Goal: Task Accomplishment & Management: Use online tool/utility

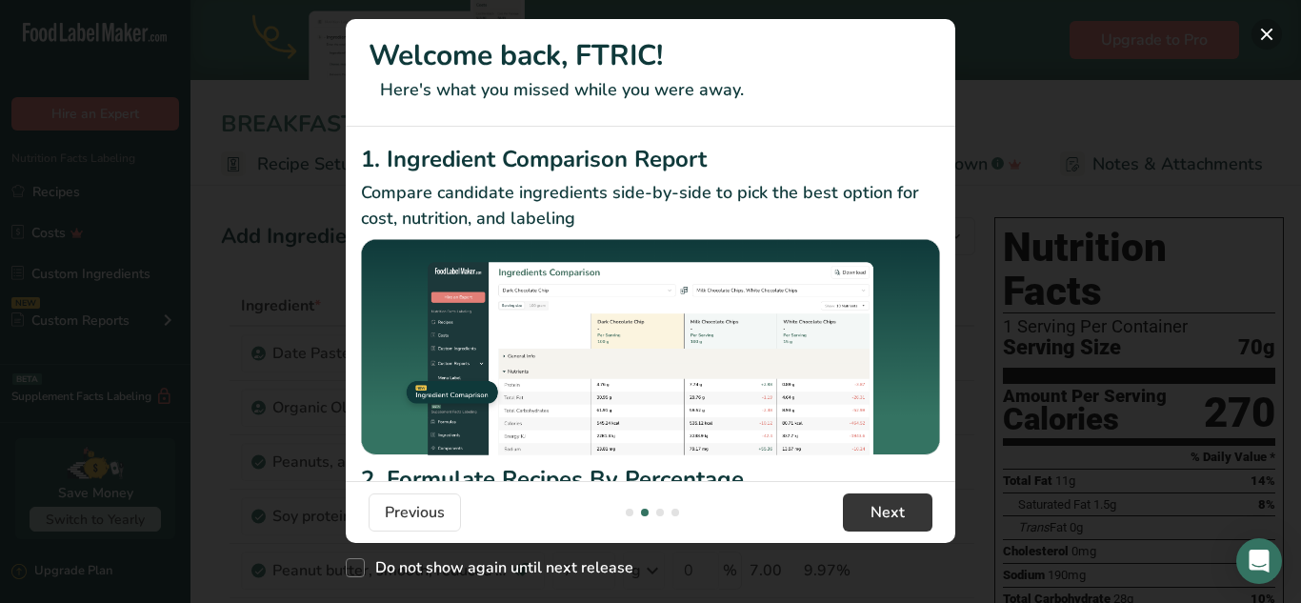
click at [1267, 36] on button "New Features" at bounding box center [1266, 34] width 30 height 30
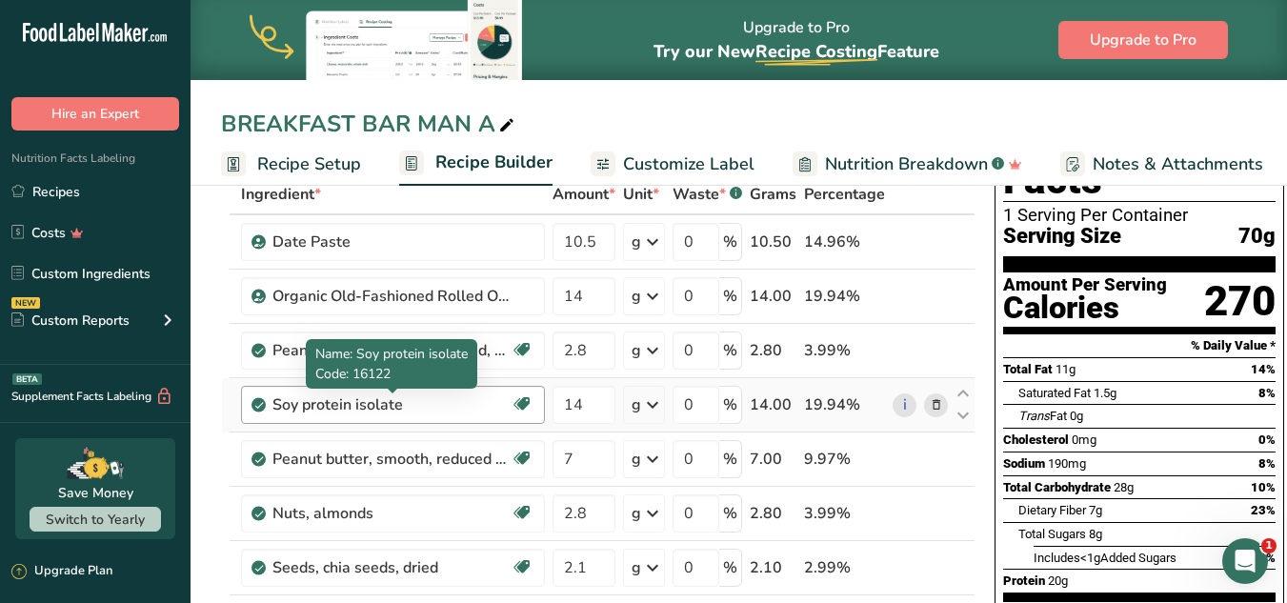
click at [413, 403] on div "Soy protein isolate" at bounding box center [391, 404] width 238 height 23
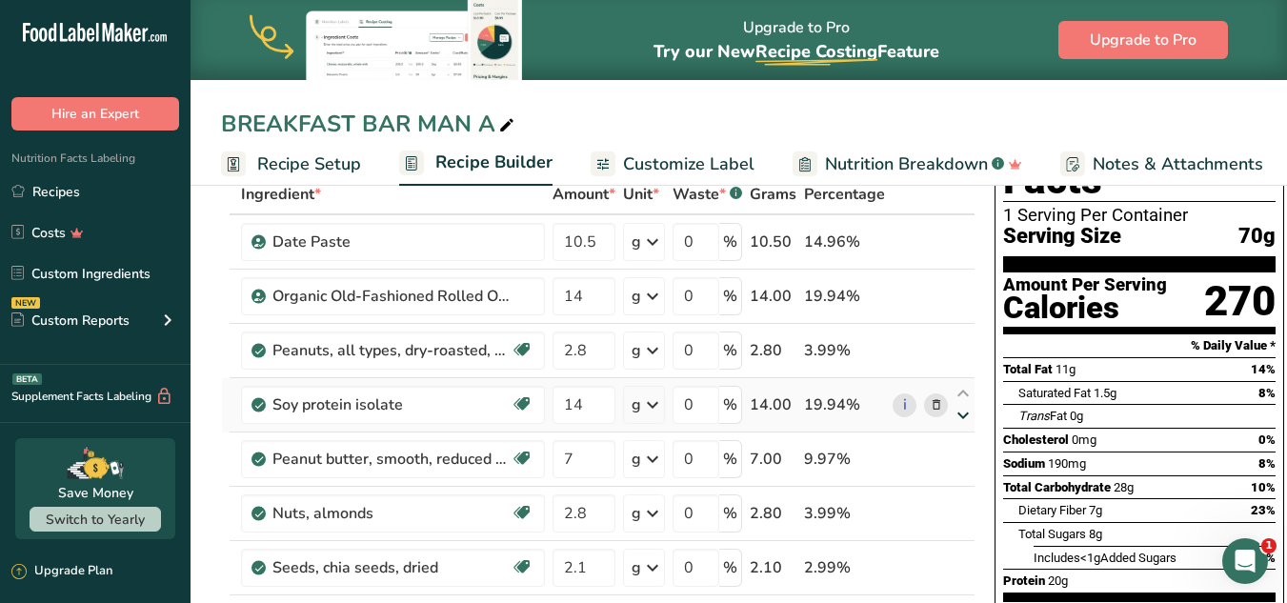
click at [960, 412] on icon at bounding box center [962, 416] width 23 height 14
click at [959, 393] on icon at bounding box center [962, 394] width 23 height 14
type input "7"
type input "2.8"
type input "14"
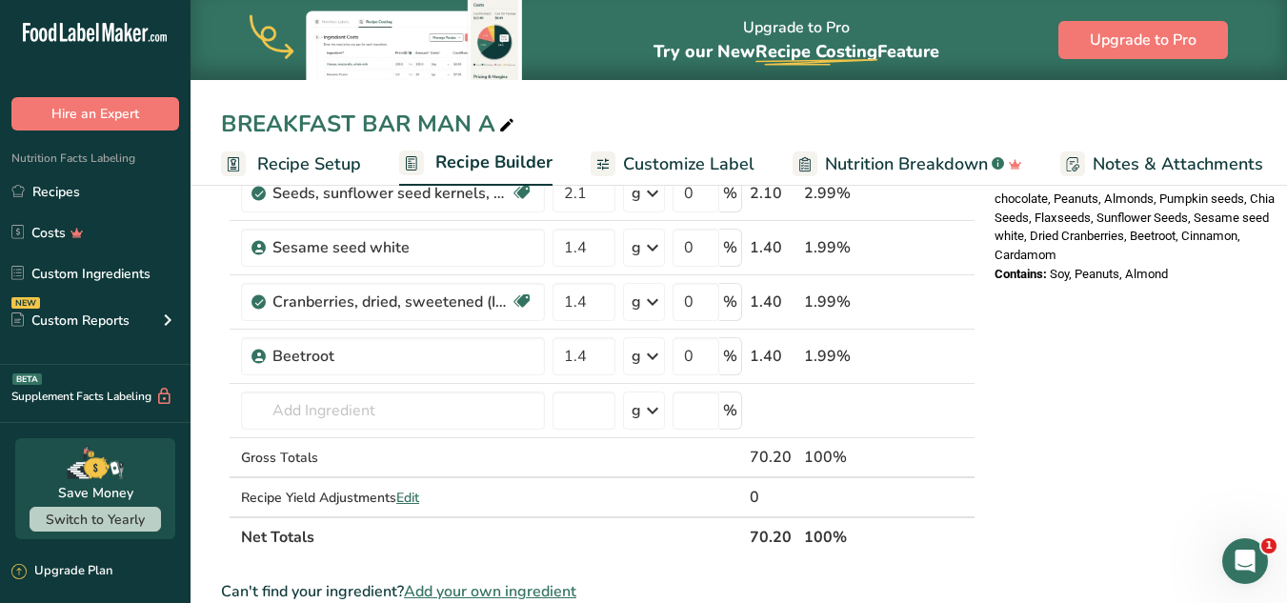
scroll to position [784, 0]
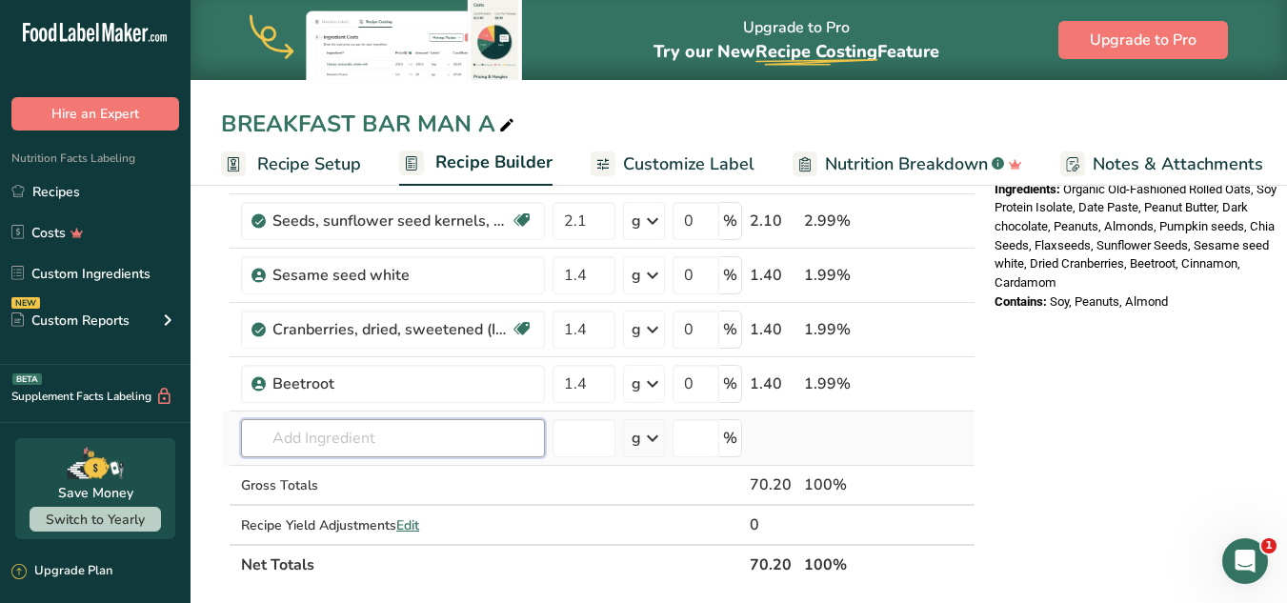
click at [297, 444] on input "text" at bounding box center [393, 438] width 304 height 38
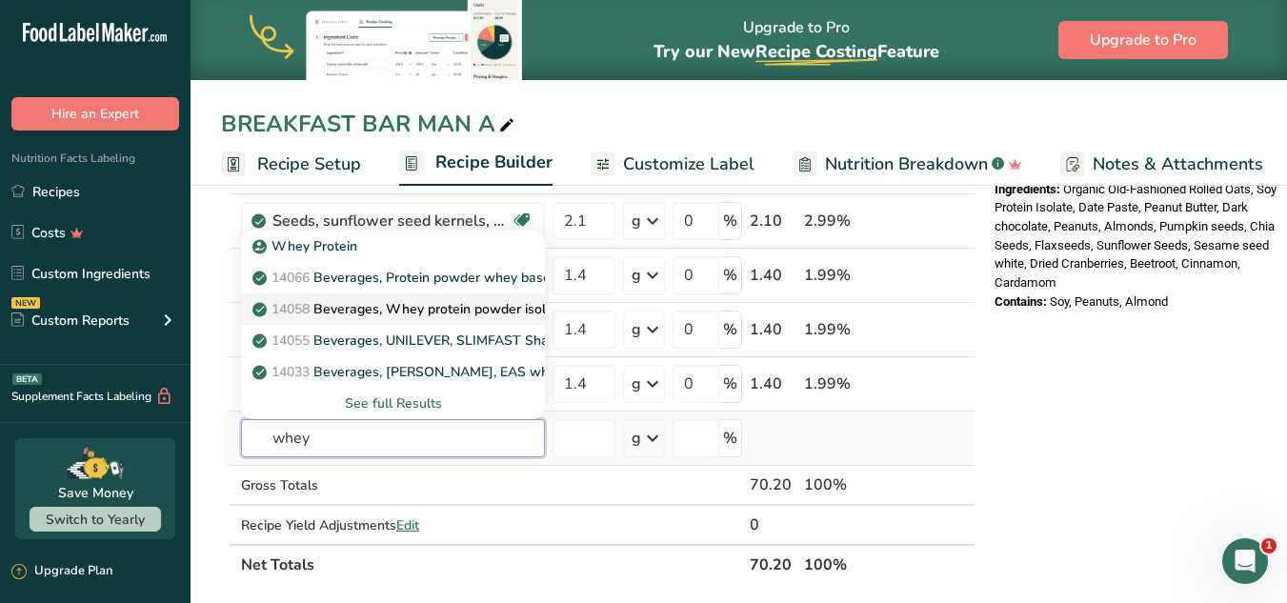
type input "whey"
click at [384, 303] on p "14058 Beverages, Whey protein powder isolate" at bounding box center [411, 309] width 310 height 20
type input "Beverages, Whey protein powder isolate"
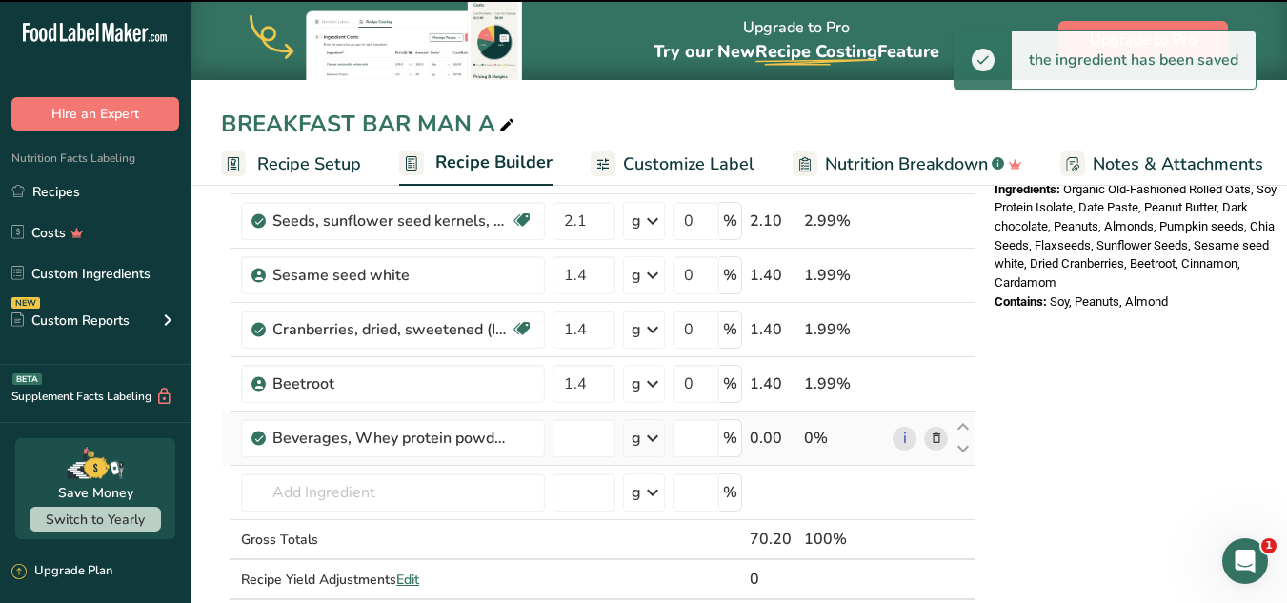
type input "0"
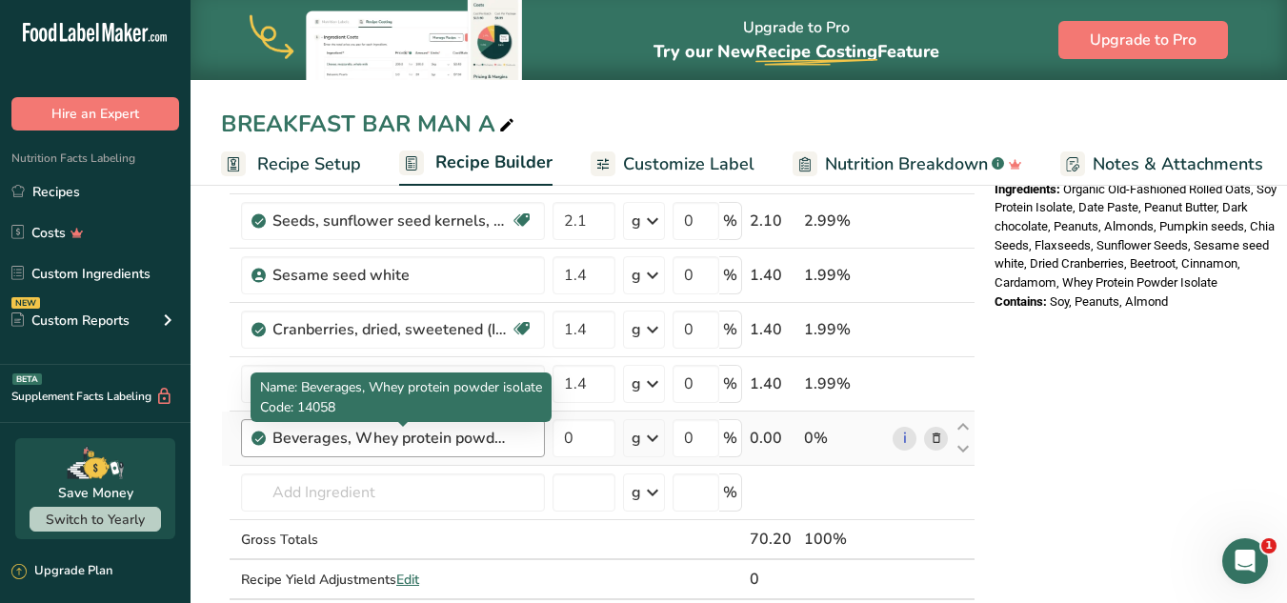
click at [410, 436] on div "Beverages, Whey protein powder isolate" at bounding box center [391, 438] width 238 height 23
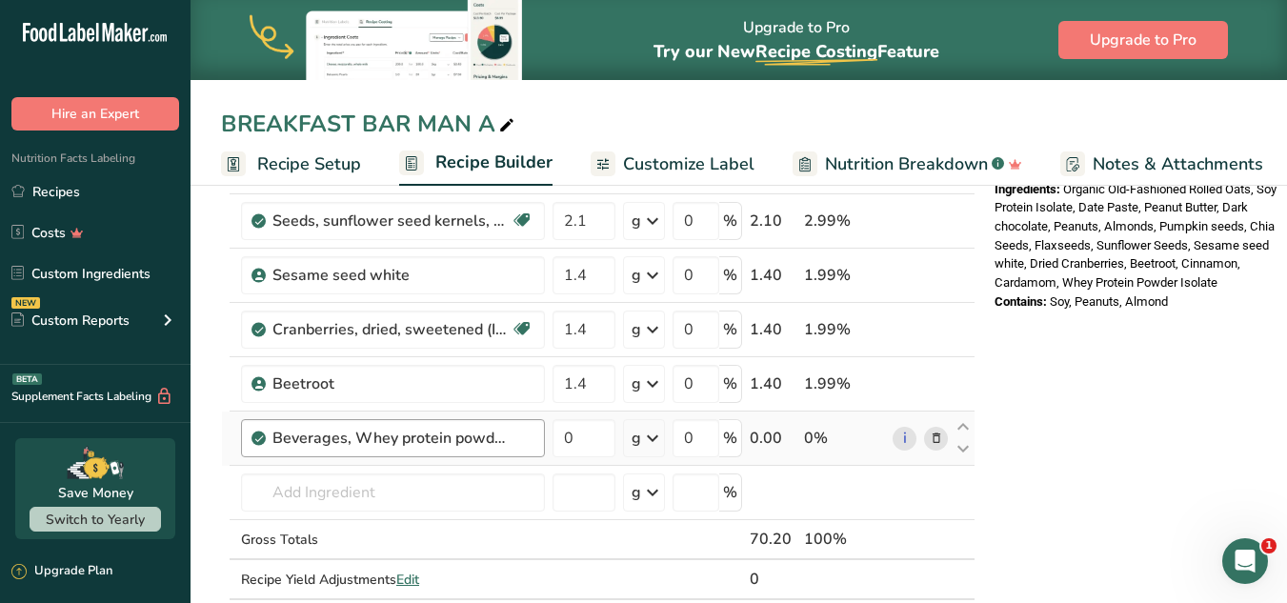
click at [513, 435] on div "Beverages, Whey protein powder isolate" at bounding box center [402, 438] width 261 height 23
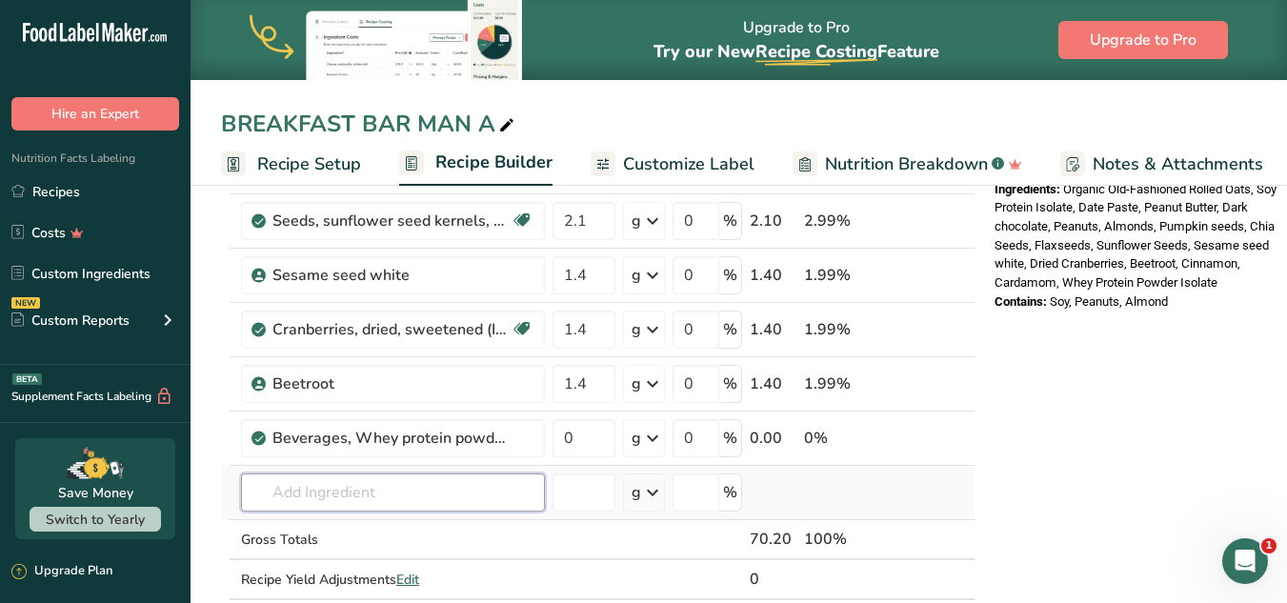
click at [480, 502] on input "text" at bounding box center [393, 492] width 304 height 38
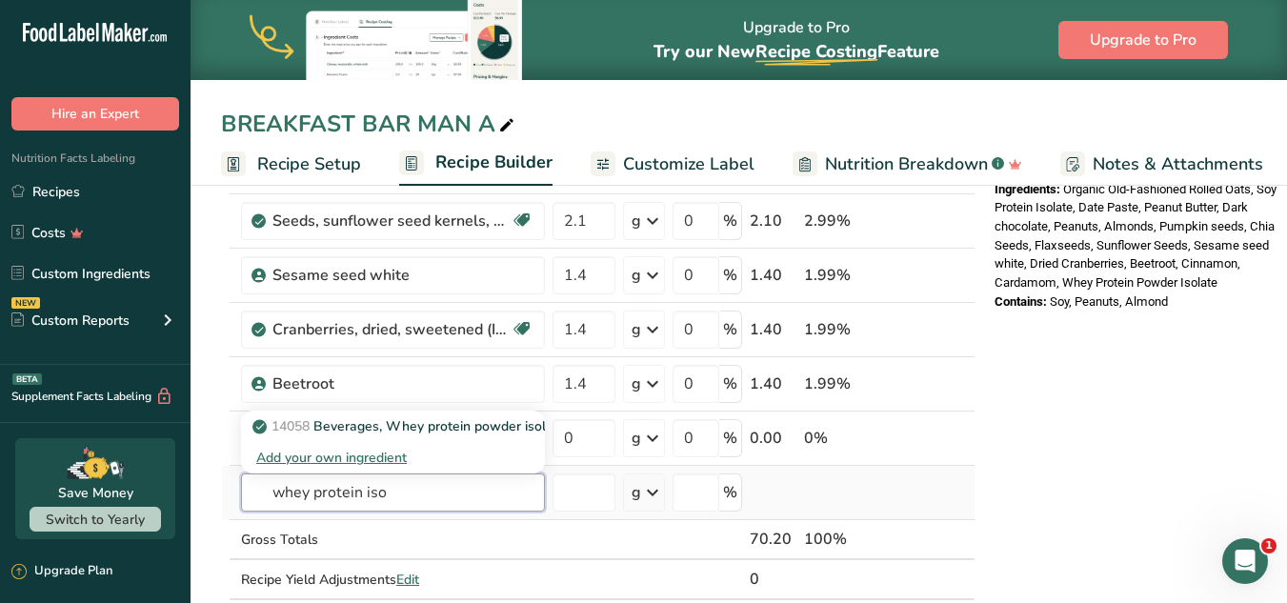
type input "whey protein iso"
click at [810, 478] on td at bounding box center [844, 493] width 89 height 54
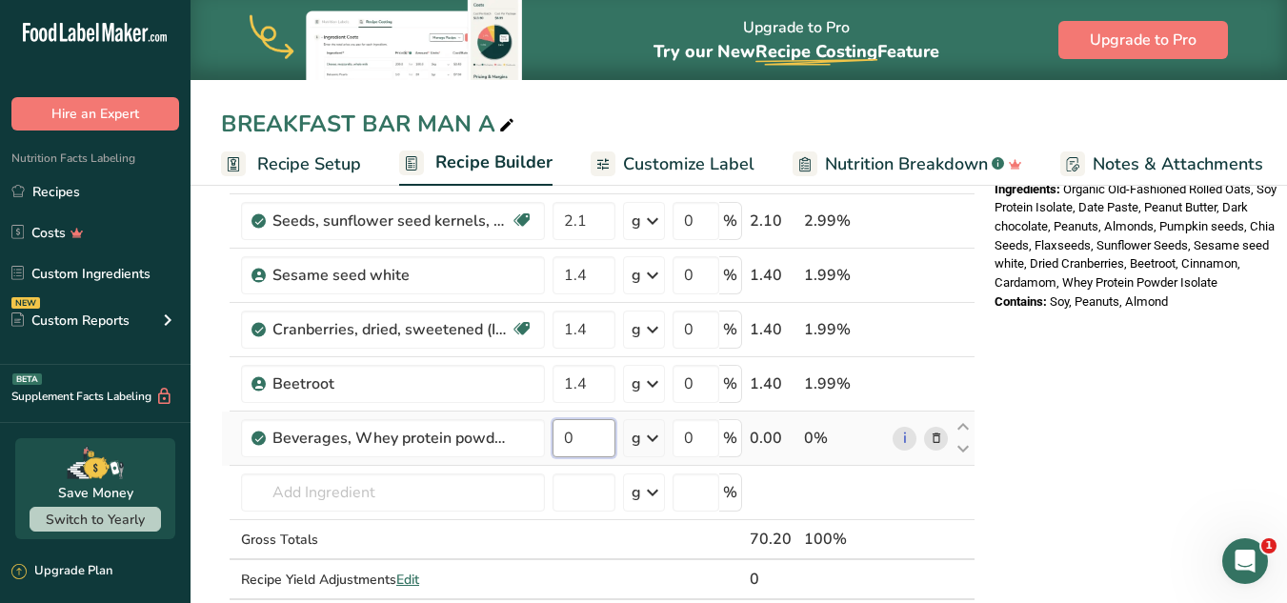
click at [576, 449] on input "0" at bounding box center [583, 438] width 63 height 38
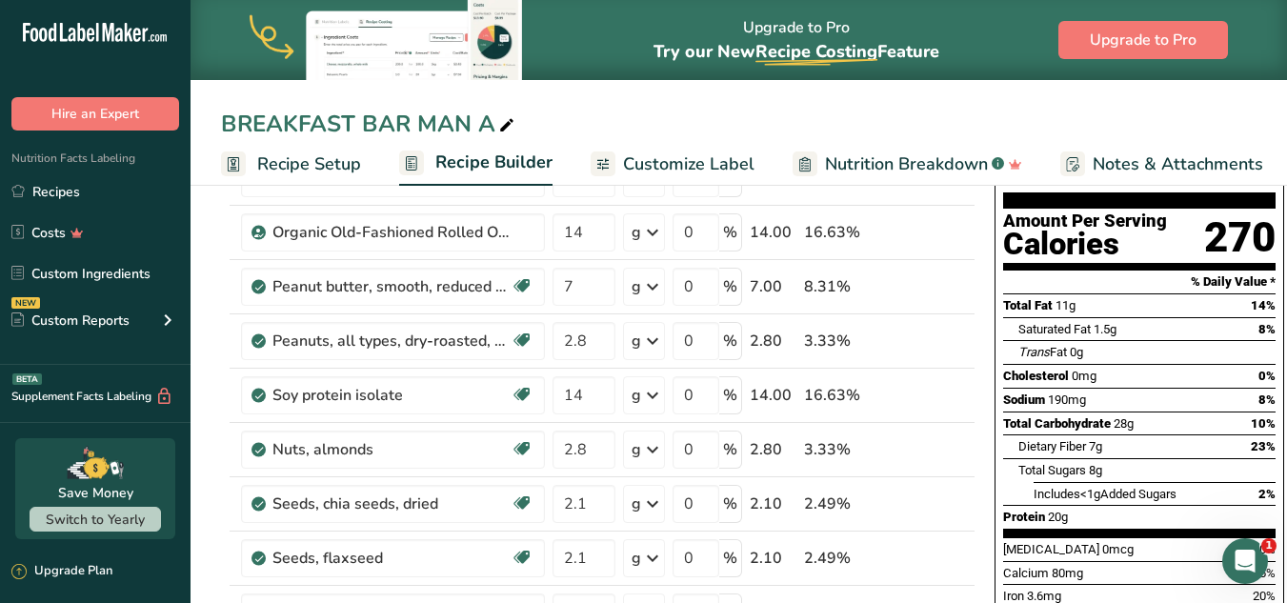
scroll to position [171, 0]
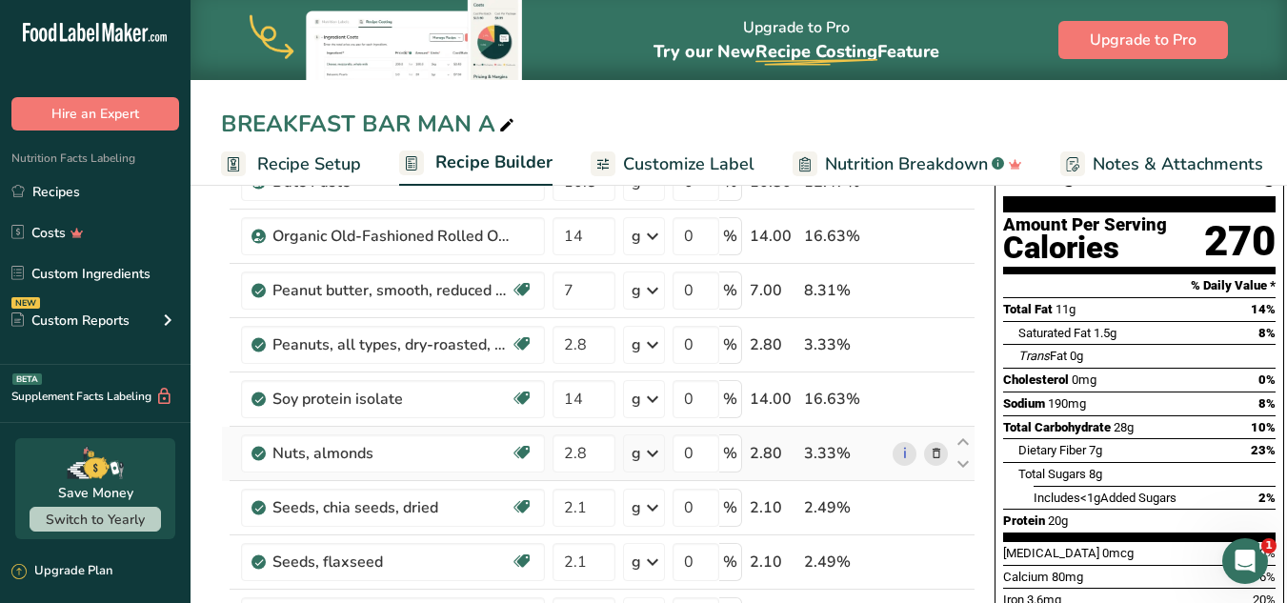
type input "14"
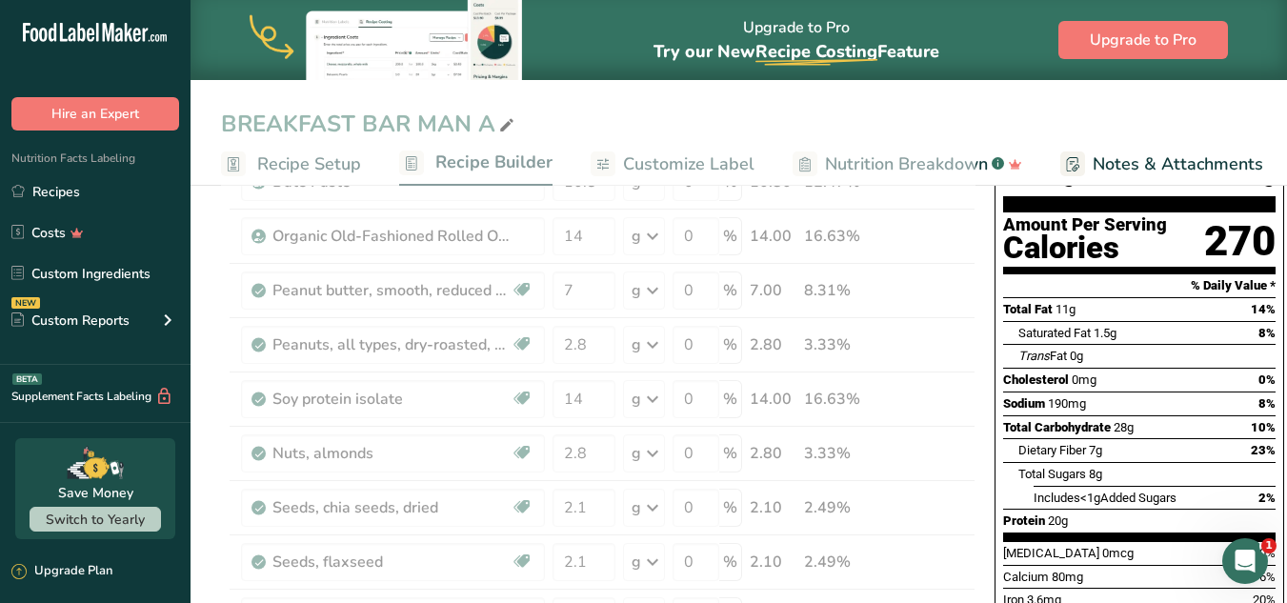
drag, startPoint x: 726, startPoint y: 430, endPoint x: 727, endPoint y: 409, distance: 21.0
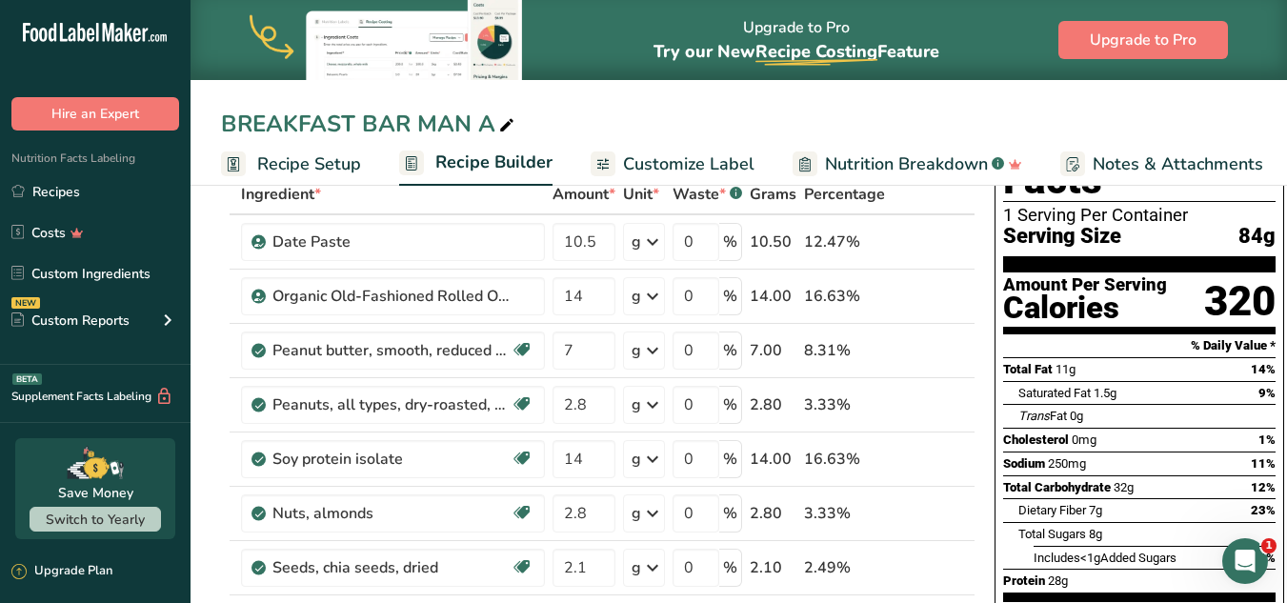
scroll to position [100, 0]
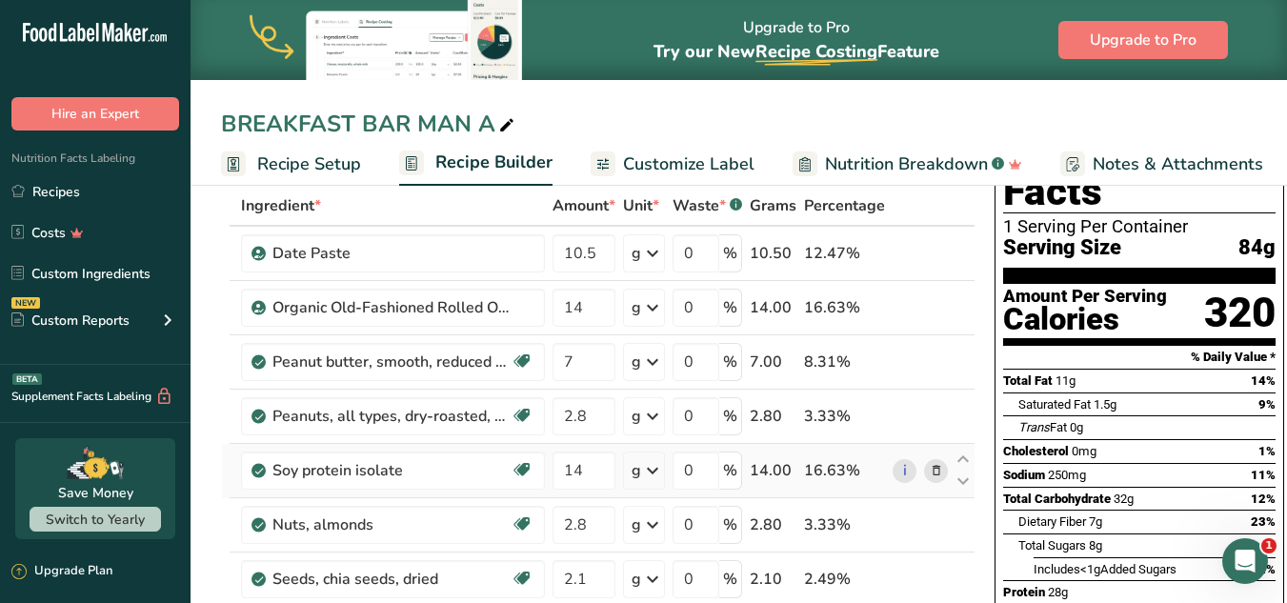
click at [931, 472] on icon at bounding box center [936, 471] width 13 height 20
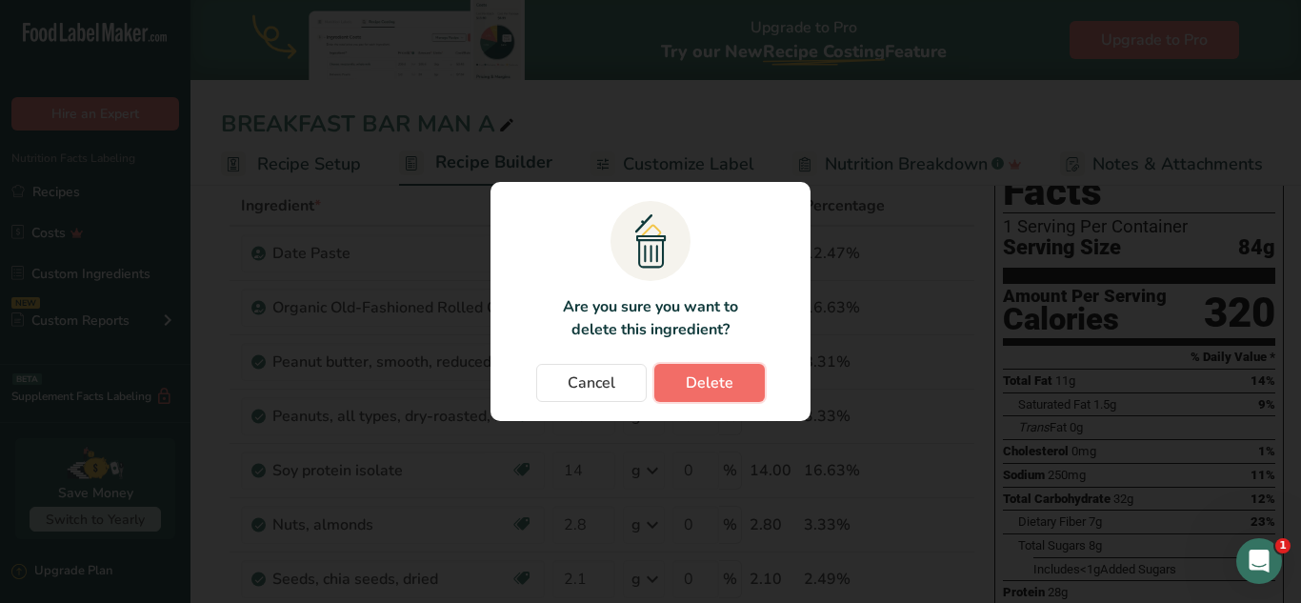
click at [701, 380] on span "Delete" at bounding box center [710, 382] width 48 height 23
type input "2.8"
type input "2.1"
type input "2.8"
type input "4.8"
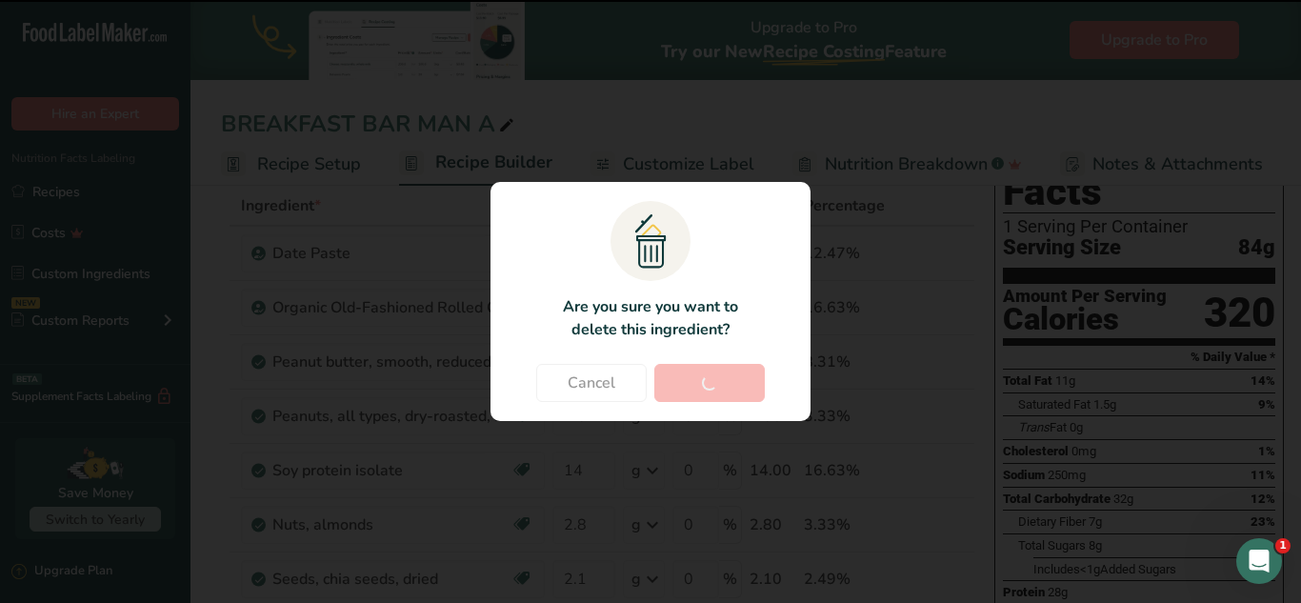
type input "0.6"
type input "0.4"
type input "2.1"
type input "1.4"
type input "14"
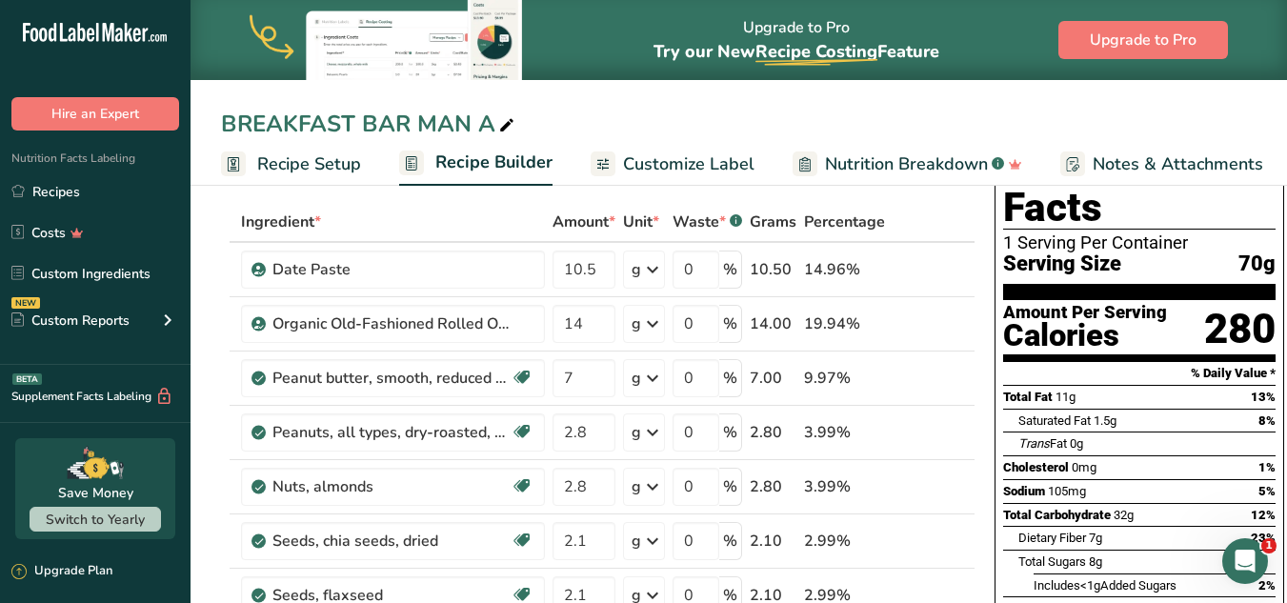
scroll to position [0, 0]
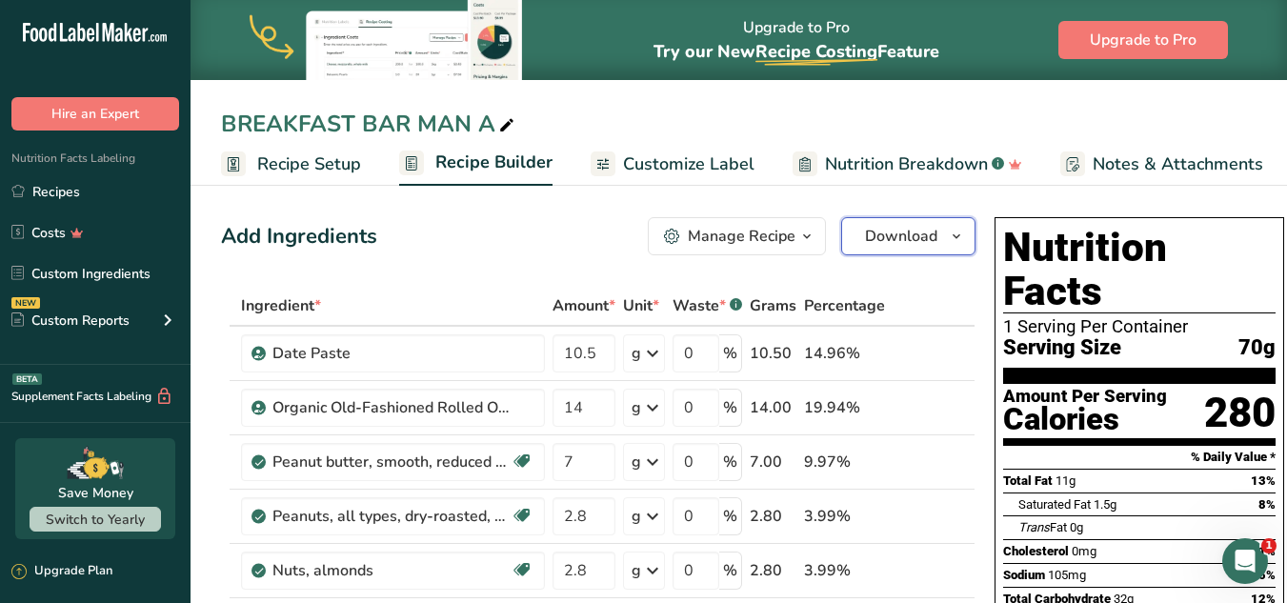
click at [880, 238] on span "Download" at bounding box center [901, 236] width 72 height 23
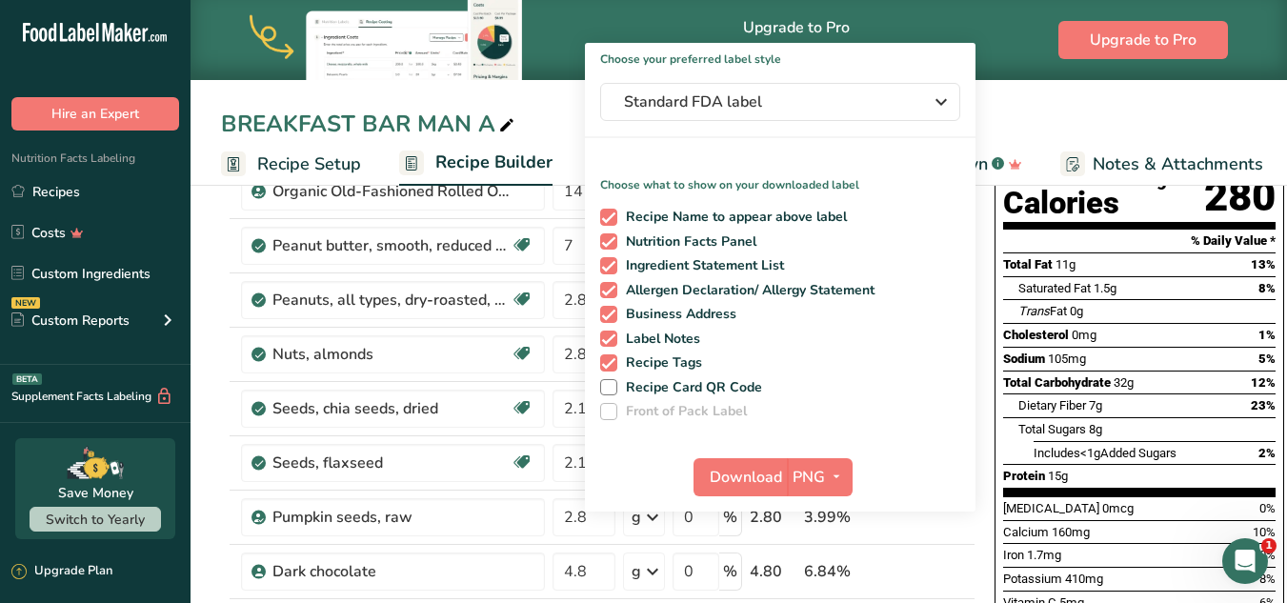
scroll to position [219, 0]
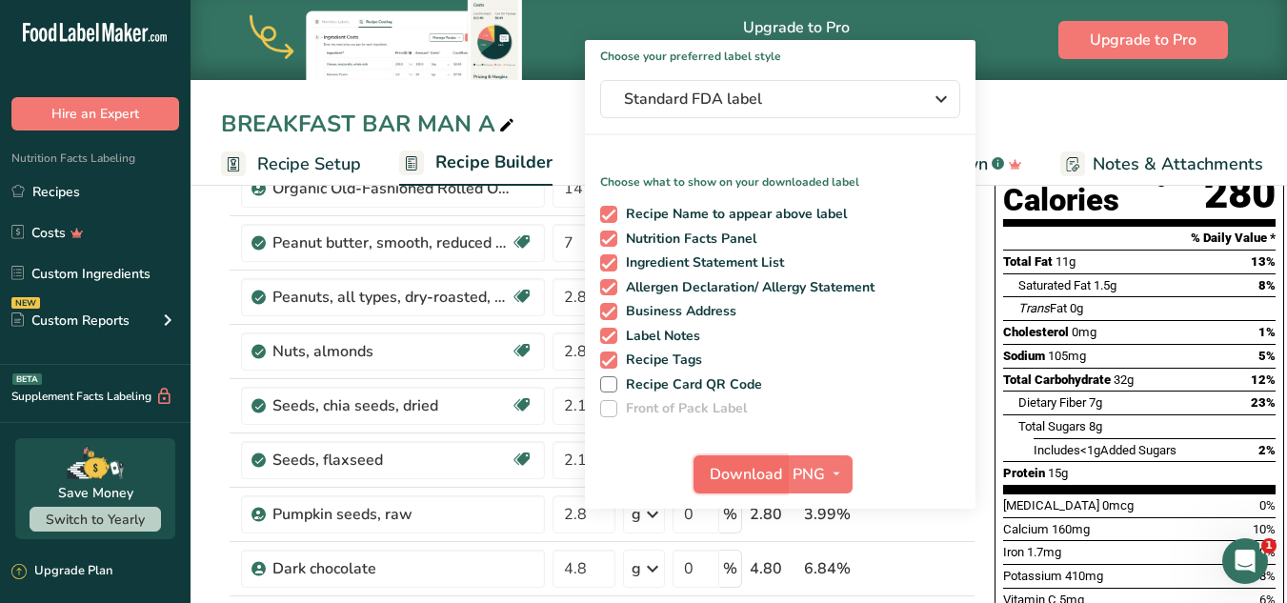
click at [730, 469] on span "Download" at bounding box center [746, 474] width 72 height 23
click at [1195, 31] on span "Upgrade to Pro" at bounding box center [1143, 40] width 107 height 23
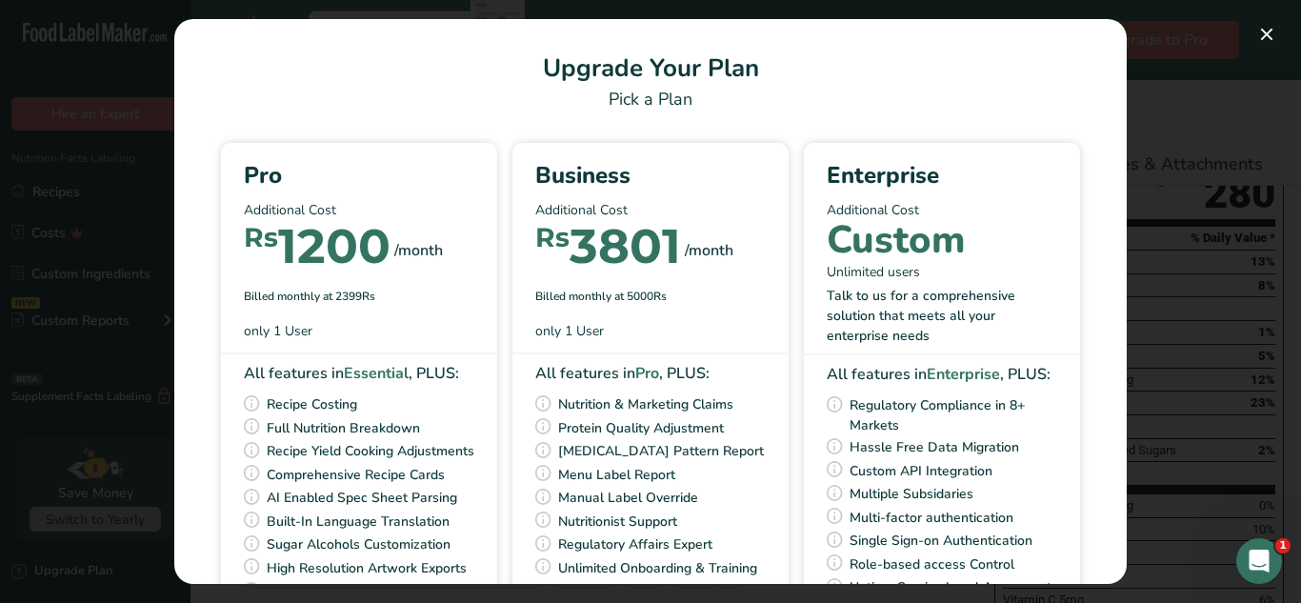
click at [1238, 69] on div "Pick Your Pricing Plan Modal" at bounding box center [650, 301] width 1301 height 603
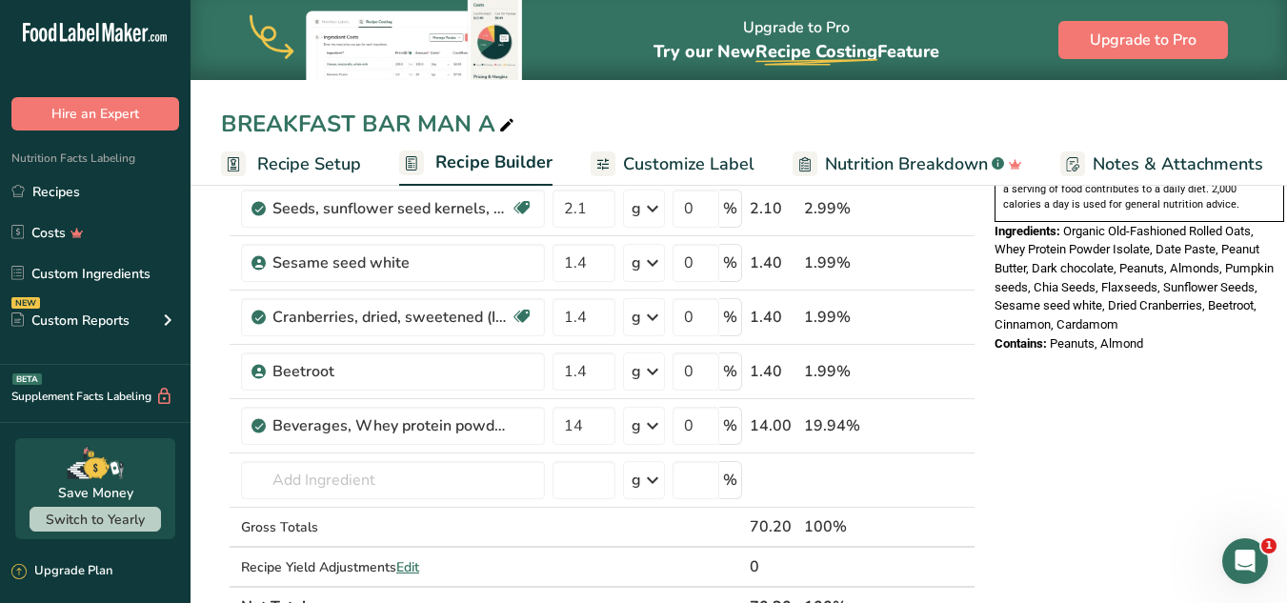
scroll to position [749, 0]
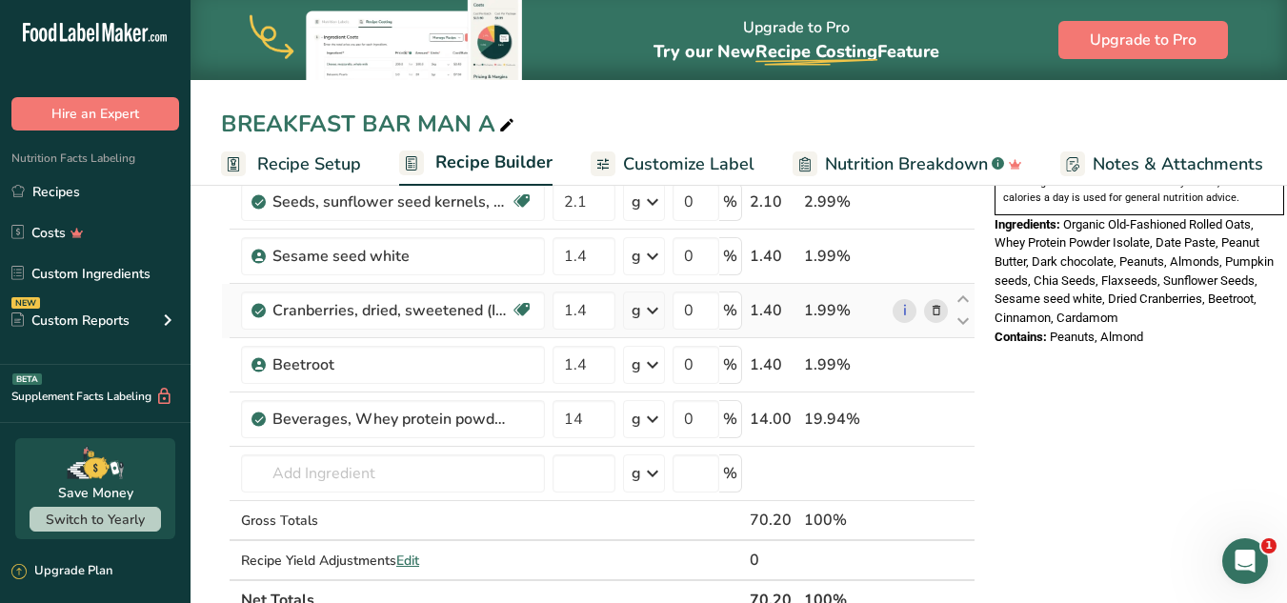
click at [934, 312] on icon at bounding box center [936, 311] width 13 height 20
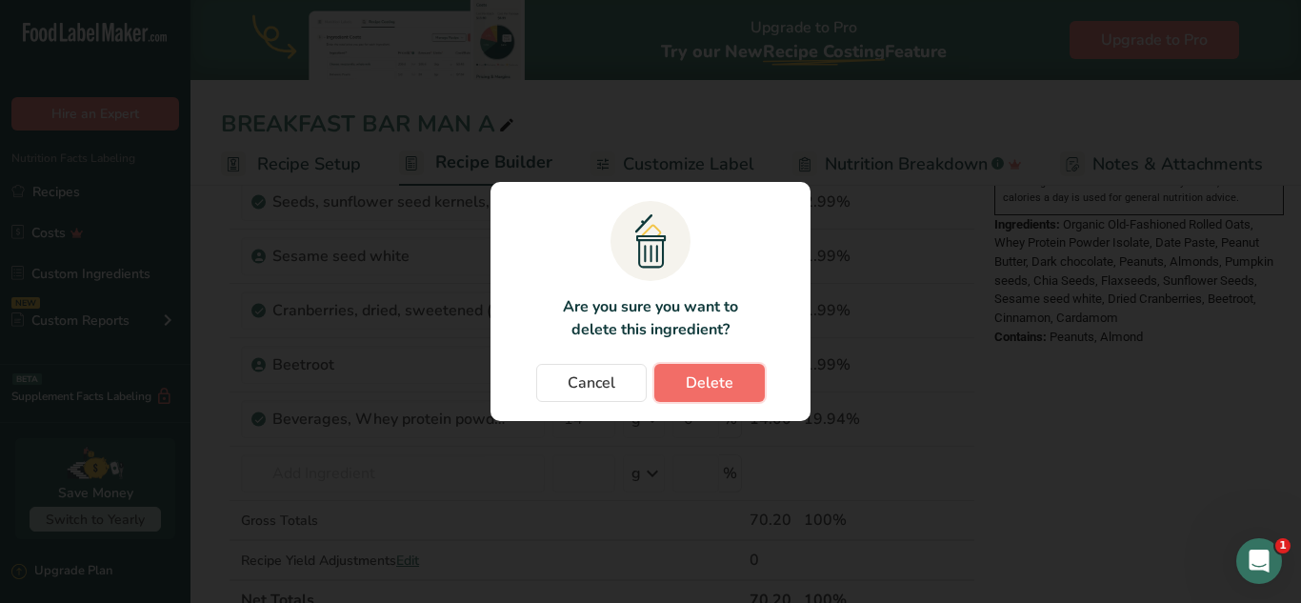
click at [737, 393] on button "Delete" at bounding box center [709, 383] width 110 height 38
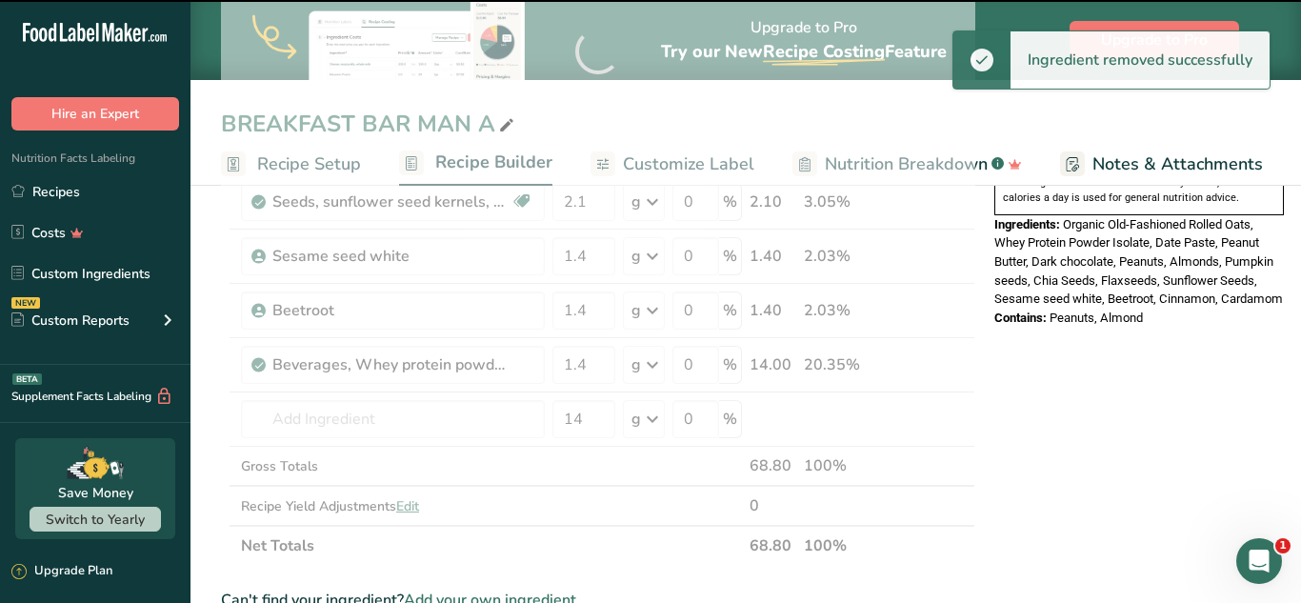
type input "14"
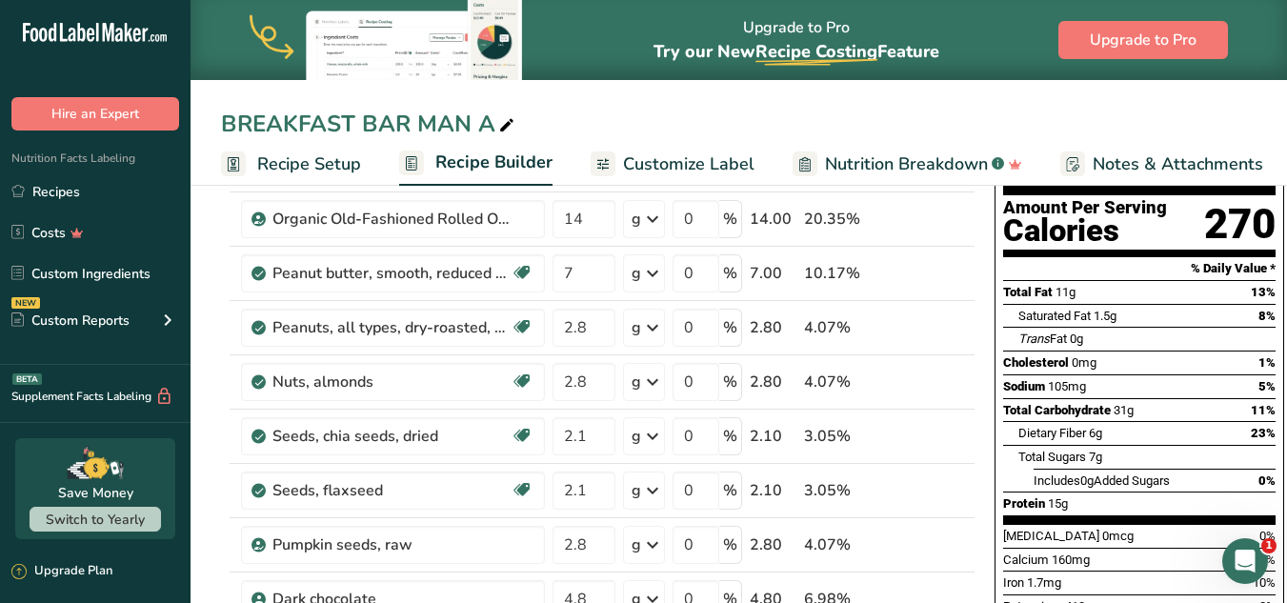
scroll to position [195, 0]
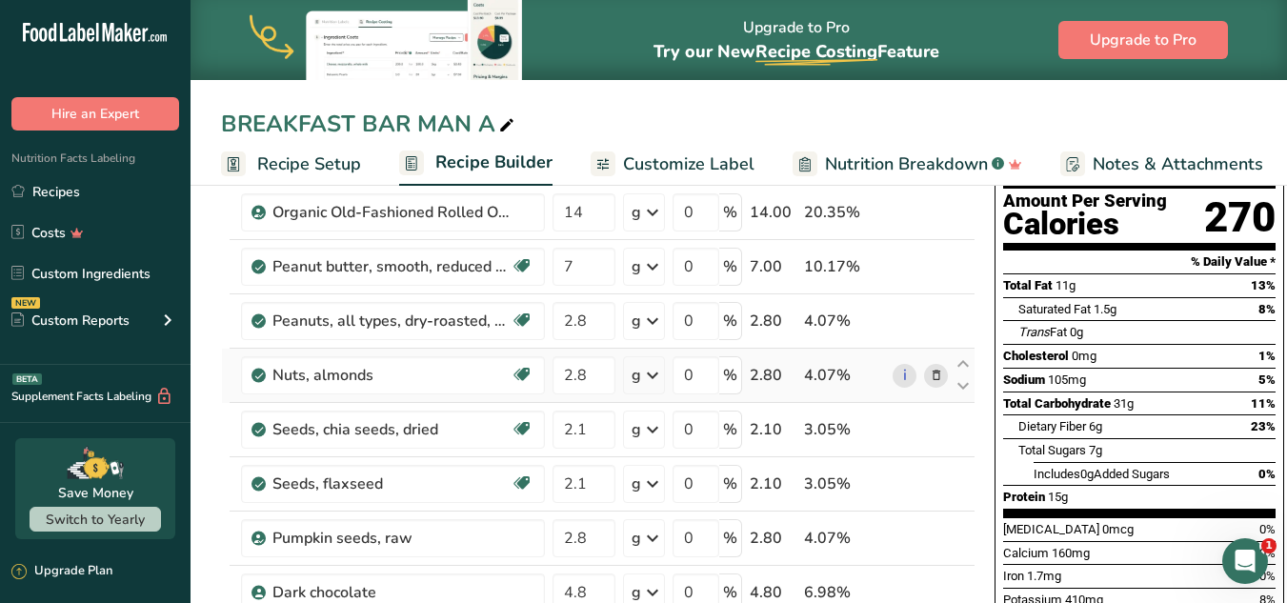
click at [931, 370] on icon at bounding box center [936, 376] width 13 height 20
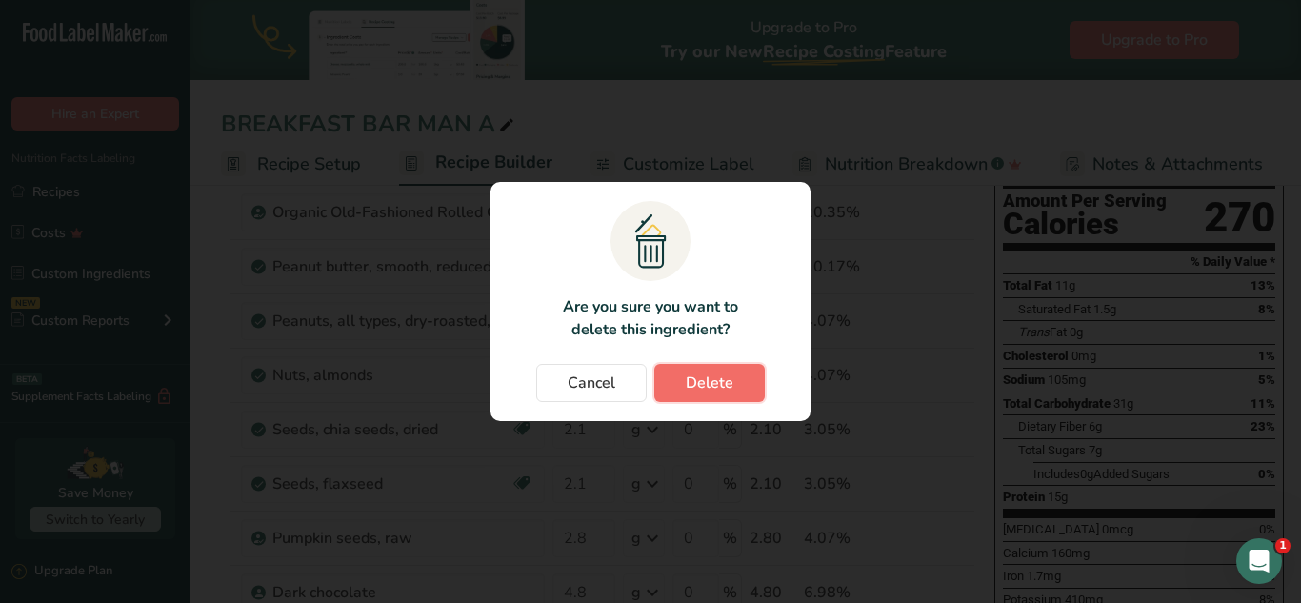
click at [750, 390] on button "Delete" at bounding box center [709, 383] width 110 height 38
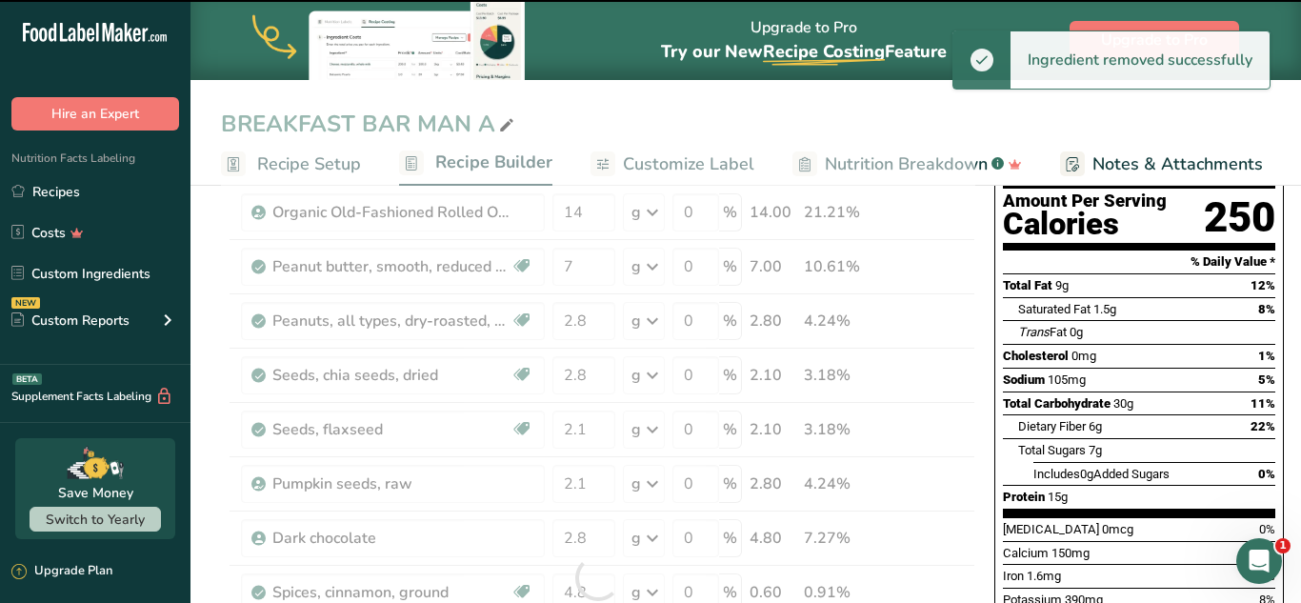
type input "2.1"
type input "2.8"
type input "4.8"
type input "0.6"
type input "0.4"
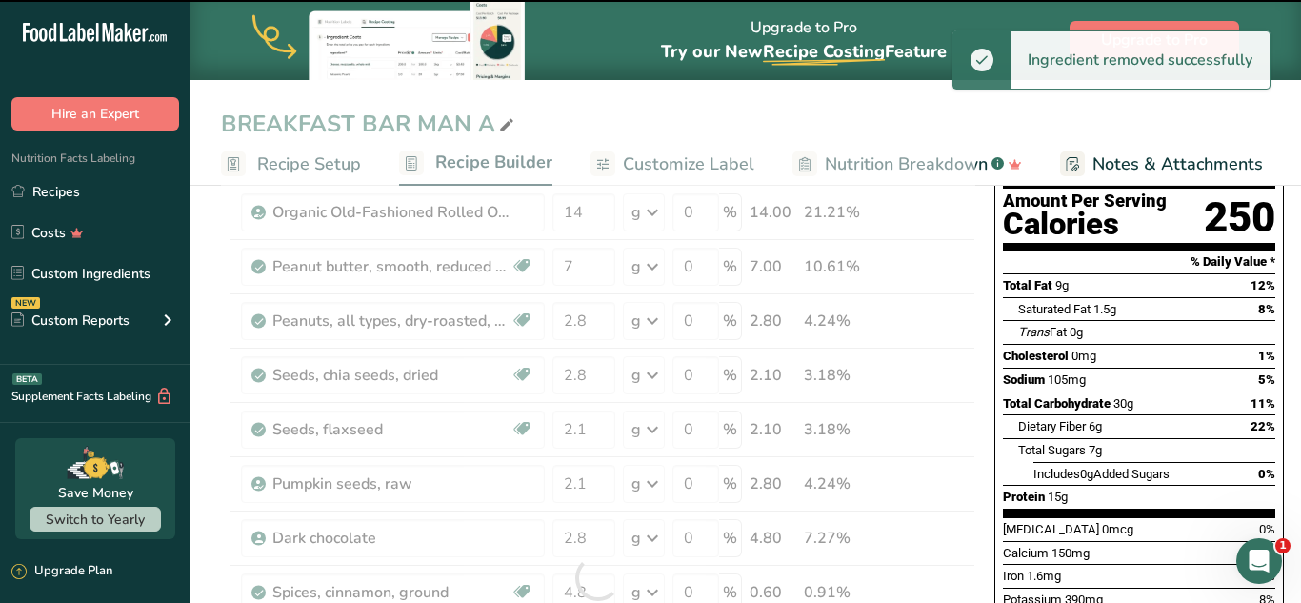
type input "2.1"
type input "1.4"
type input "14"
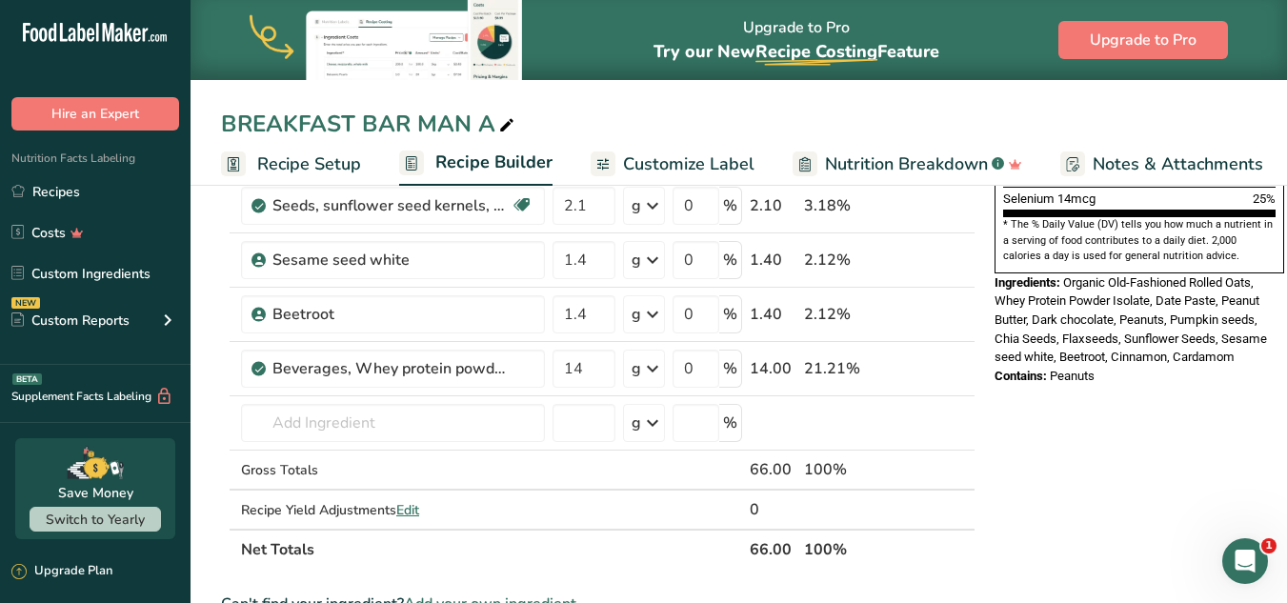
scroll to position [694, 0]
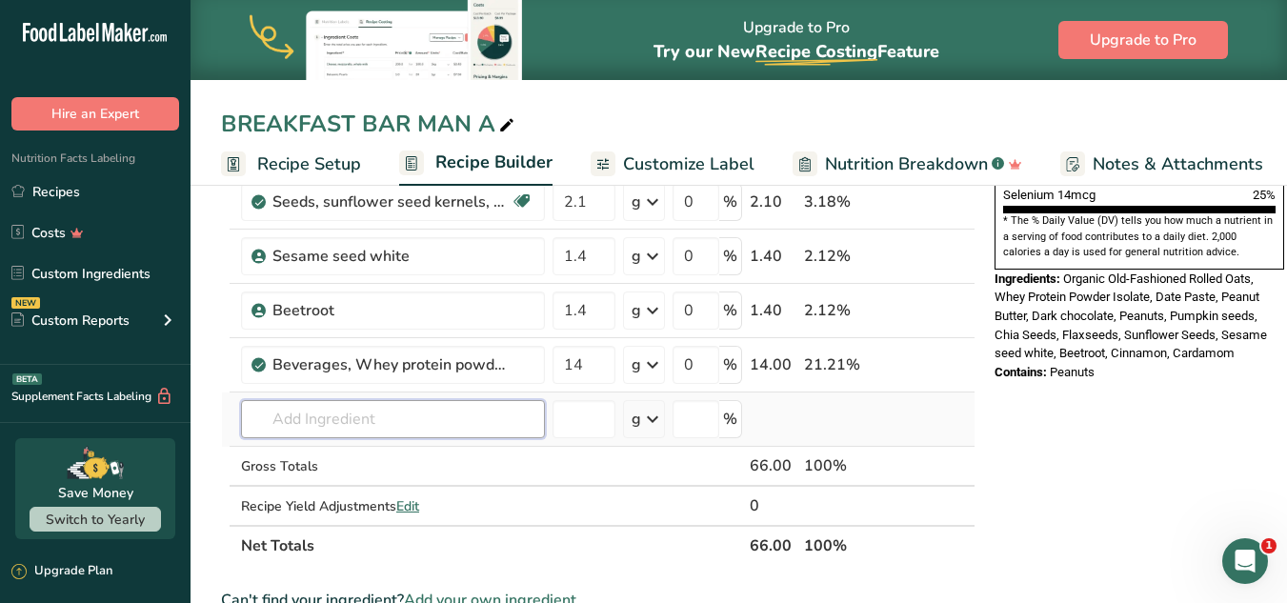
click at [360, 425] on input "text" at bounding box center [393, 419] width 304 height 38
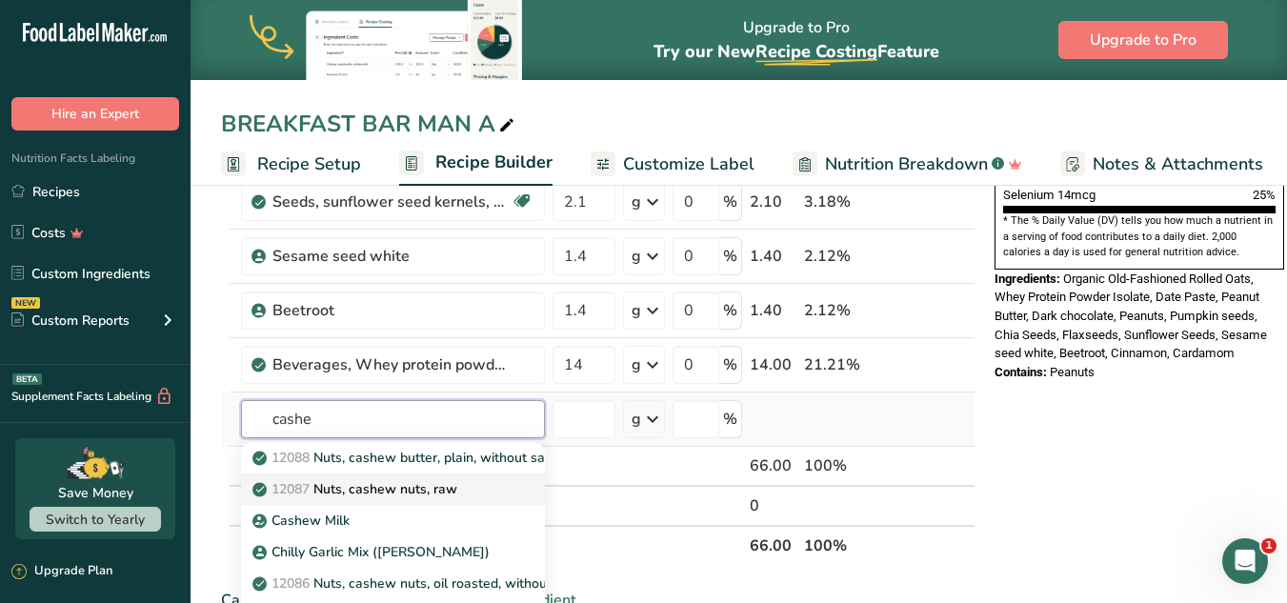
type input "cashe"
click at [390, 482] on p "12087 Nuts, cashew nuts, raw" at bounding box center [356, 489] width 201 height 20
type input "Nuts, cashew nuts, raw"
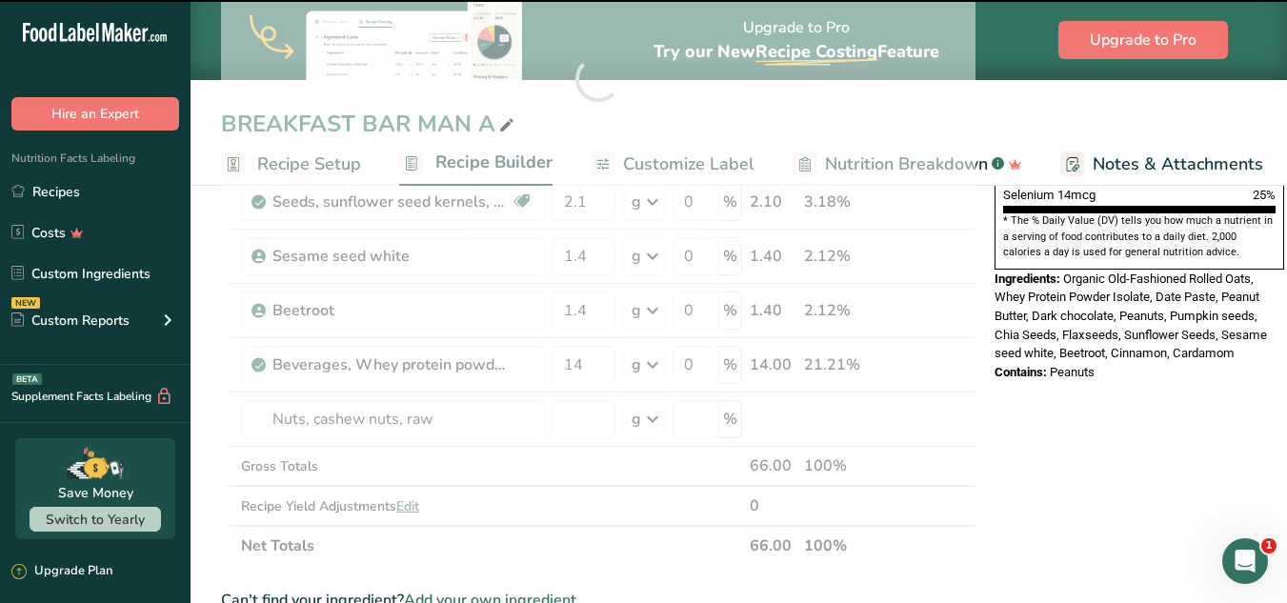
type input "0"
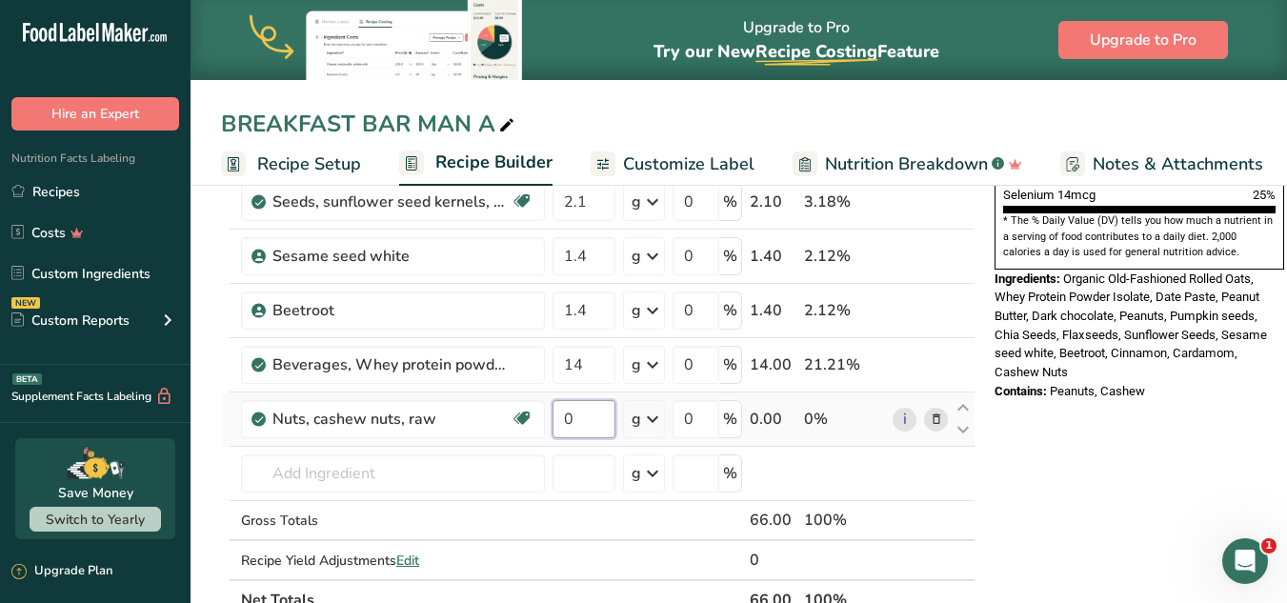
click at [590, 421] on input "0" at bounding box center [583, 419] width 63 height 38
type input "3.5"
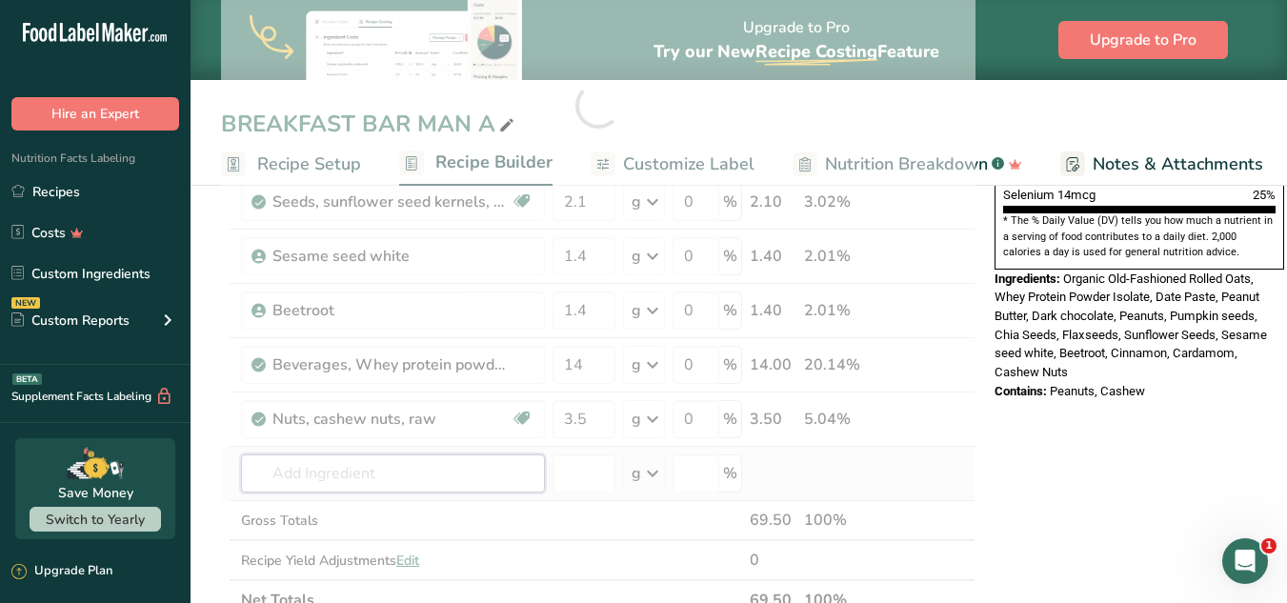
click at [517, 461] on div "Ingredient * Amount * Unit * Waste * .a-a{fill:#347362;}.b-a{fill:#fff;} Grams …" at bounding box center [598, 105] width 754 height 1029
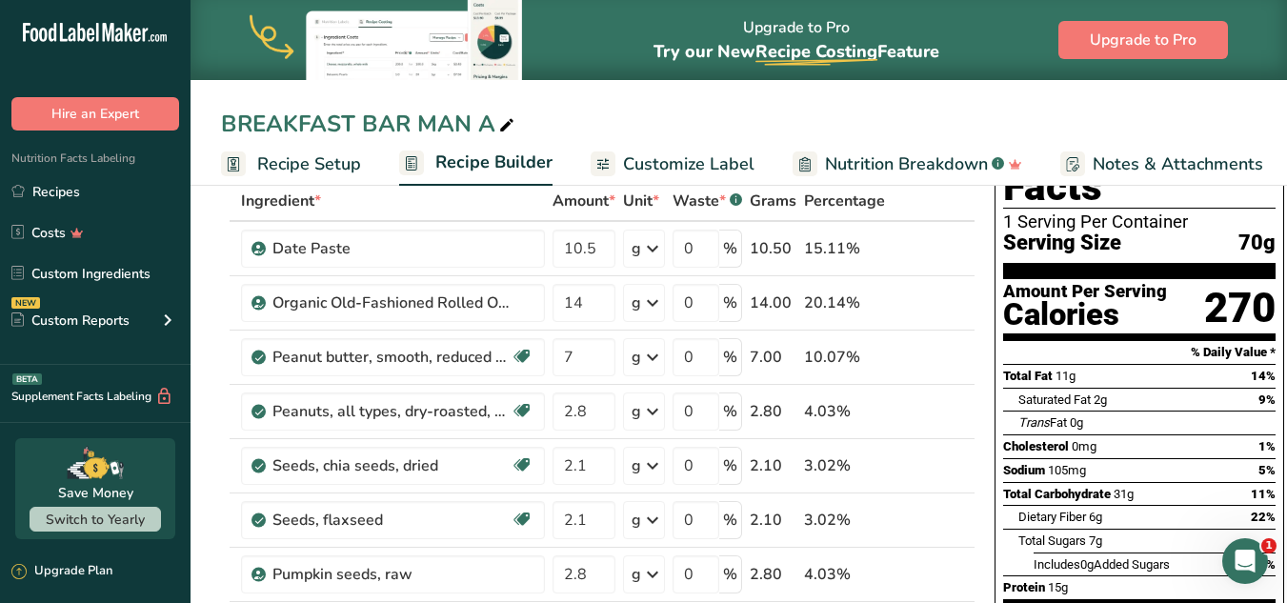
scroll to position [0, 0]
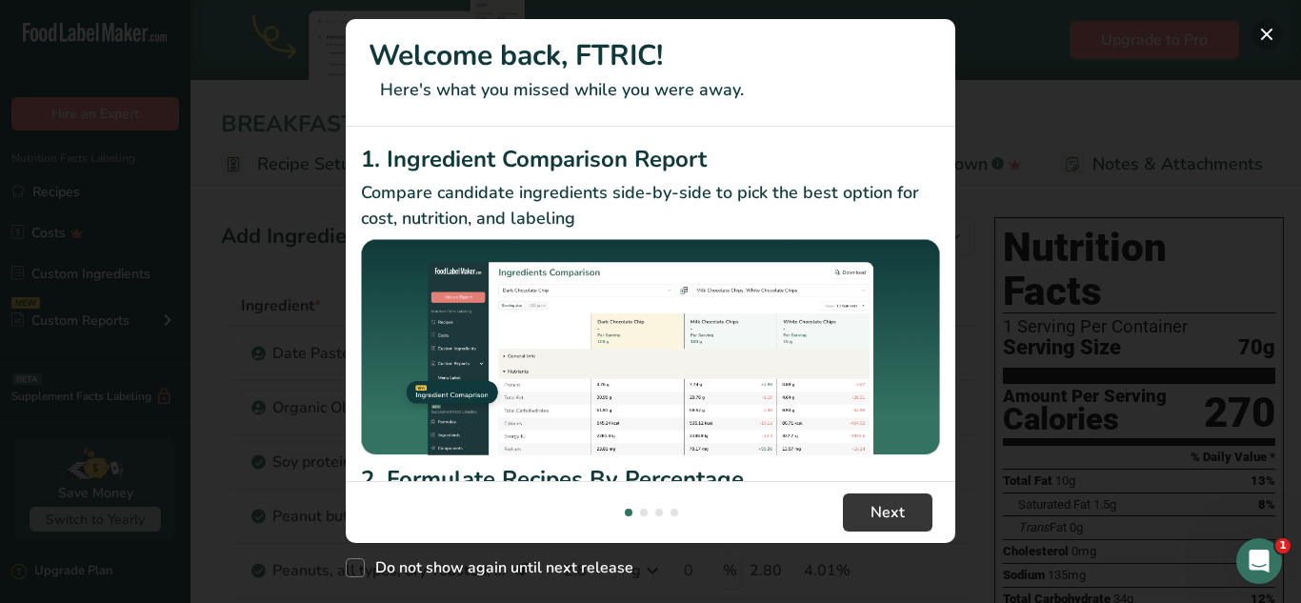
click at [1270, 30] on button "New Features" at bounding box center [1266, 34] width 30 height 30
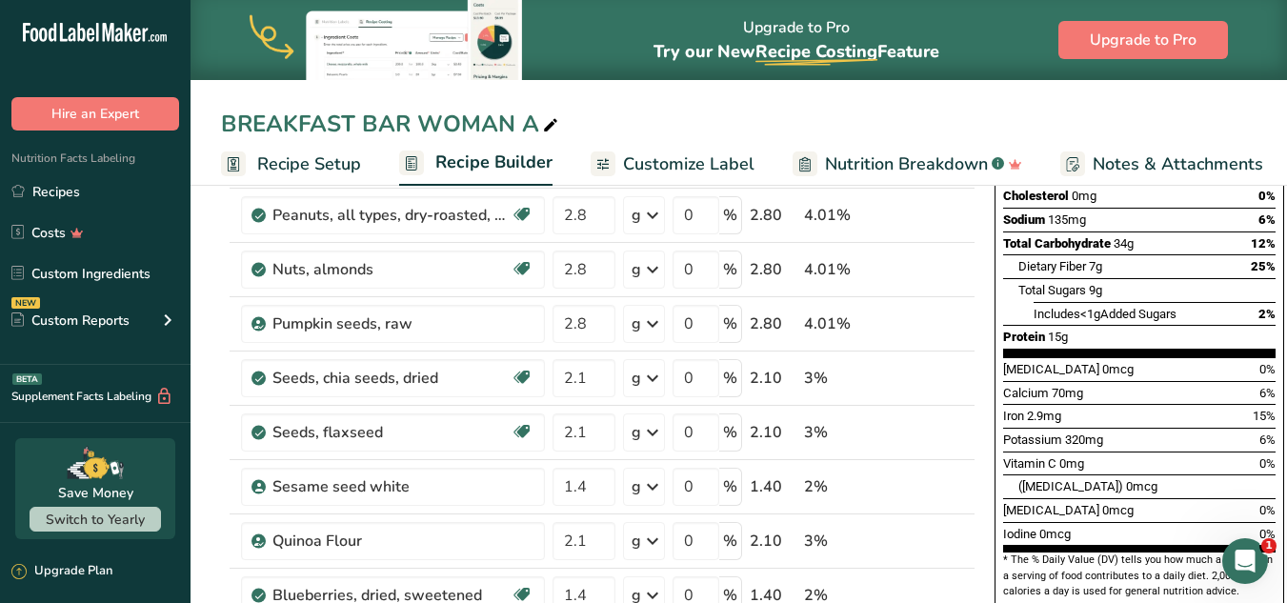
scroll to position [317, 0]
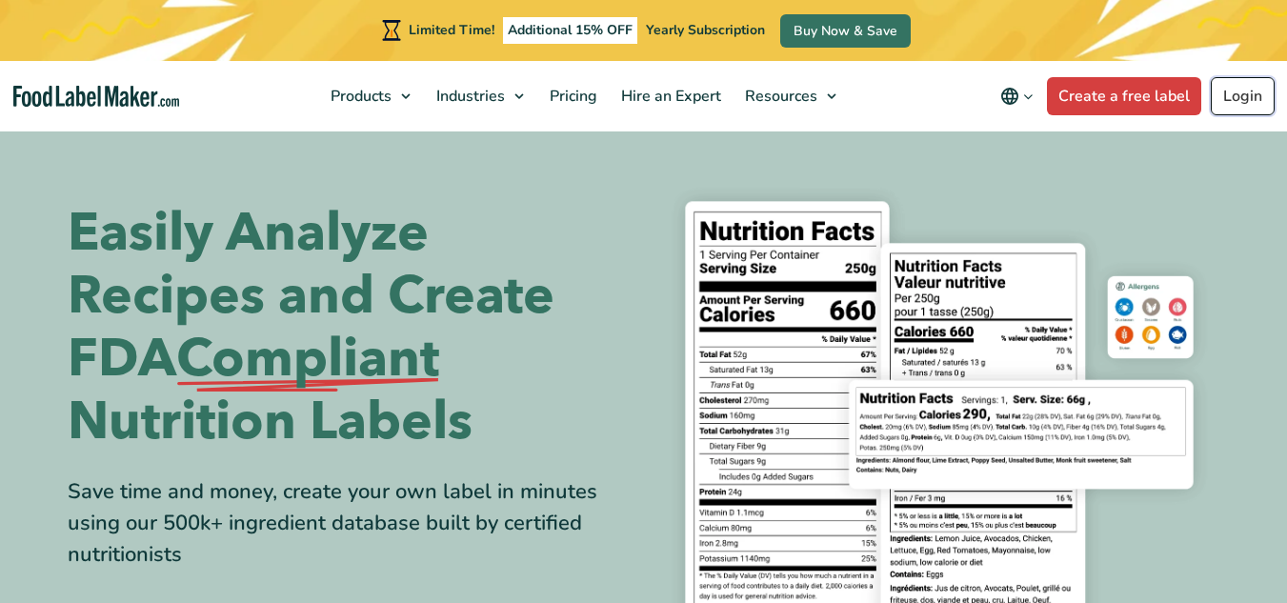
click at [1258, 81] on link "Login" at bounding box center [1242, 96] width 64 height 38
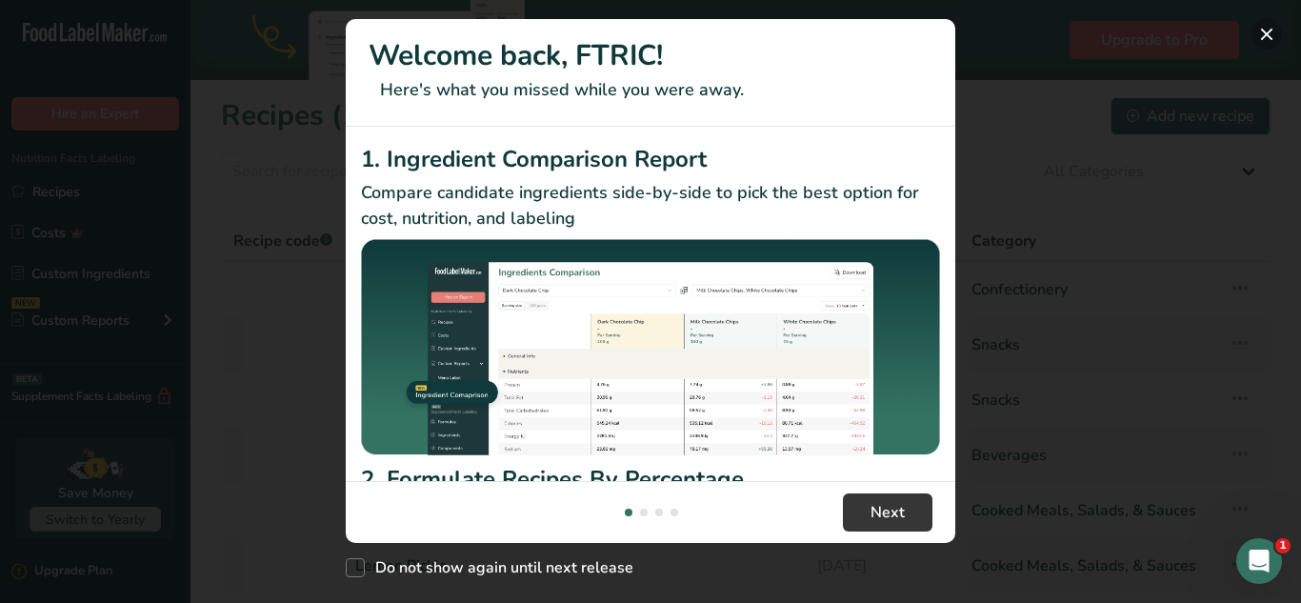
click at [1263, 34] on button "New Features" at bounding box center [1266, 34] width 30 height 30
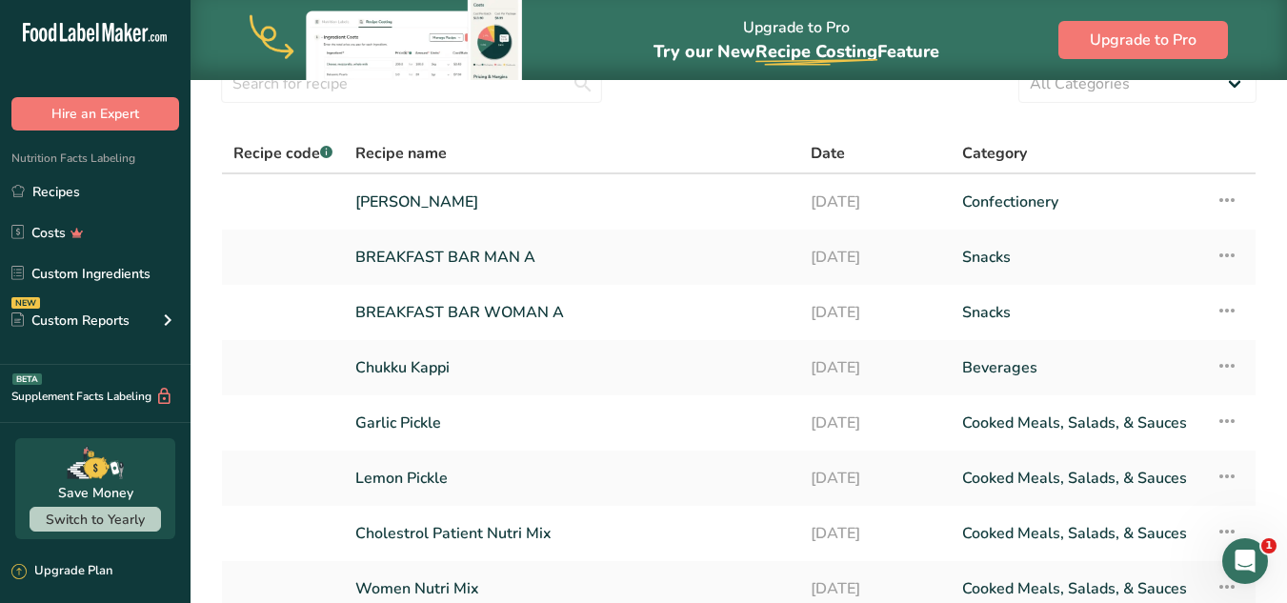
scroll to position [3, 0]
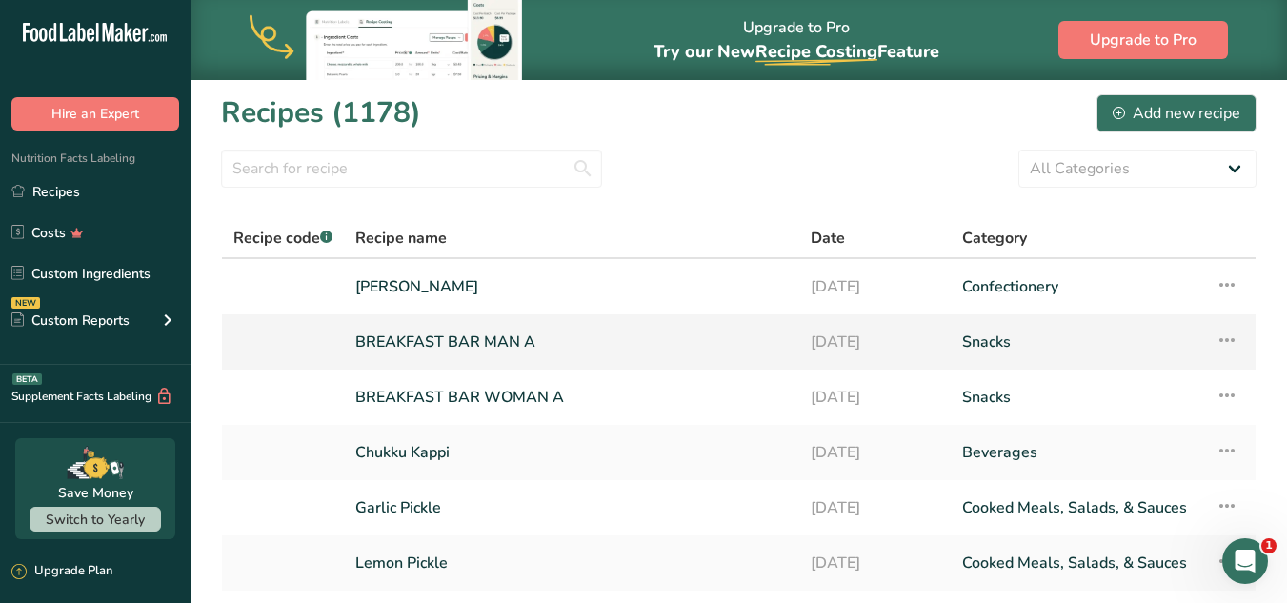
click at [661, 334] on link "BREAKFAST BAR MAN A" at bounding box center [571, 342] width 432 height 40
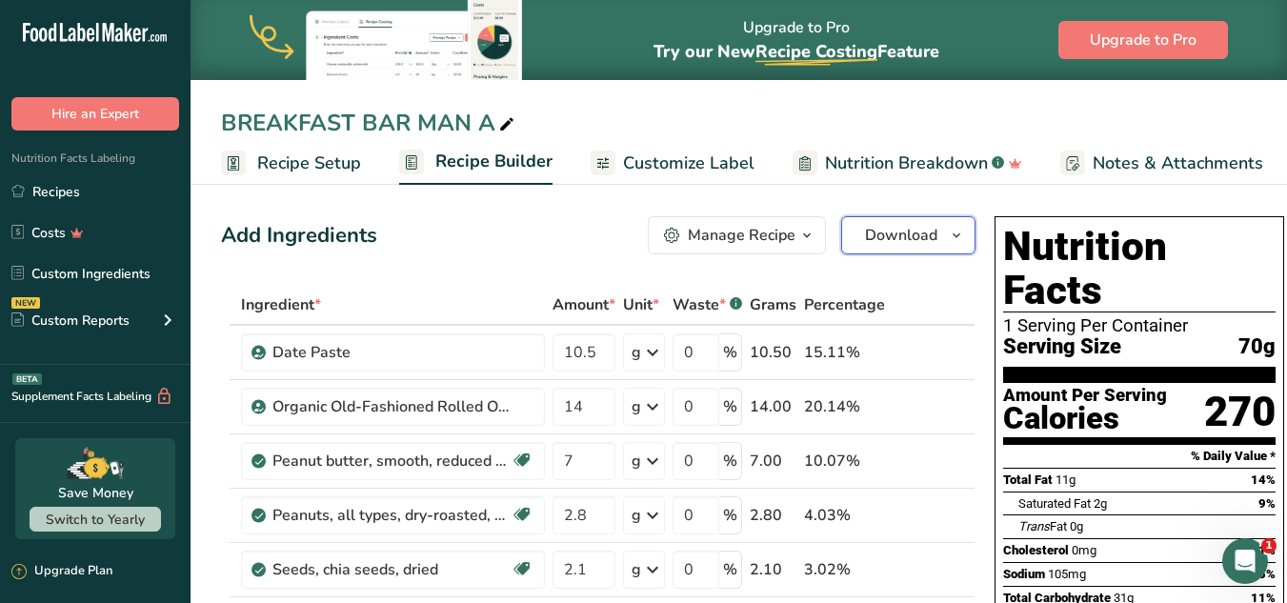
click at [938, 234] on button "Download" at bounding box center [908, 235] width 134 height 38
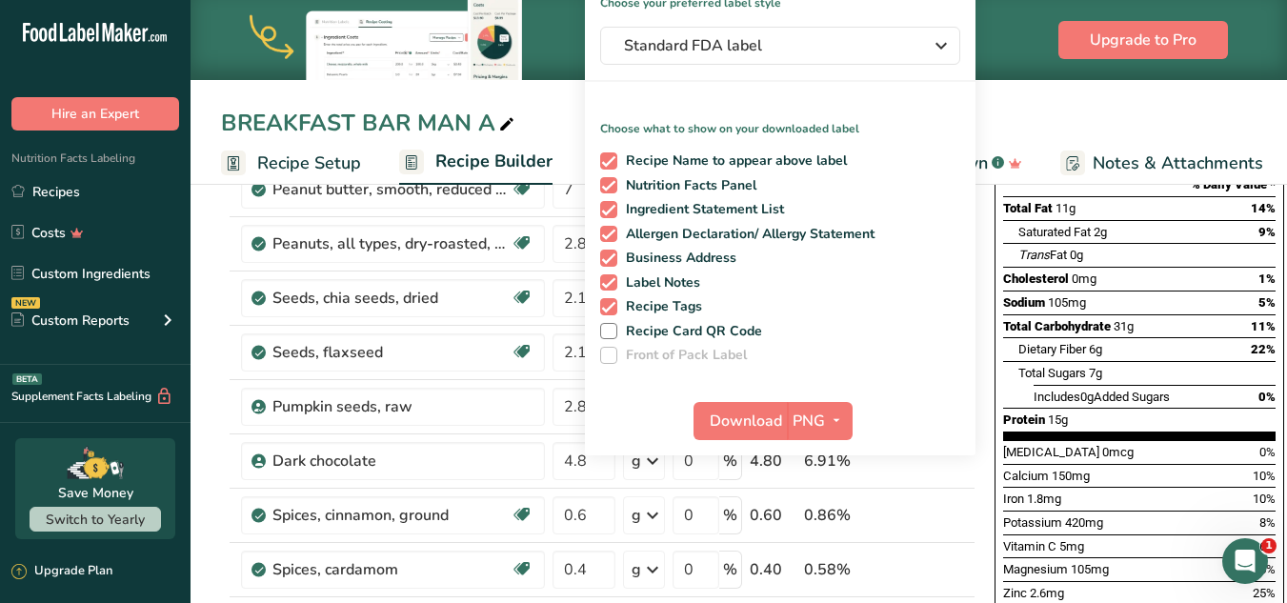
scroll to position [282, 0]
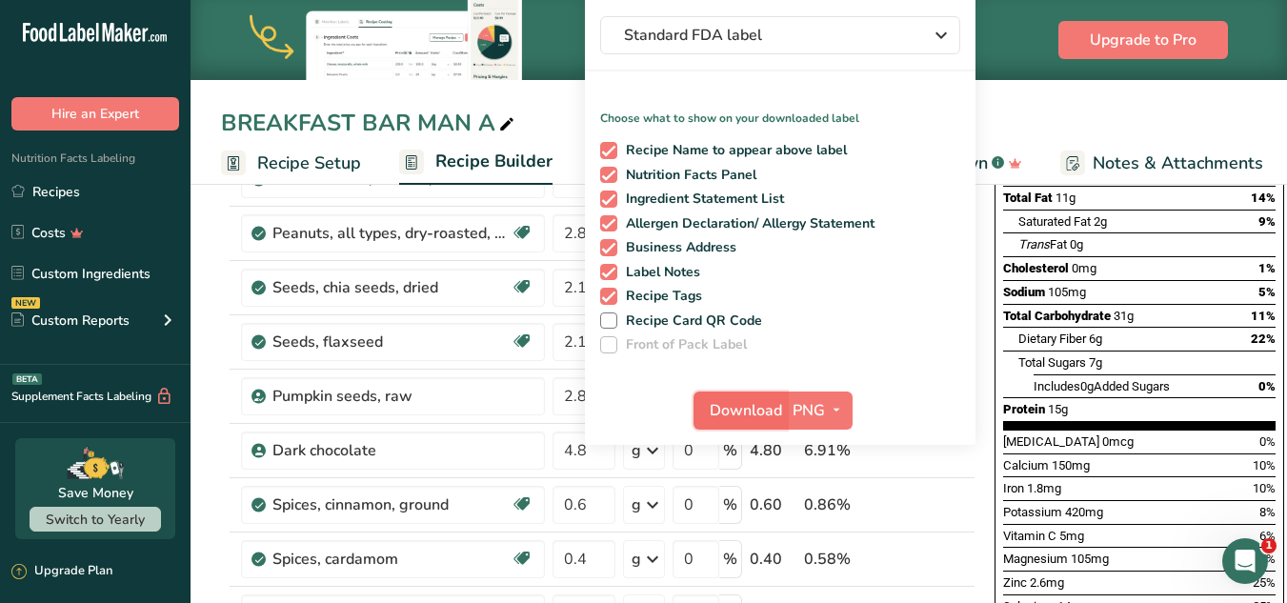
click at [750, 410] on span "Download" at bounding box center [746, 410] width 72 height 23
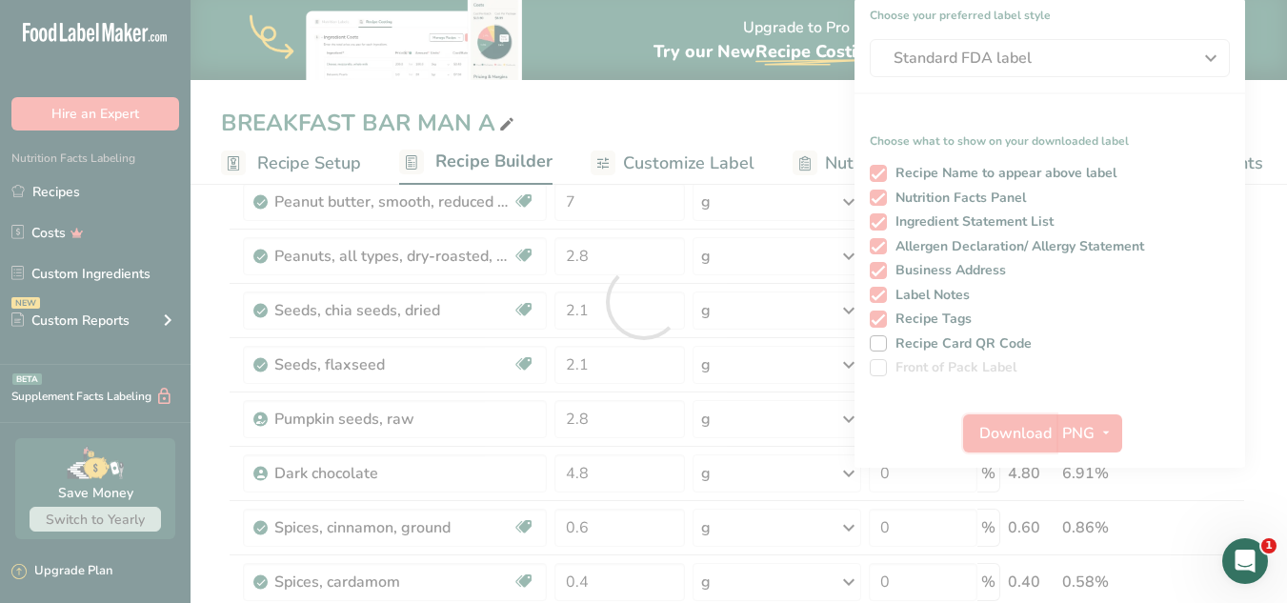
scroll to position [0, 0]
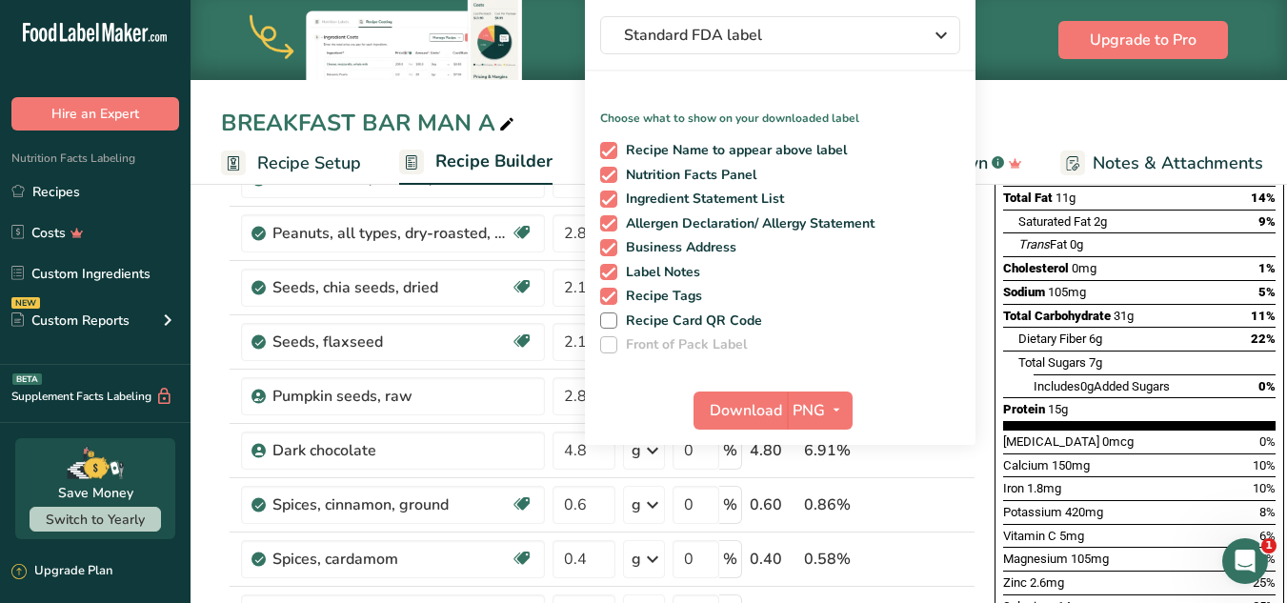
click at [293, 74] on img at bounding box center [393, 40] width 286 height 80
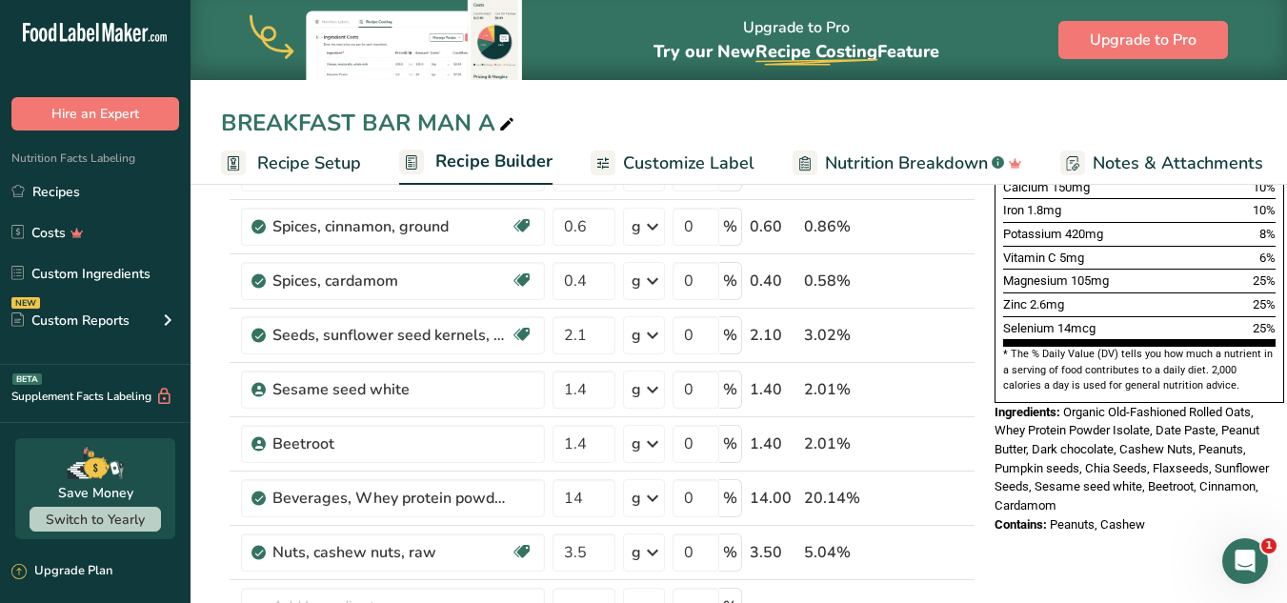
scroll to position [567, 0]
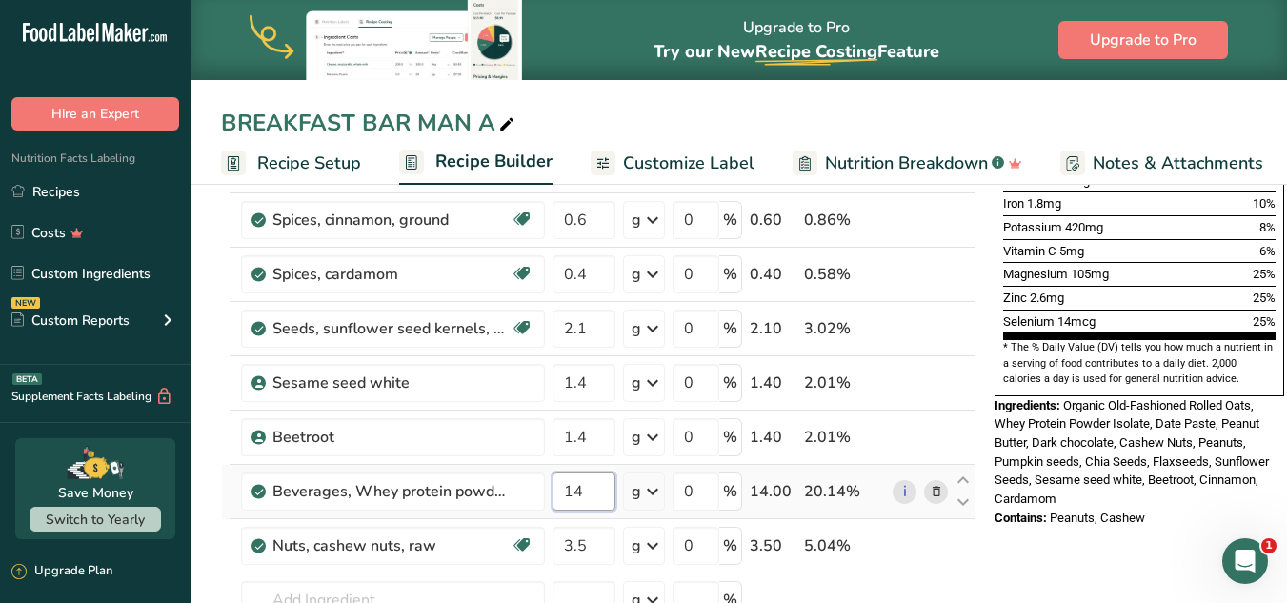
click at [579, 498] on input "14" at bounding box center [583, 491] width 63 height 38
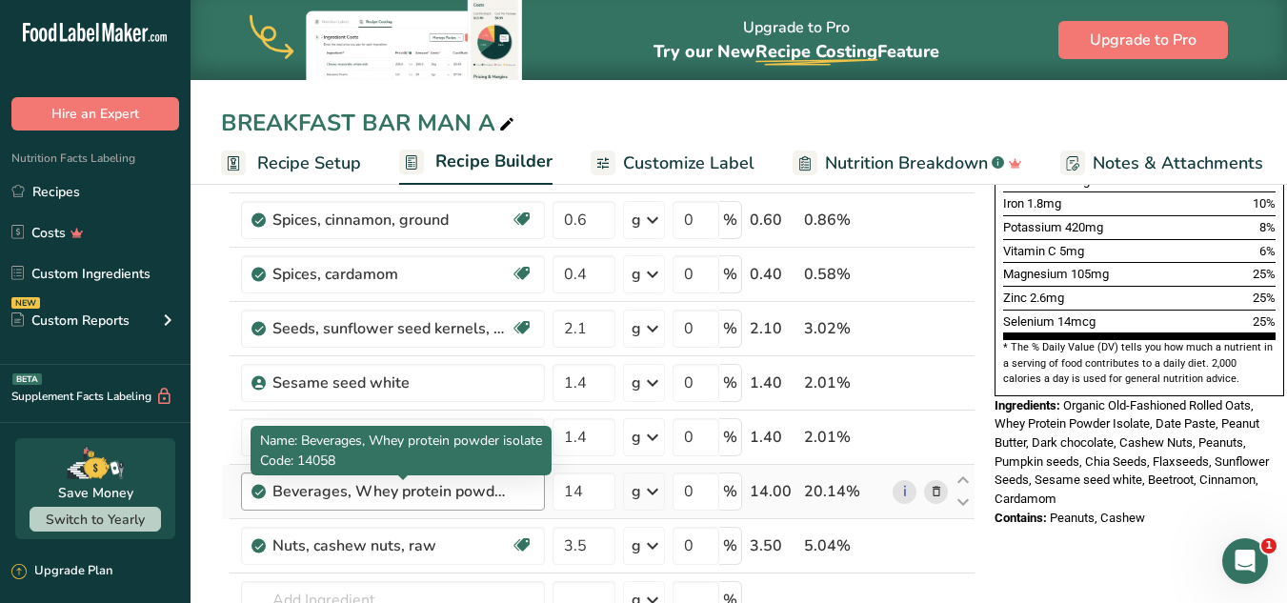
click at [489, 496] on div "Ingredient * Amount * Unit * Waste * .a-a{fill:#347362;}.b-a{fill:#fff;} Grams …" at bounding box center [598, 232] width 754 height 1029
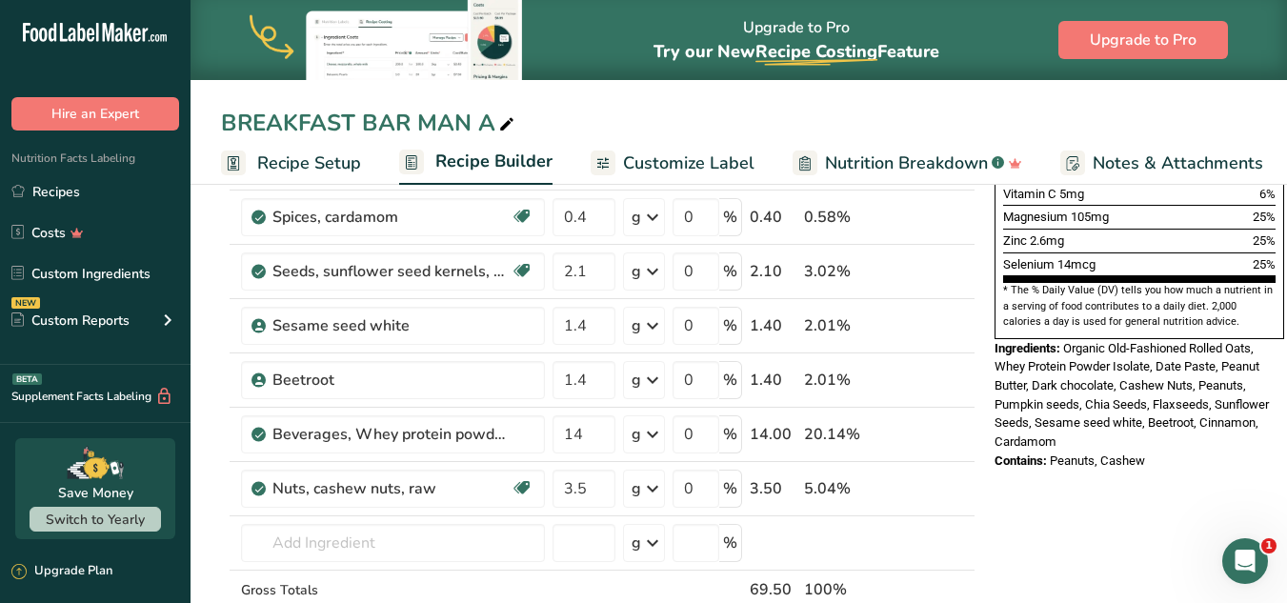
scroll to position [651, 0]
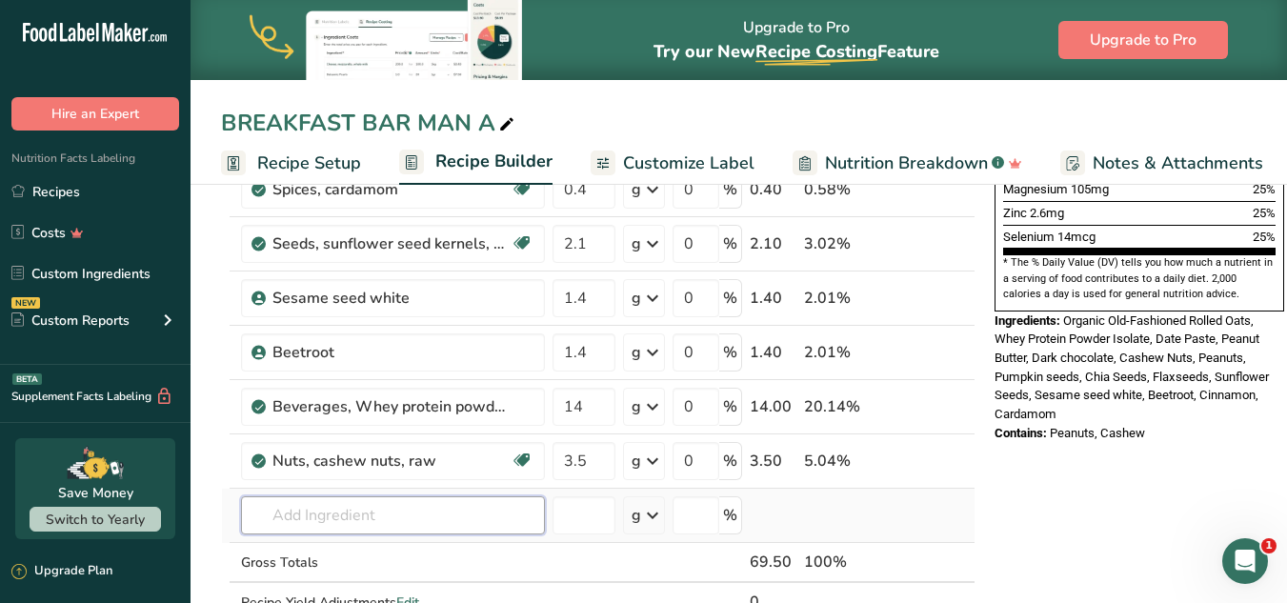
click at [343, 521] on input "text" at bounding box center [393, 515] width 304 height 38
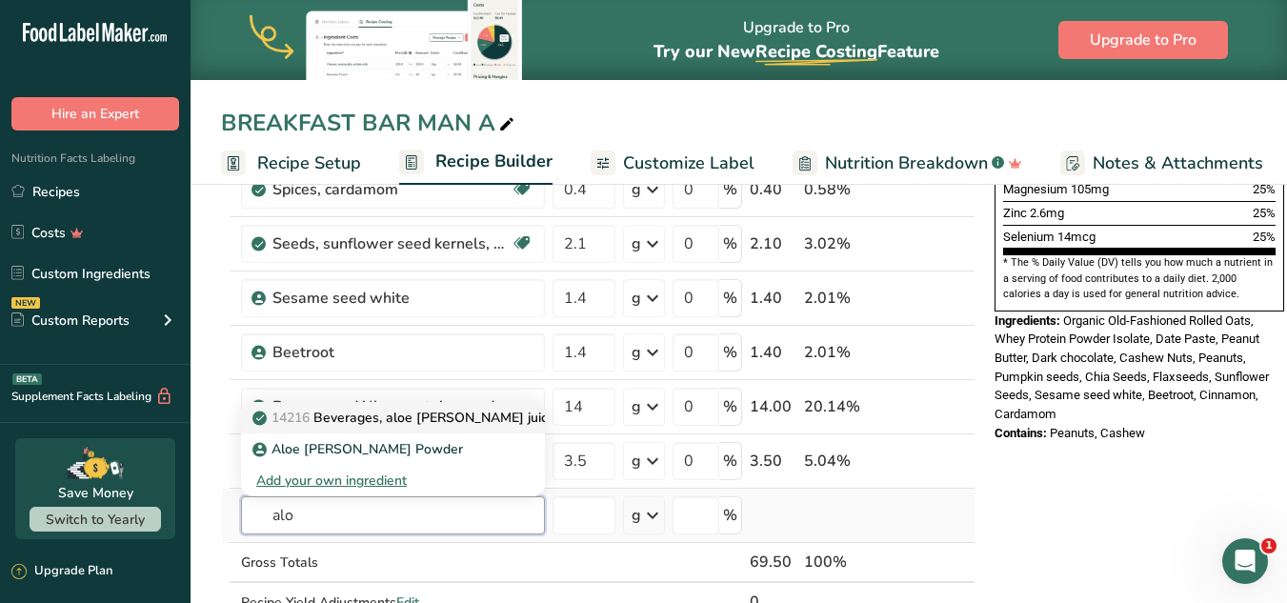
type input "alo"
click at [410, 319] on td "Sesame seed white" at bounding box center [392, 298] width 311 height 54
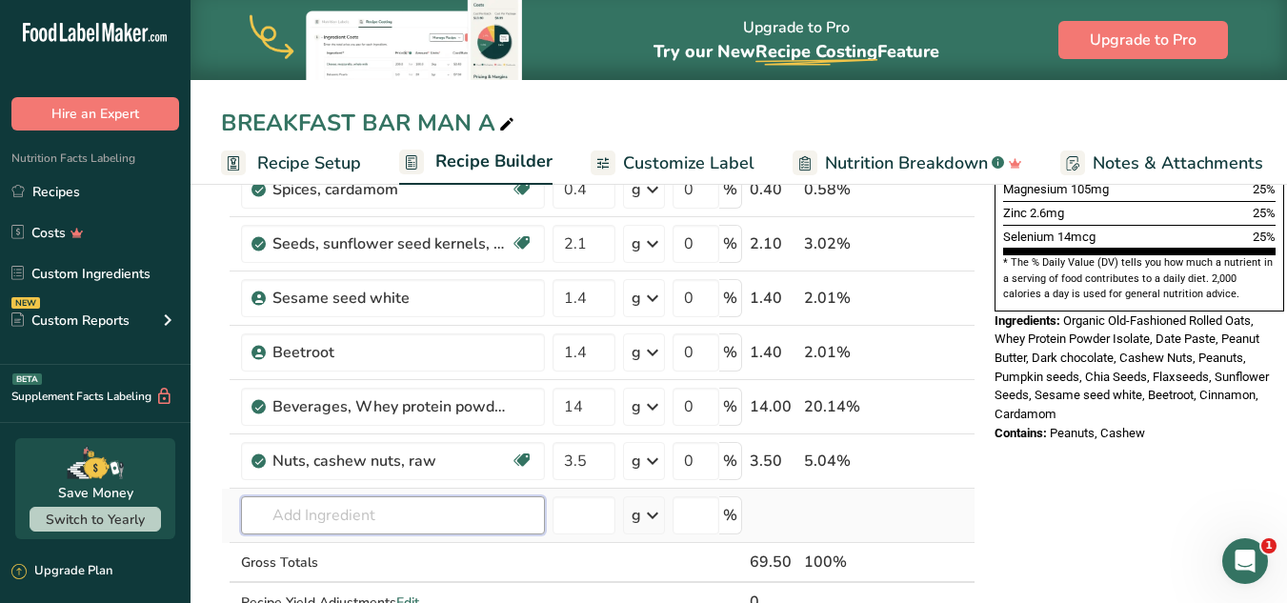
click at [341, 513] on input "text" at bounding box center [393, 515] width 304 height 38
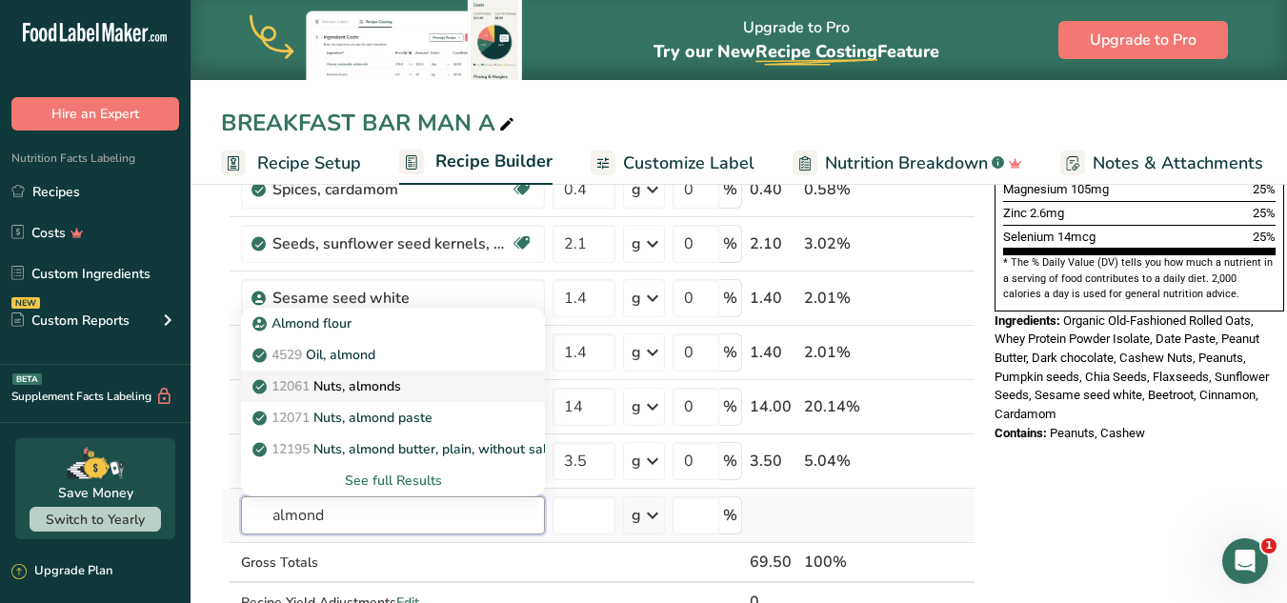
type input "almond"
click at [370, 387] on p "12061 Nuts, almonds" at bounding box center [328, 386] width 145 height 20
type input "Nuts, almonds"
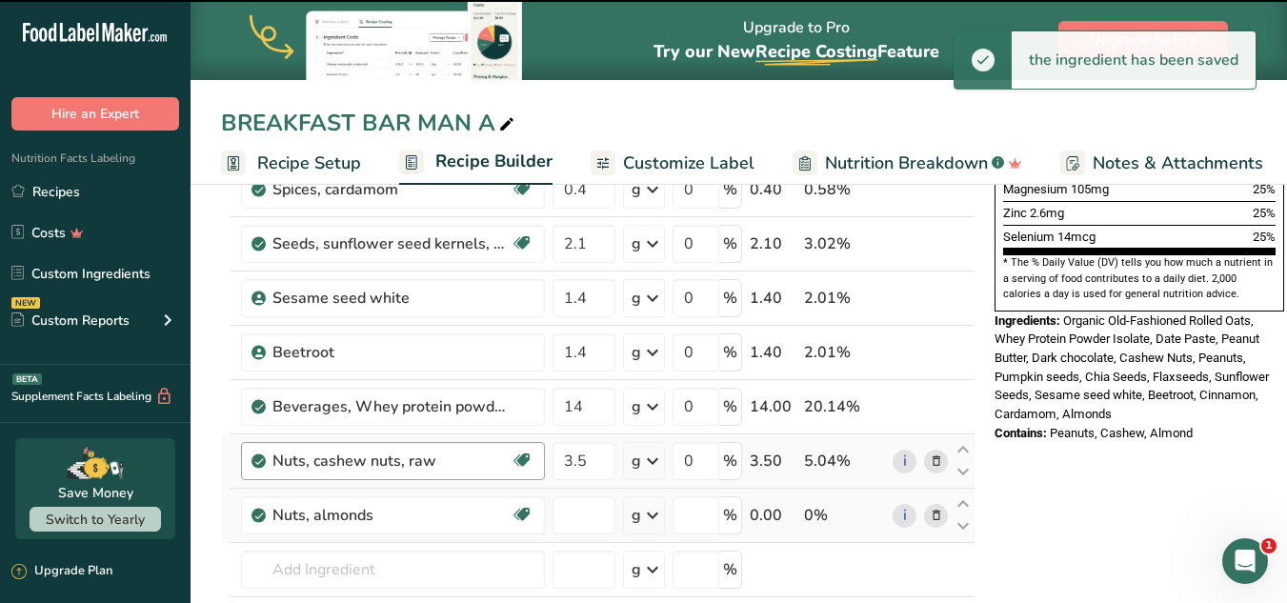
type input "0"
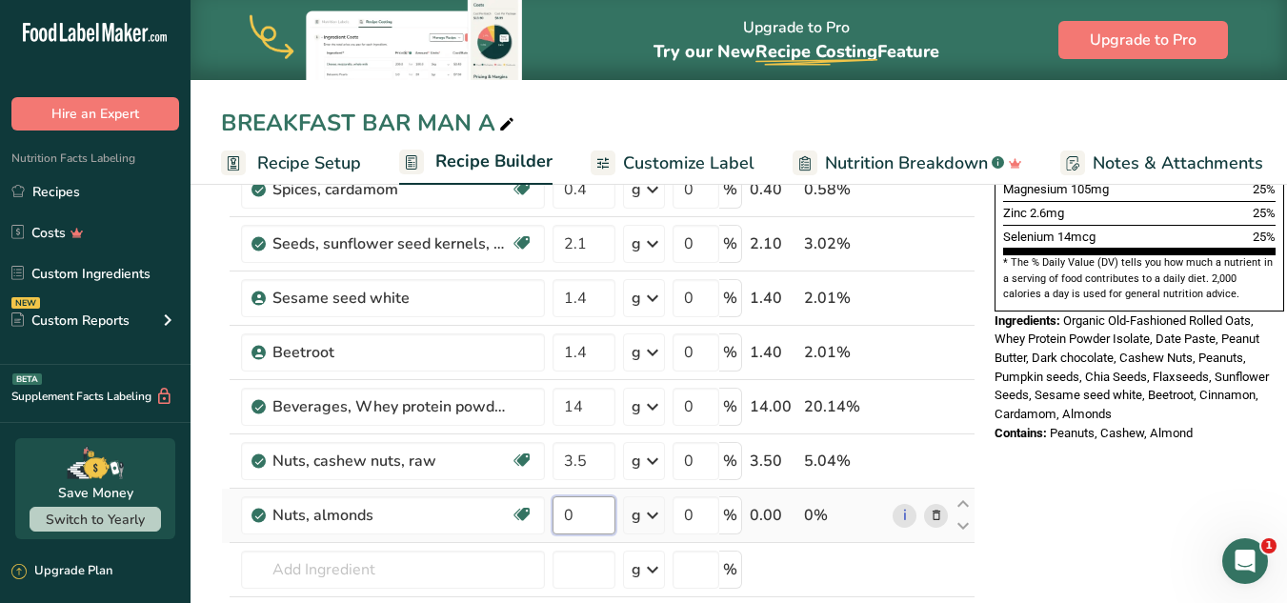
click at [577, 510] on input "0" at bounding box center [583, 515] width 63 height 38
type input "3.5"
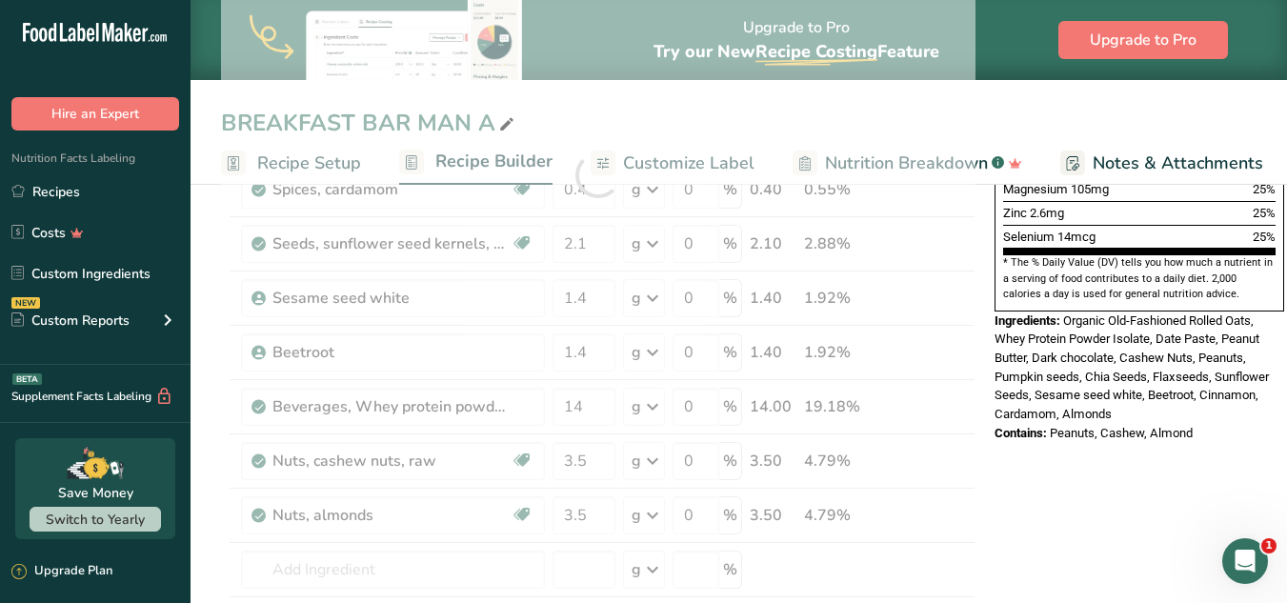
click at [973, 329] on div "Ingredient * Amount * Unit * Waste * .a-a{fill:#347362;}.b-a{fill:#fff;} Grams …" at bounding box center [598, 174] width 754 height 1083
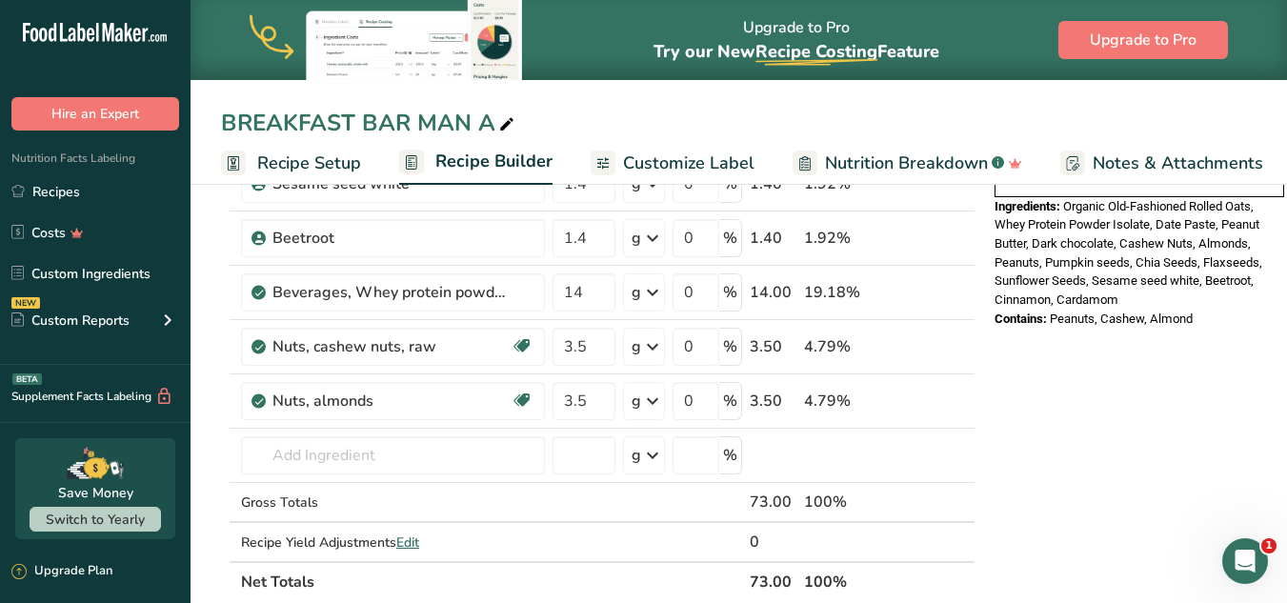
scroll to position [776, 0]
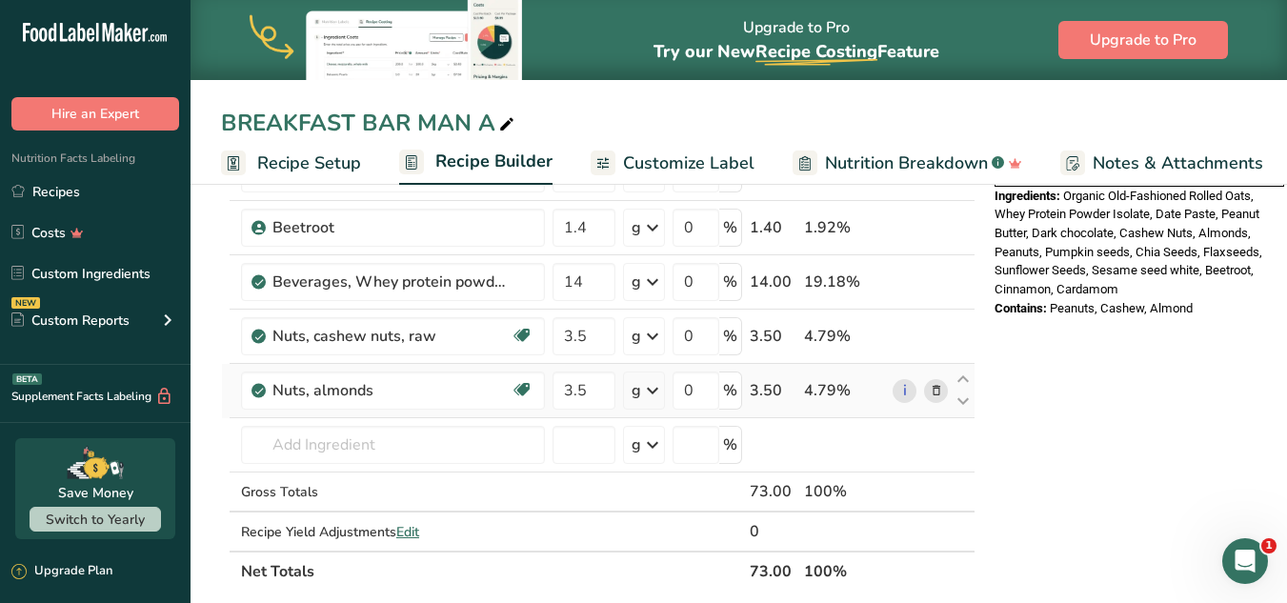
click at [933, 393] on icon at bounding box center [936, 391] width 13 height 20
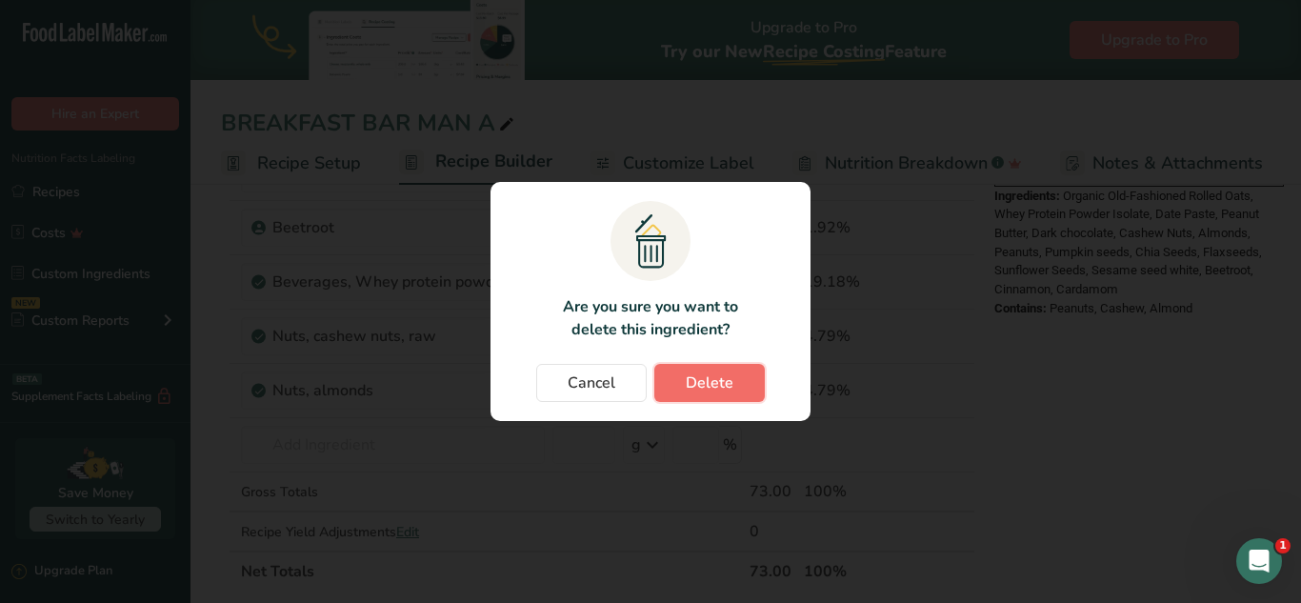
click at [715, 376] on span "Delete" at bounding box center [710, 382] width 48 height 23
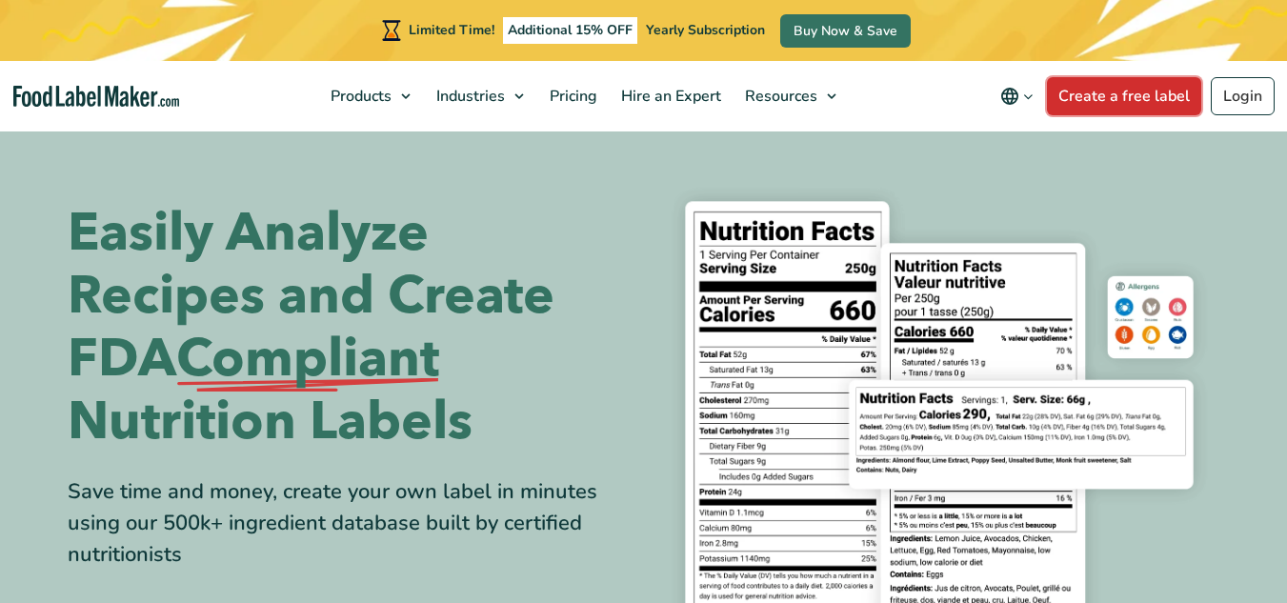
drag, startPoint x: 0, startPoint y: 0, endPoint x: 1120, endPoint y: 91, distance: 1123.7
click at [1120, 91] on link "Create a free label" at bounding box center [1124, 96] width 154 height 38
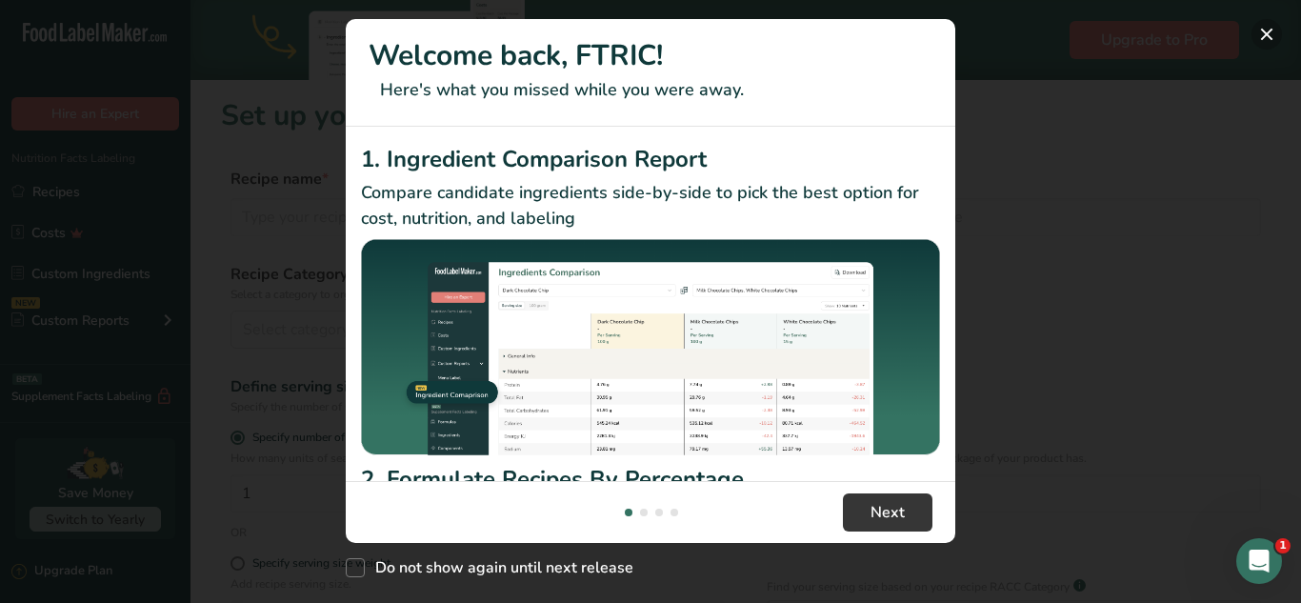
click at [1272, 34] on button "New Features" at bounding box center [1266, 34] width 30 height 30
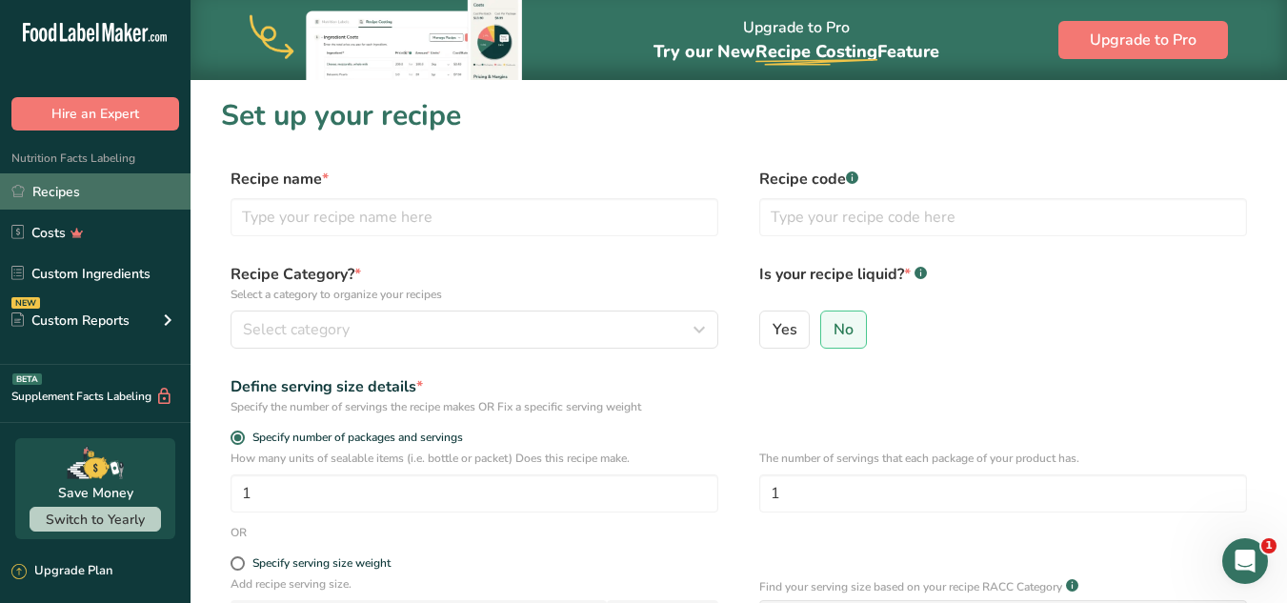
click at [42, 181] on link "Recipes" at bounding box center [95, 191] width 190 height 36
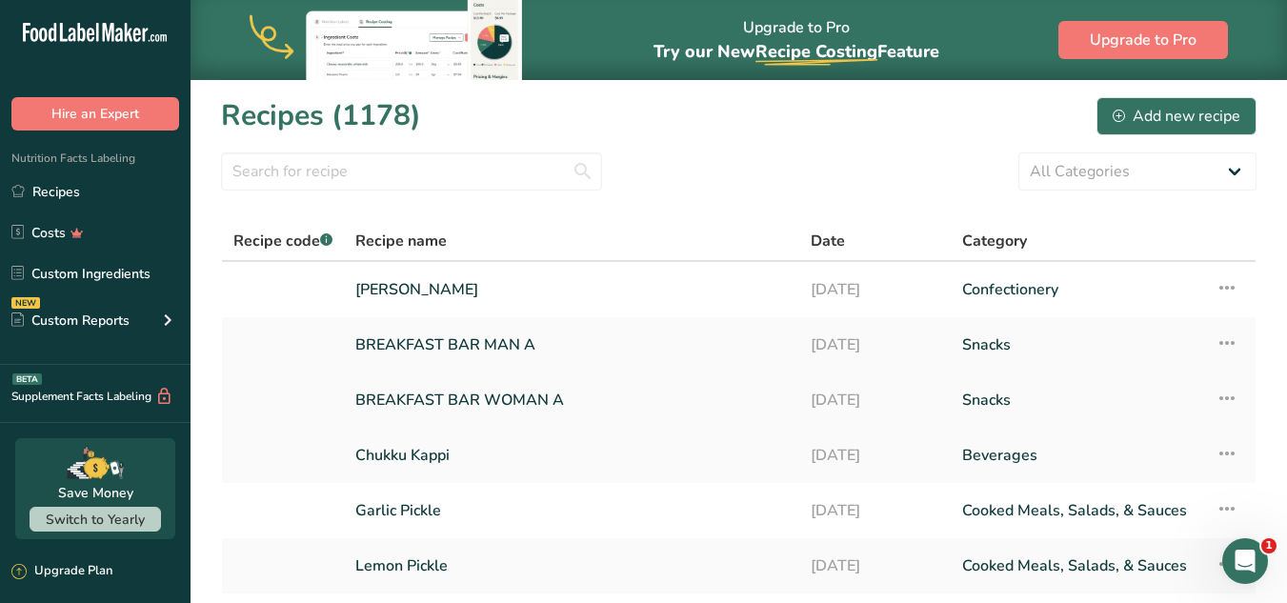
click at [402, 391] on link "BREAKFAST BAR WOMAN A" at bounding box center [571, 400] width 432 height 40
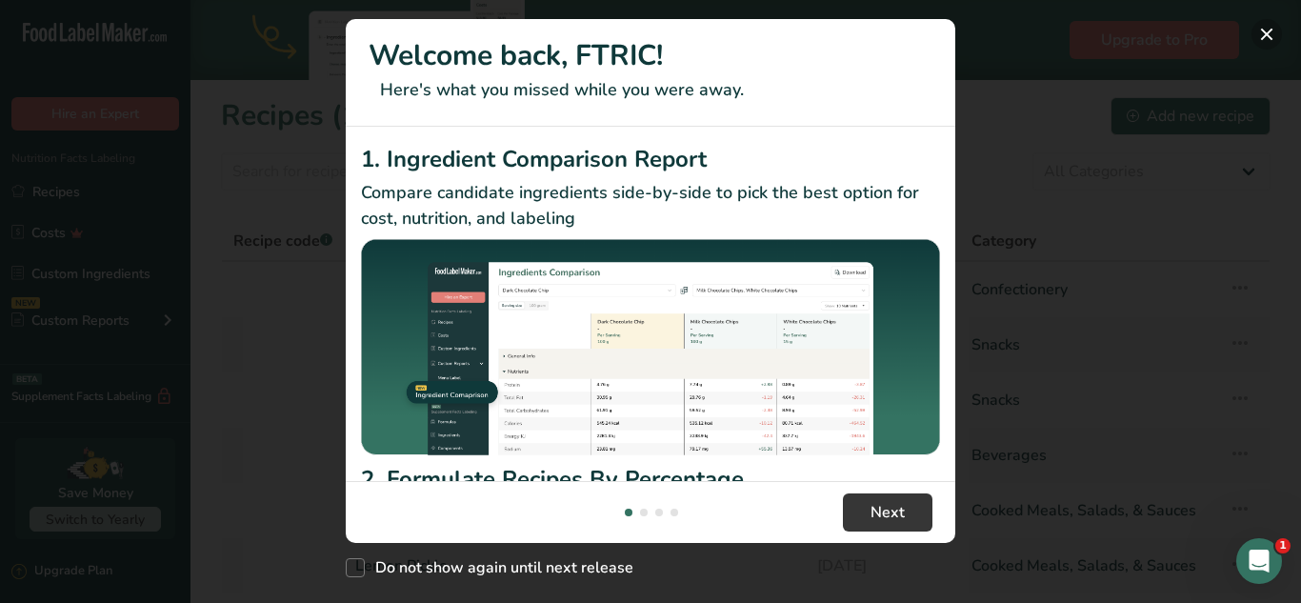
click at [1270, 35] on button "New Features" at bounding box center [1266, 34] width 30 height 30
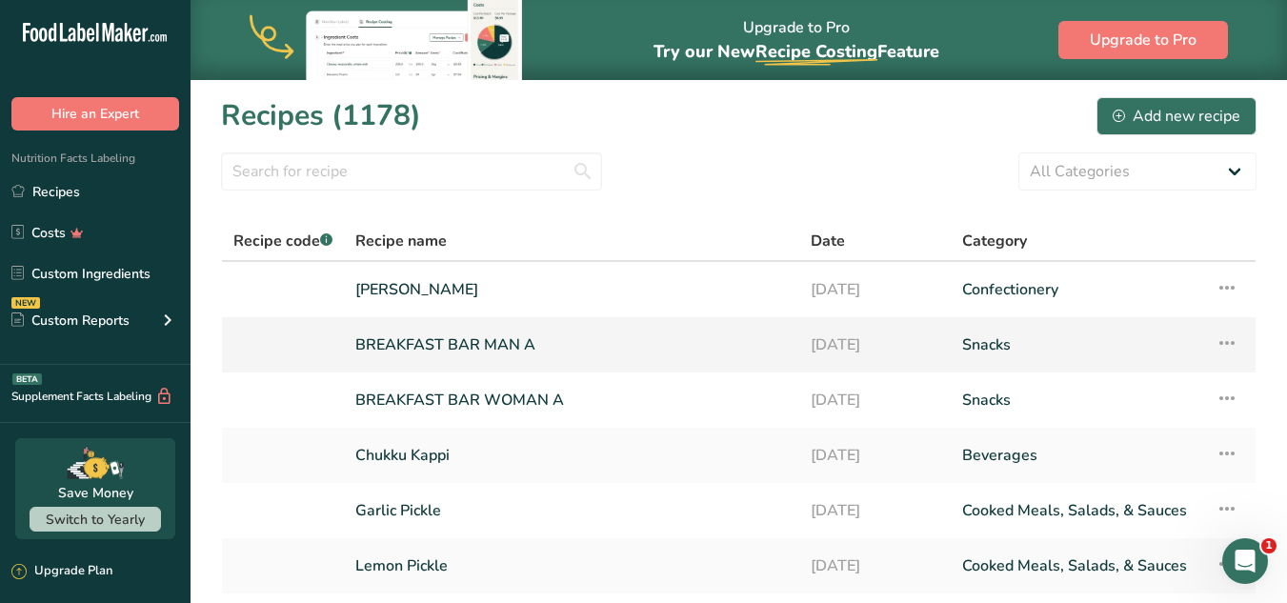
click at [628, 360] on link "BREAKFAST BAR MAN A" at bounding box center [571, 345] width 432 height 40
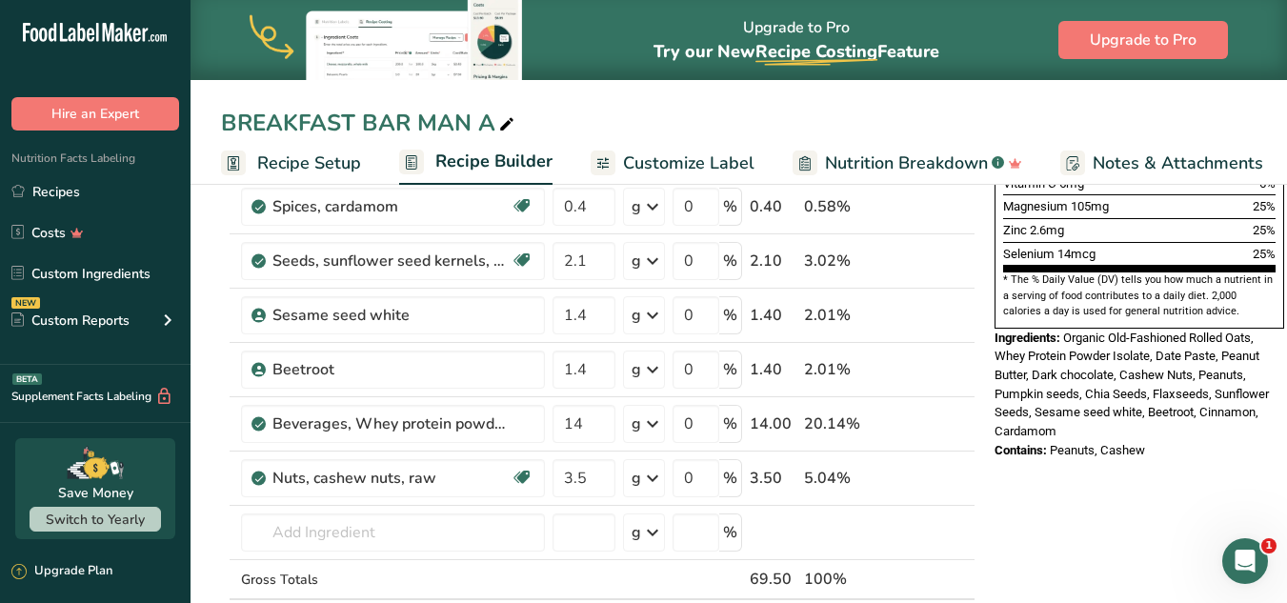
scroll to position [637, 0]
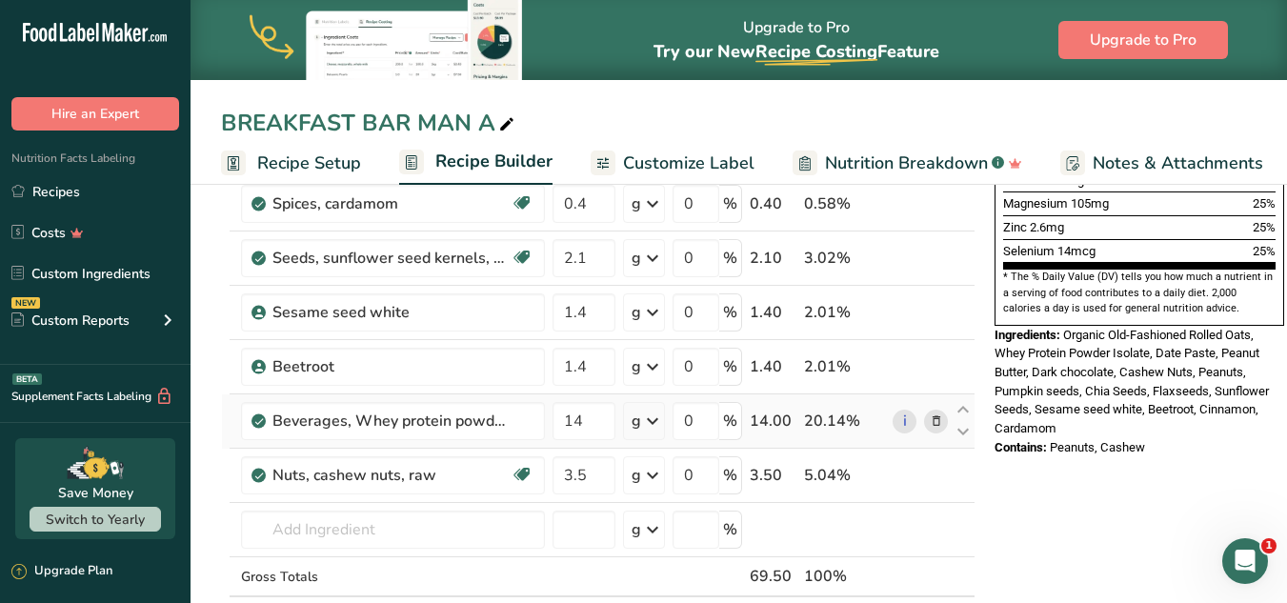
click at [934, 417] on icon at bounding box center [936, 421] width 13 height 20
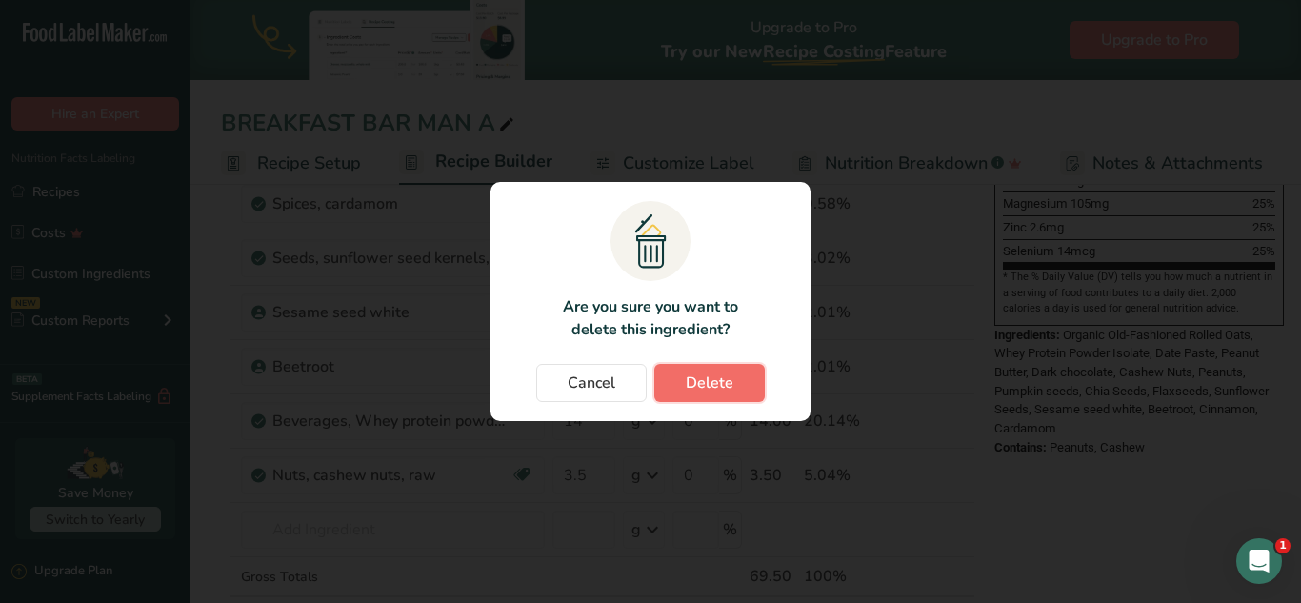
click at [689, 377] on span "Delete" at bounding box center [710, 382] width 48 height 23
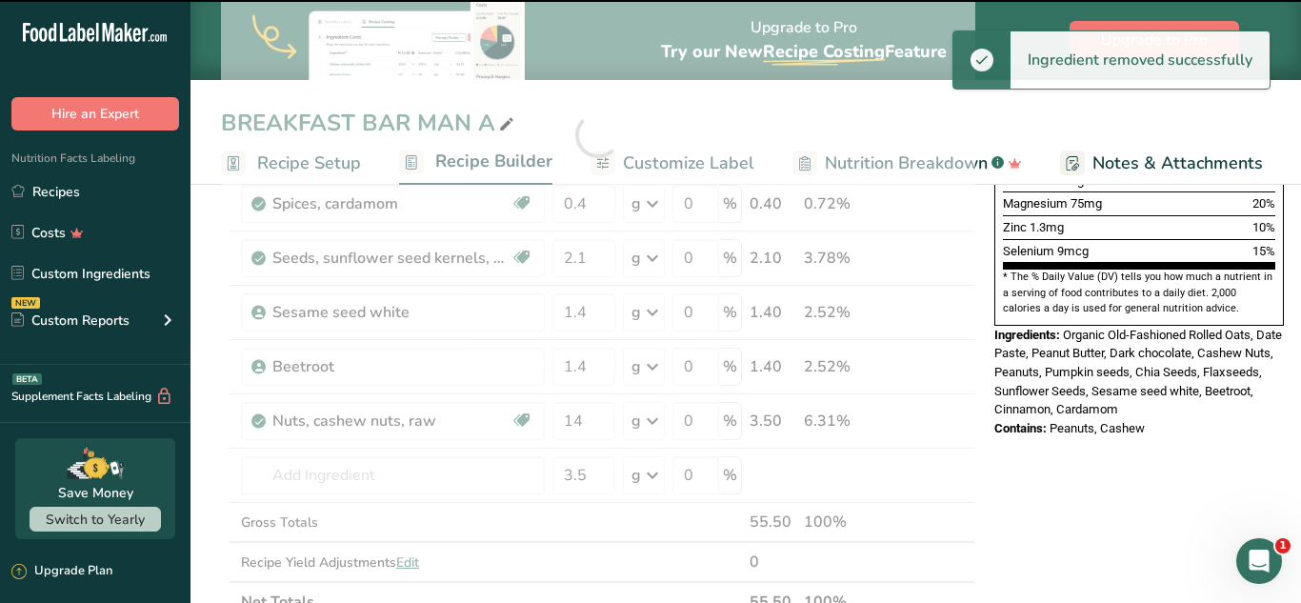
type input "3.5"
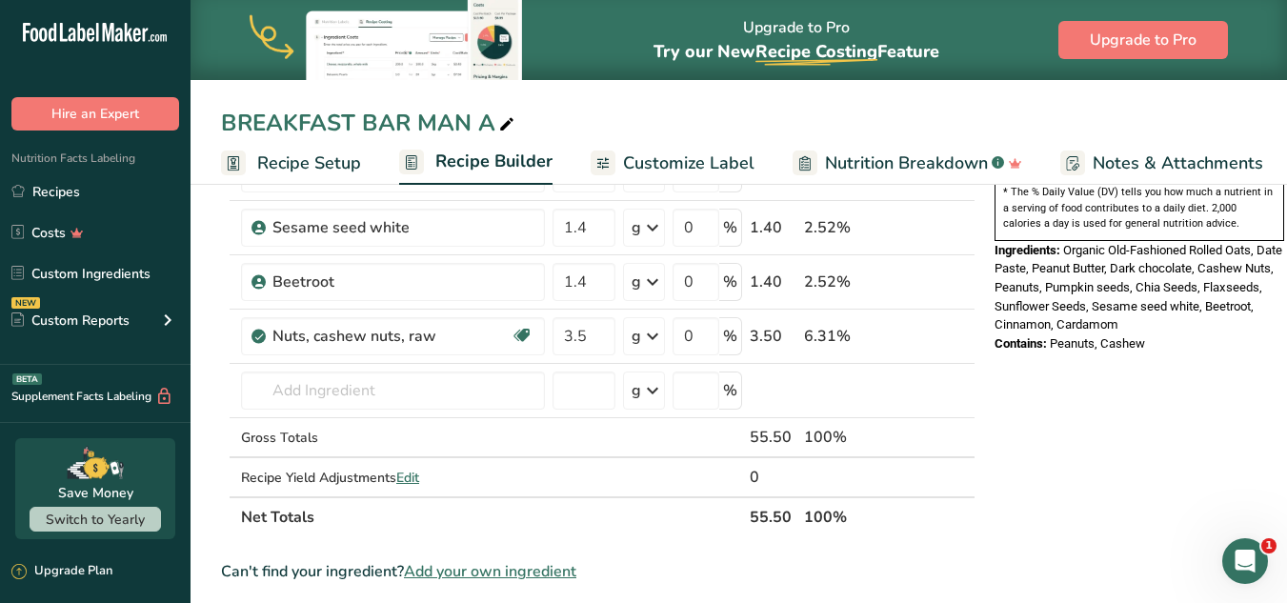
scroll to position [738, 0]
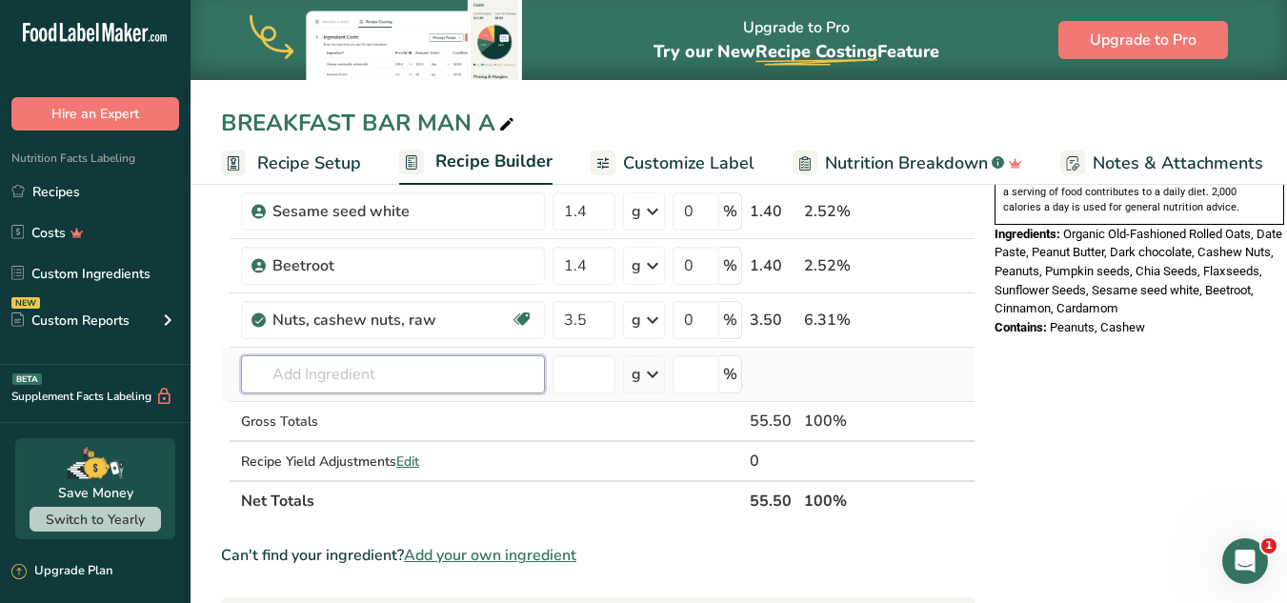
click at [291, 367] on input "text" at bounding box center [393, 374] width 304 height 38
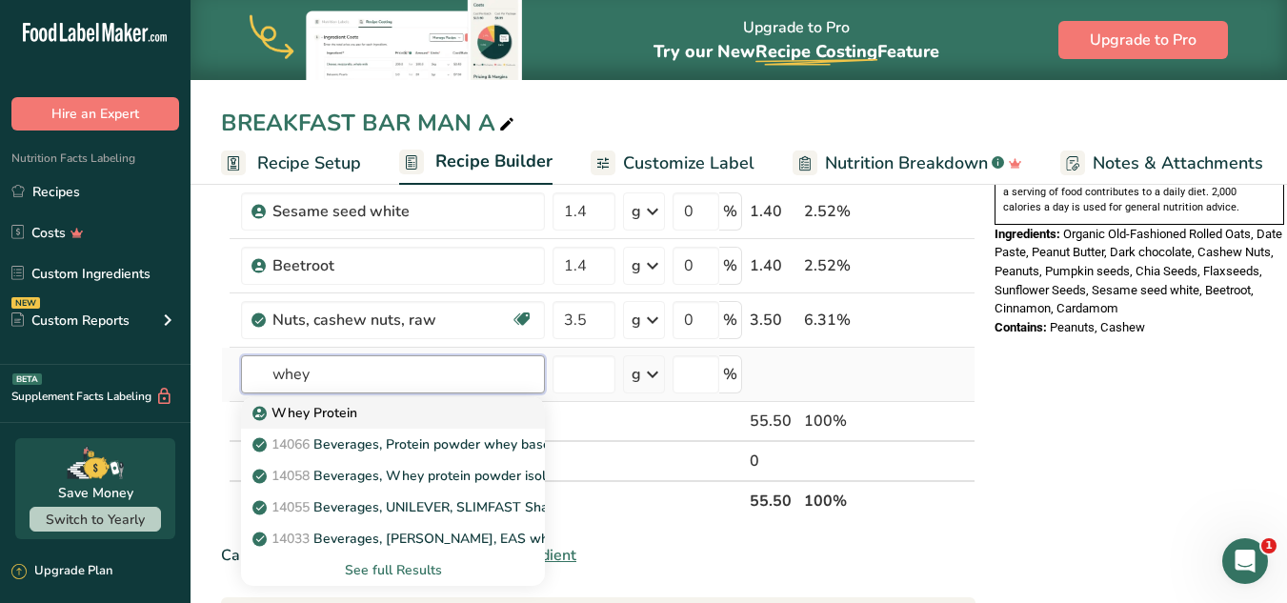
type input "whey"
click at [363, 410] on div "Whey Protein" at bounding box center [377, 413] width 243 height 20
type input "Whey Protein"
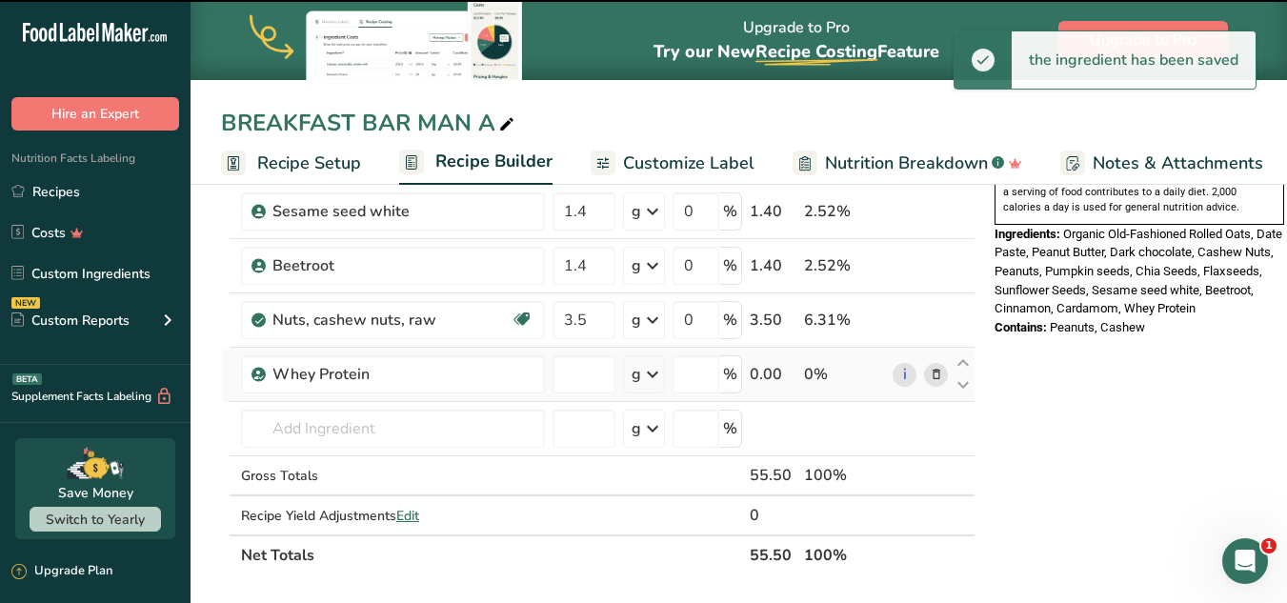
type input "0"
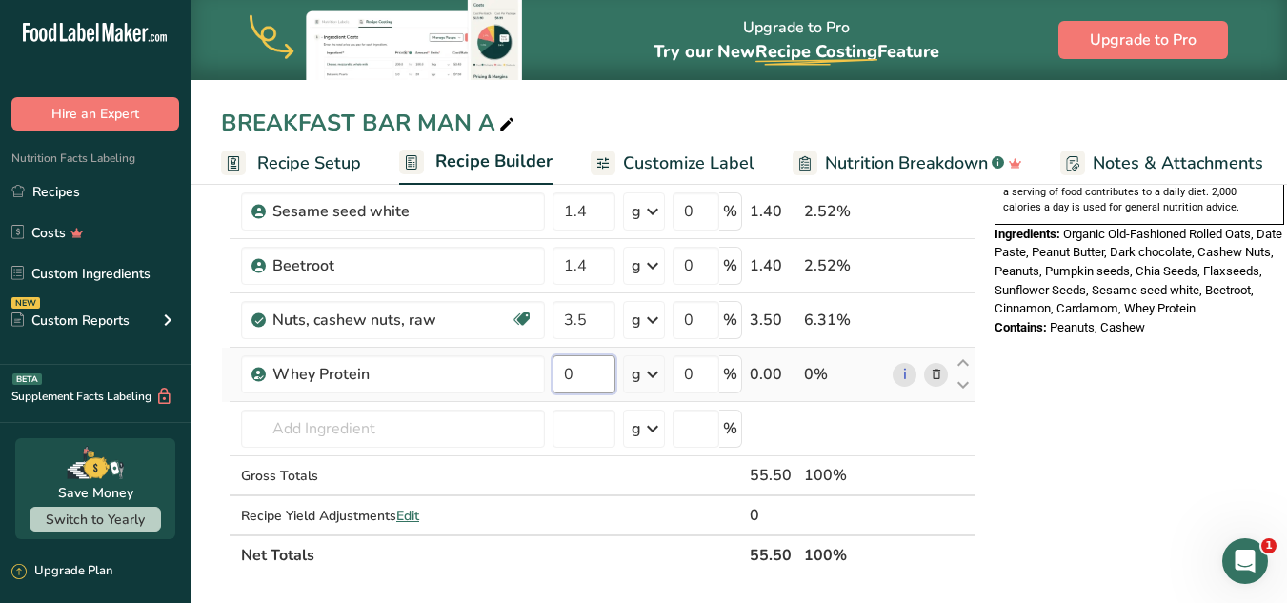
click at [581, 370] on input "0" at bounding box center [583, 374] width 63 height 38
type input "14"
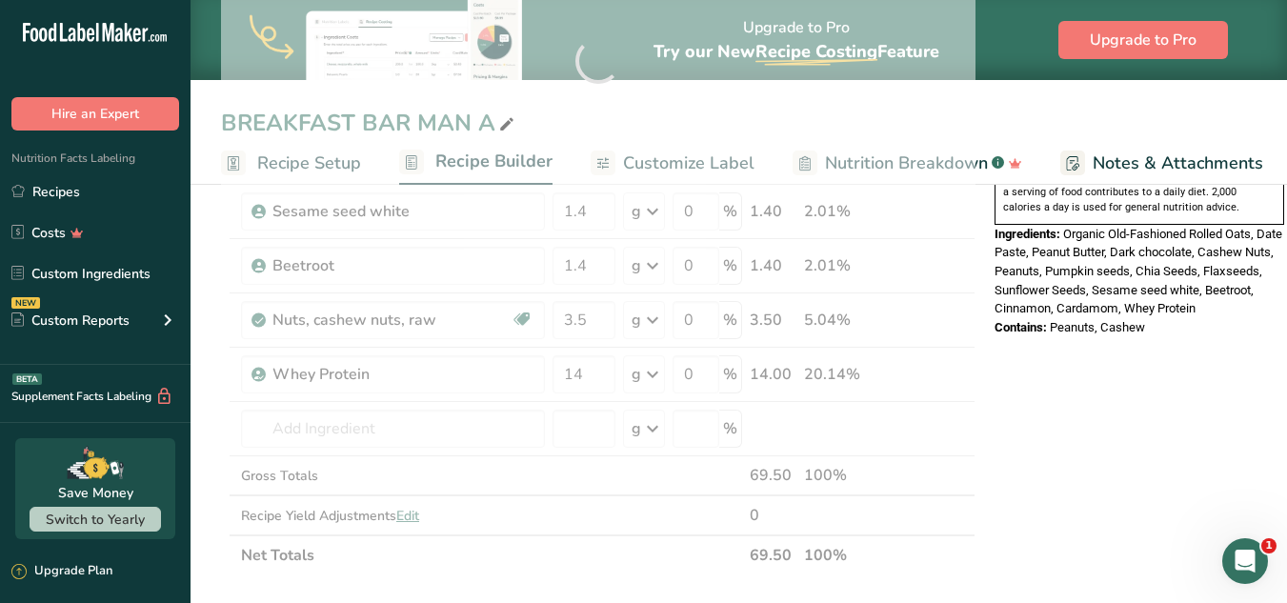
click at [1121, 346] on div "Nutrition Facts 1 Serving Per Container Serving Size 55g Amount Per Serving Cal…" at bounding box center [1139, 355] width 305 height 1770
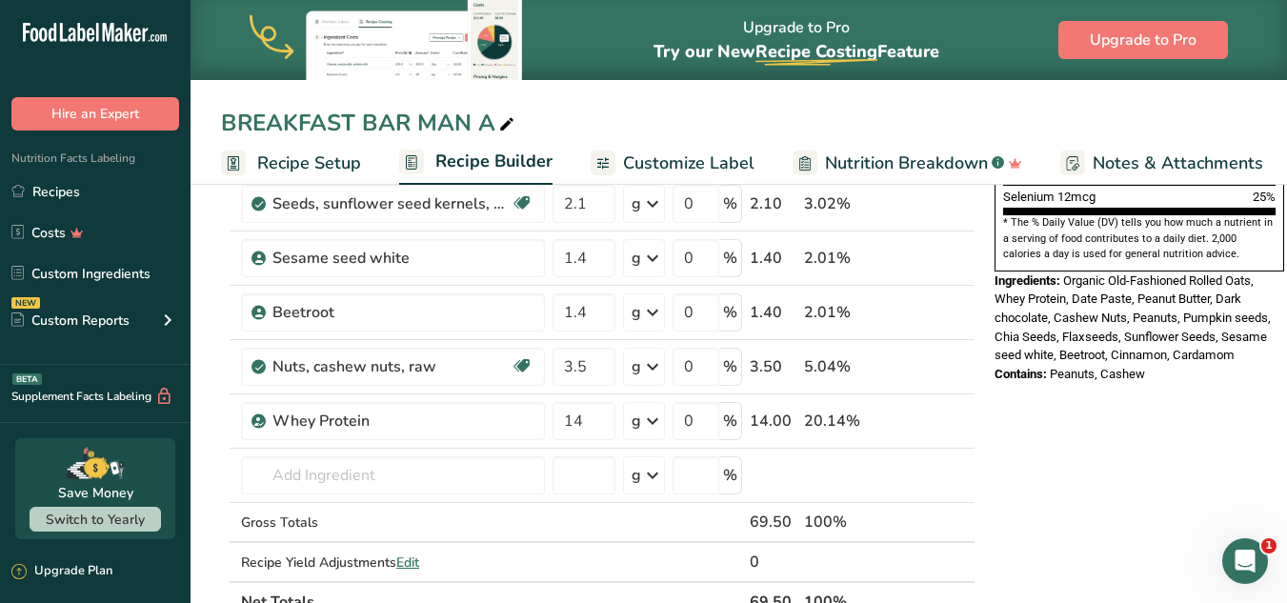
scroll to position [695, 0]
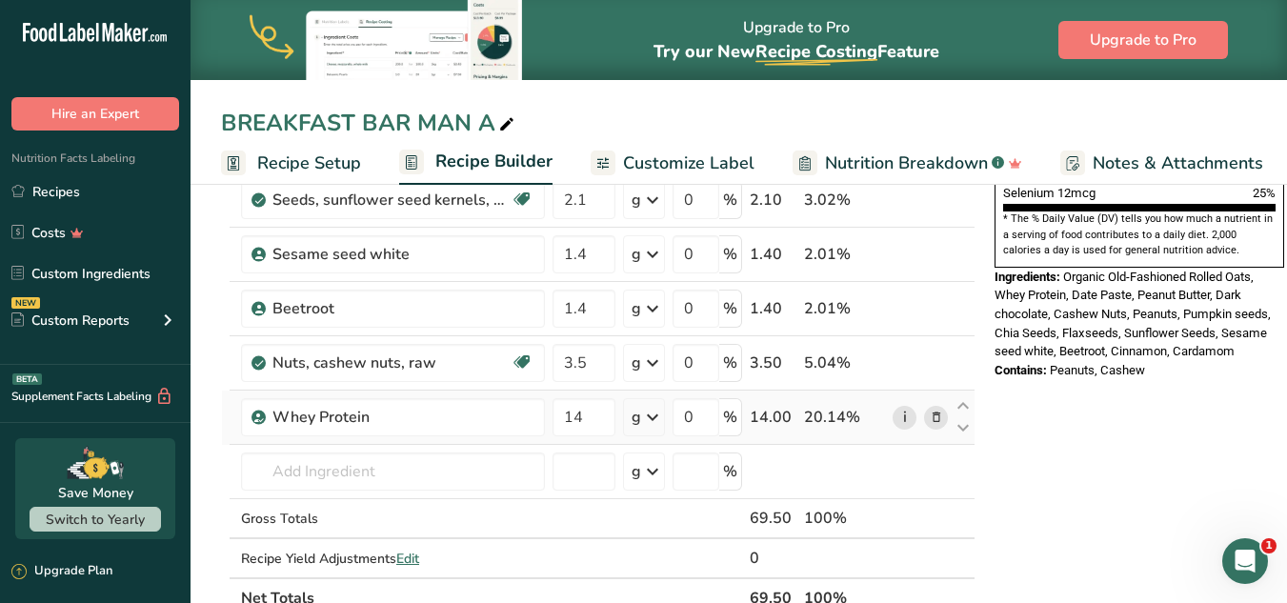
click at [905, 413] on link "i" at bounding box center [904, 418] width 24 height 24
click at [448, 409] on div "Whey Protein" at bounding box center [391, 417] width 238 height 23
drag, startPoint x: 371, startPoint y: 420, endPoint x: 269, endPoint y: 420, distance: 102.9
click at [269, 420] on div "Whey Protein" at bounding box center [393, 417] width 304 height 38
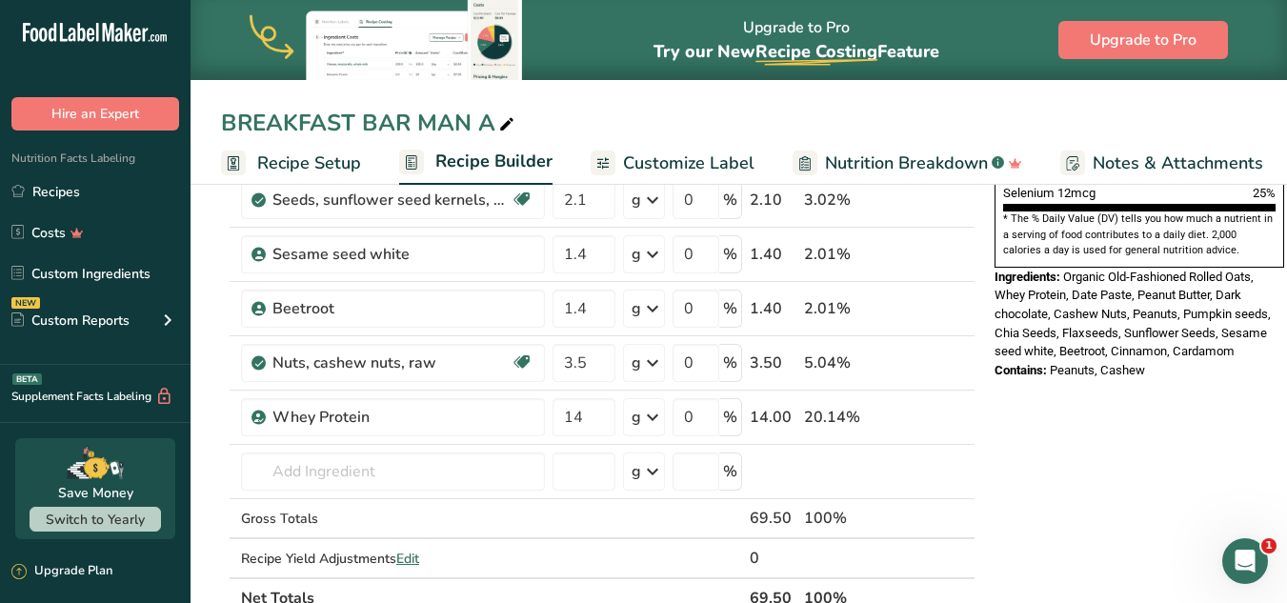
click at [935, 415] on icon at bounding box center [936, 418] width 13 height 20
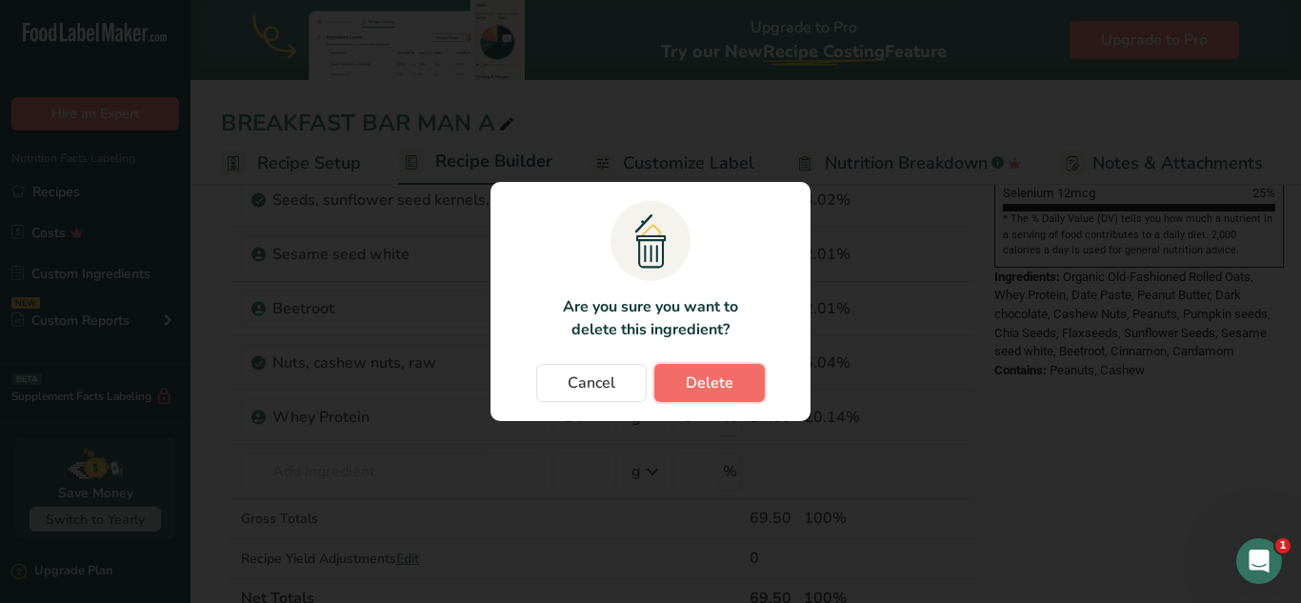
click at [687, 385] on span "Delete" at bounding box center [710, 382] width 48 height 23
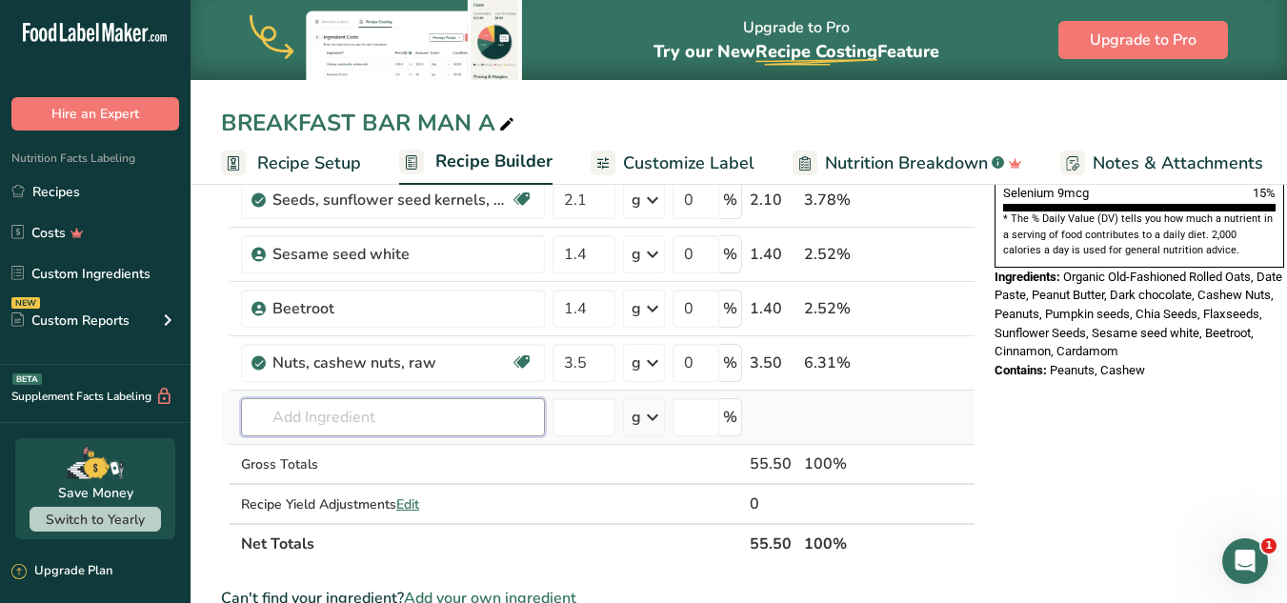
click at [437, 402] on input "text" at bounding box center [393, 417] width 304 height 38
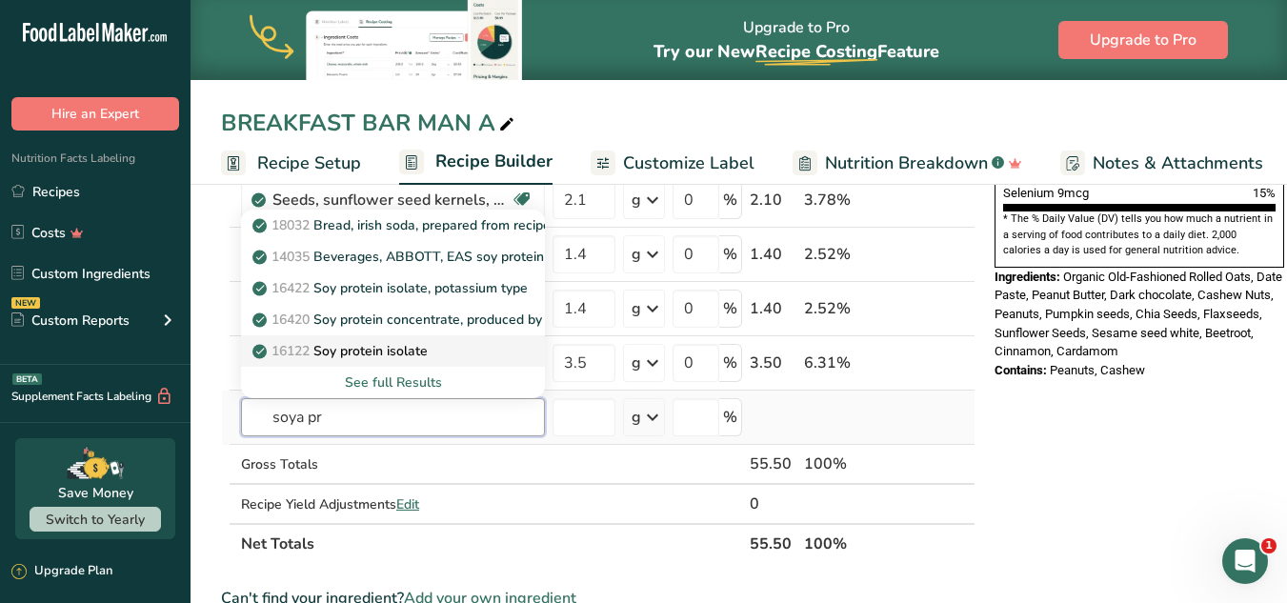
type input "soya pr"
click at [425, 339] on link "16122 Soy protein isolate" at bounding box center [393, 350] width 304 height 31
type input "Soy protein isolate"
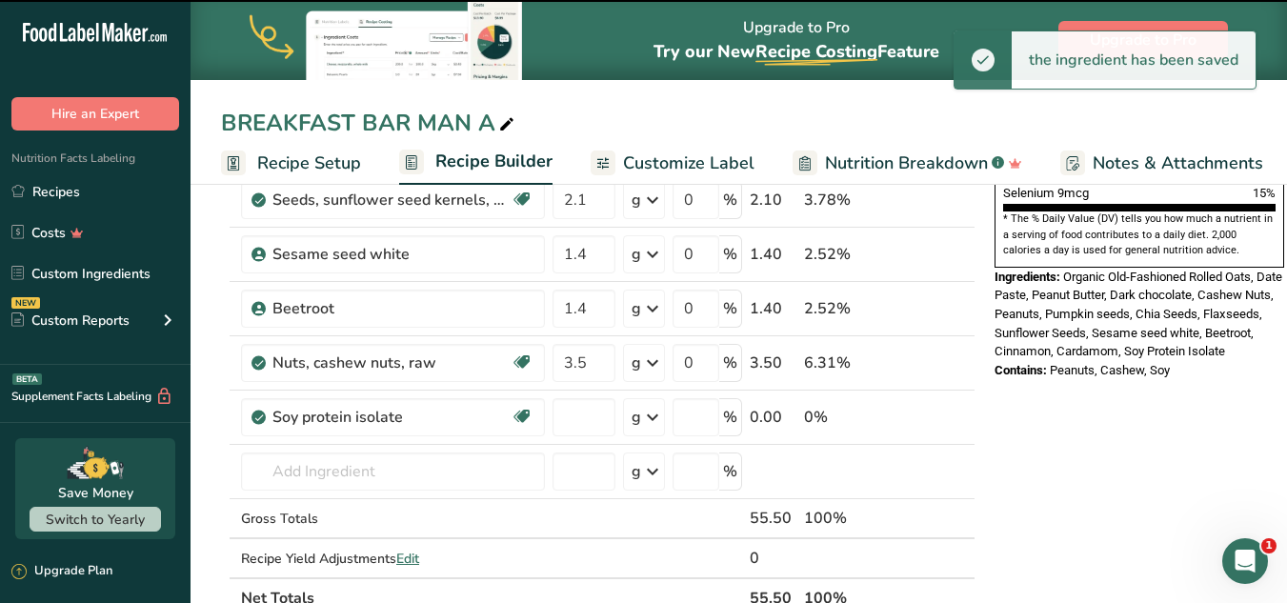
type input "0"
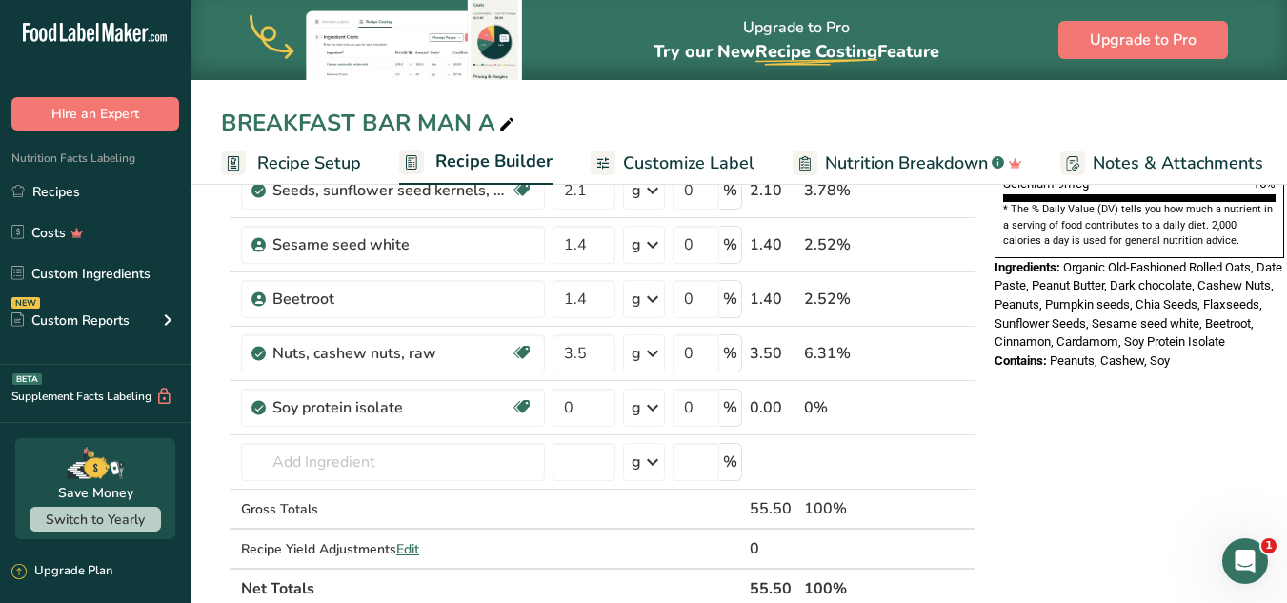
scroll to position [708, 0]
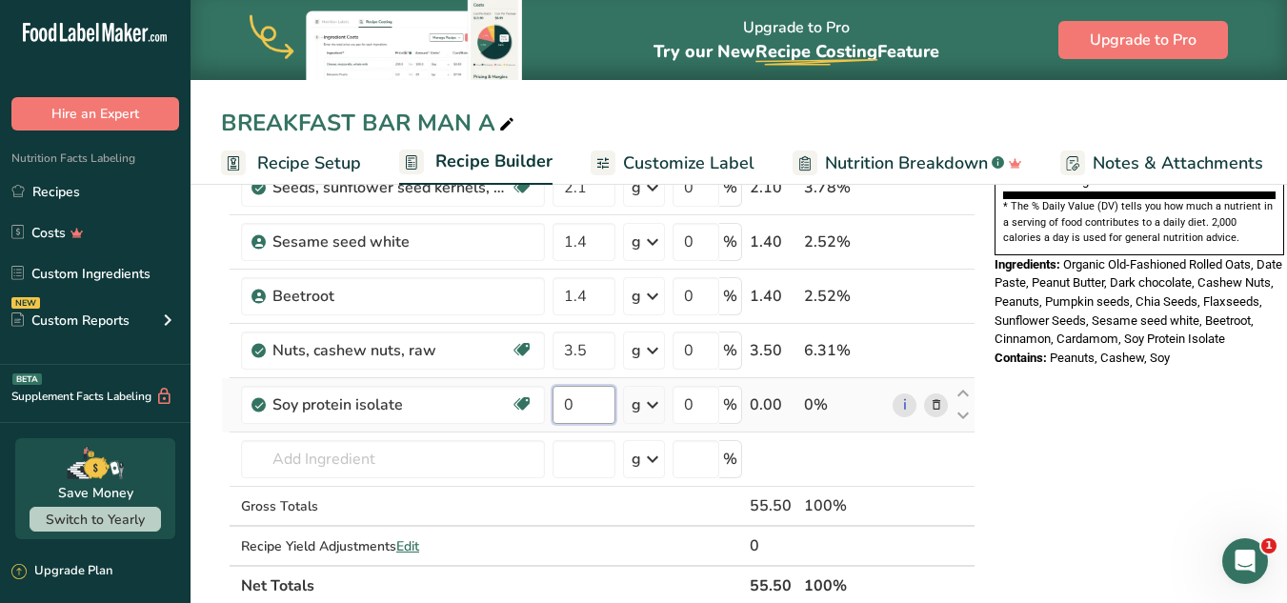
click at [581, 421] on input "0" at bounding box center [583, 405] width 63 height 38
type input "14"
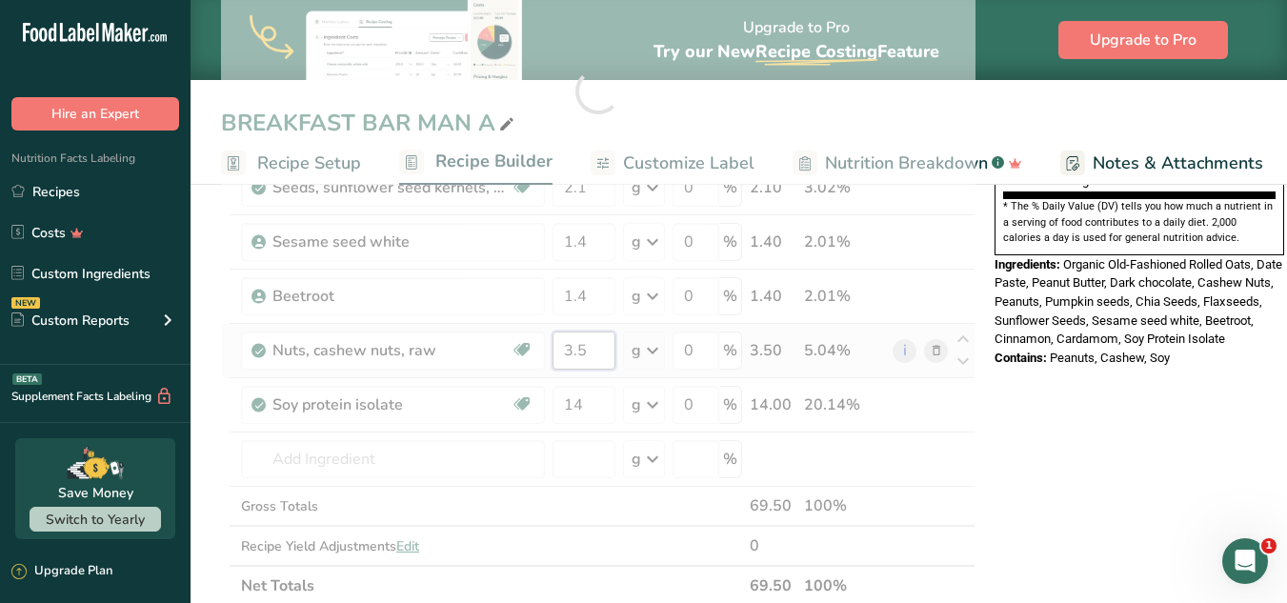
click at [594, 354] on div "Ingredient * Amount * Unit * Waste * .a-a{fill:#347362;}.b-a{fill:#fff;} Grams …" at bounding box center [598, 91] width 754 height 1029
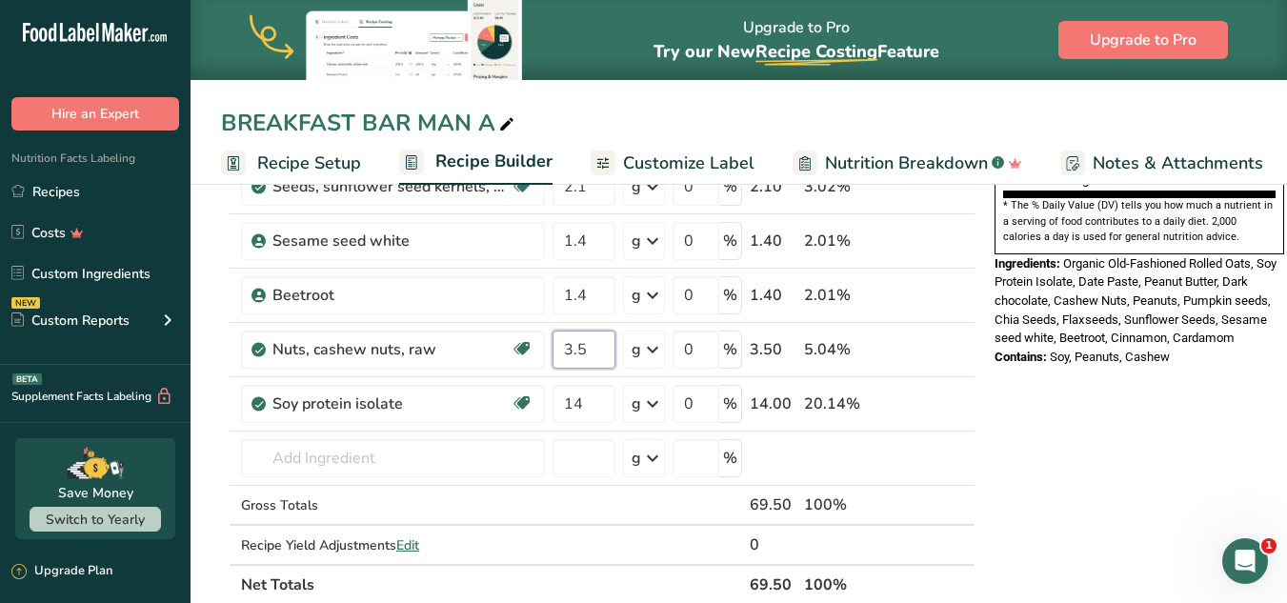
scroll to position [706, 0]
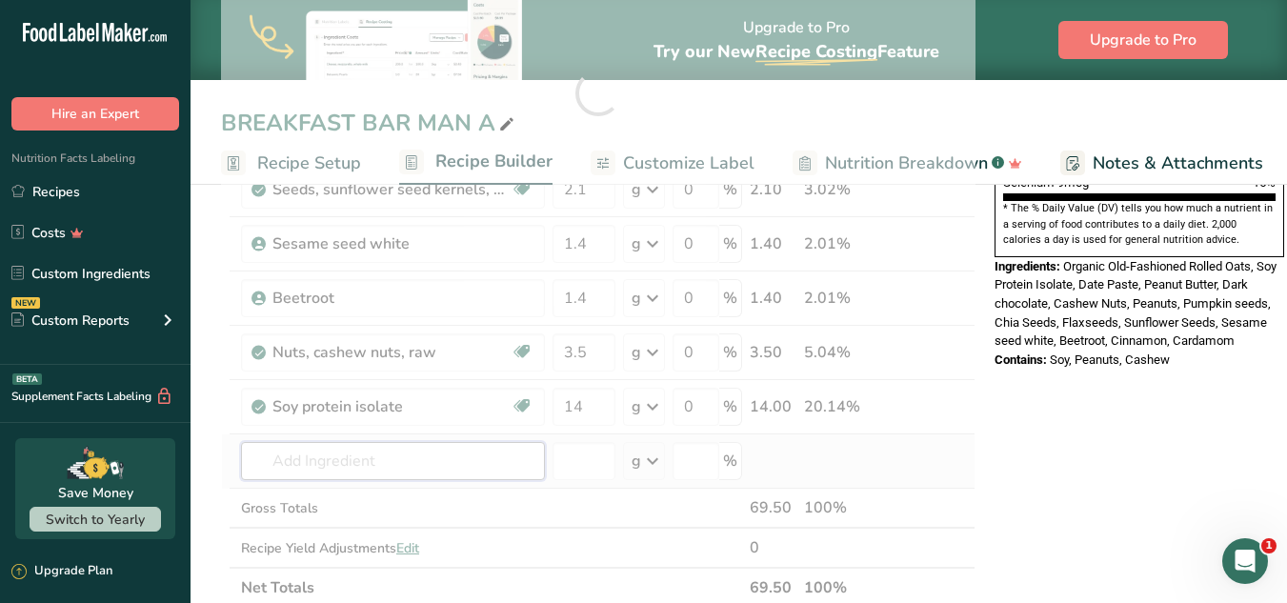
click at [287, 465] on div "Ingredient * Amount * Unit * Waste * .a-a{fill:#347362;}.b-a{fill:#fff;} Grams …" at bounding box center [598, 93] width 754 height 1029
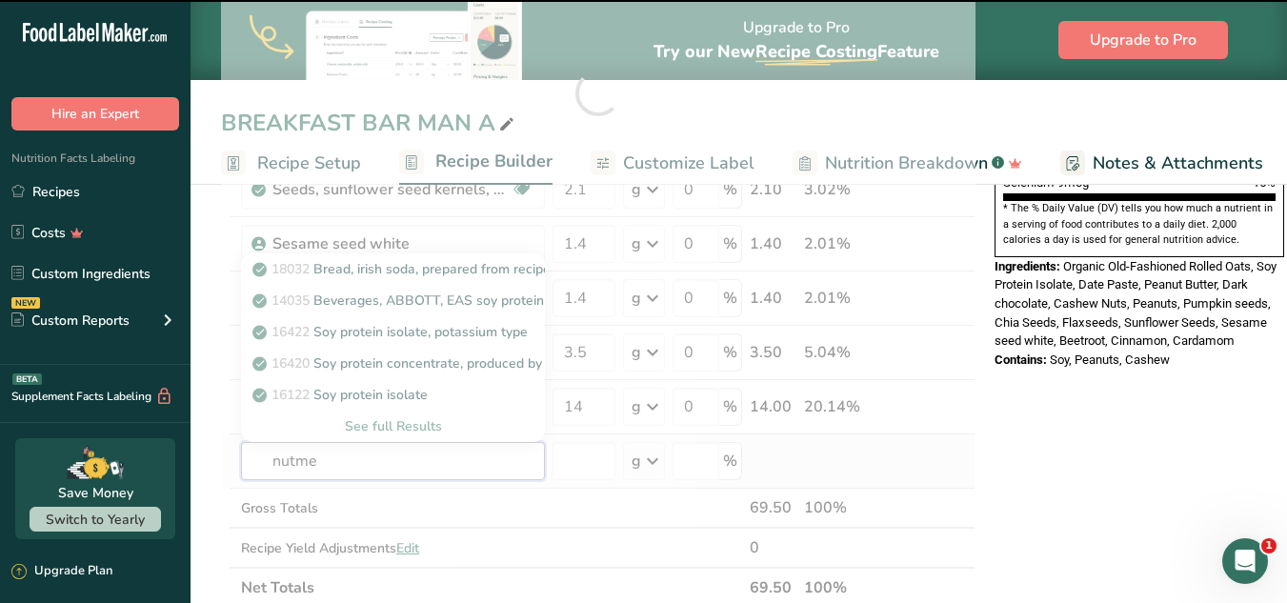
type input "nutmeg"
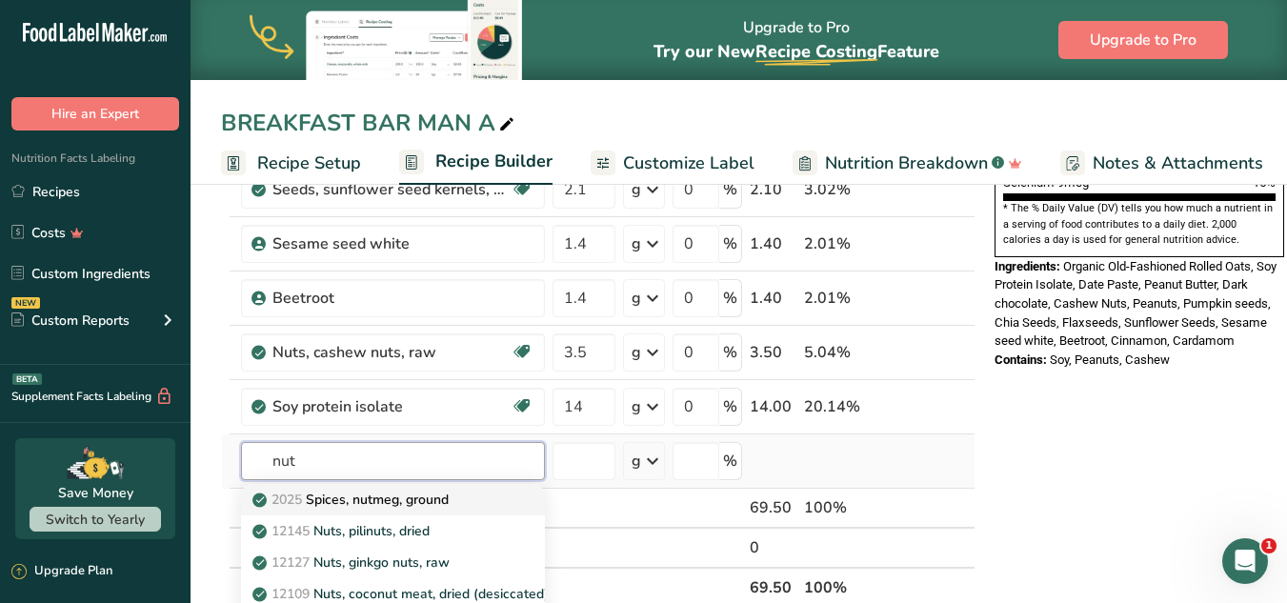
type input "nut"
click at [362, 510] on link "2025 Spices, nutmeg, ground" at bounding box center [393, 499] width 304 height 31
type input "Spices, nutmeg, ground"
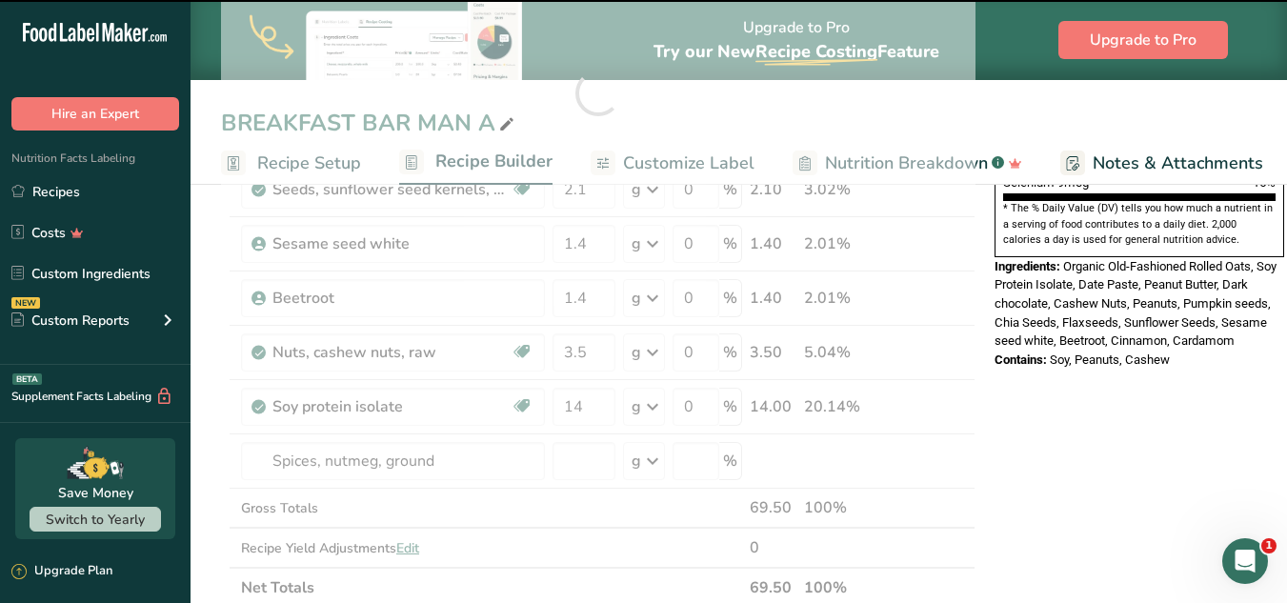
type input "0"
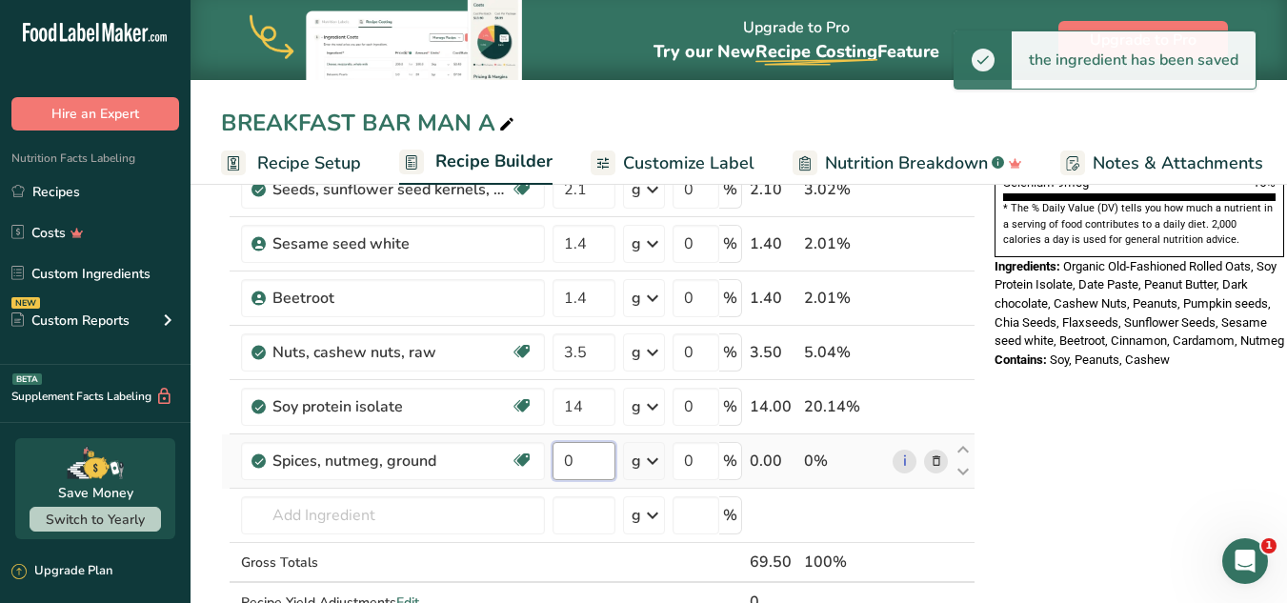
click at [566, 470] on input "0" at bounding box center [583, 461] width 63 height 38
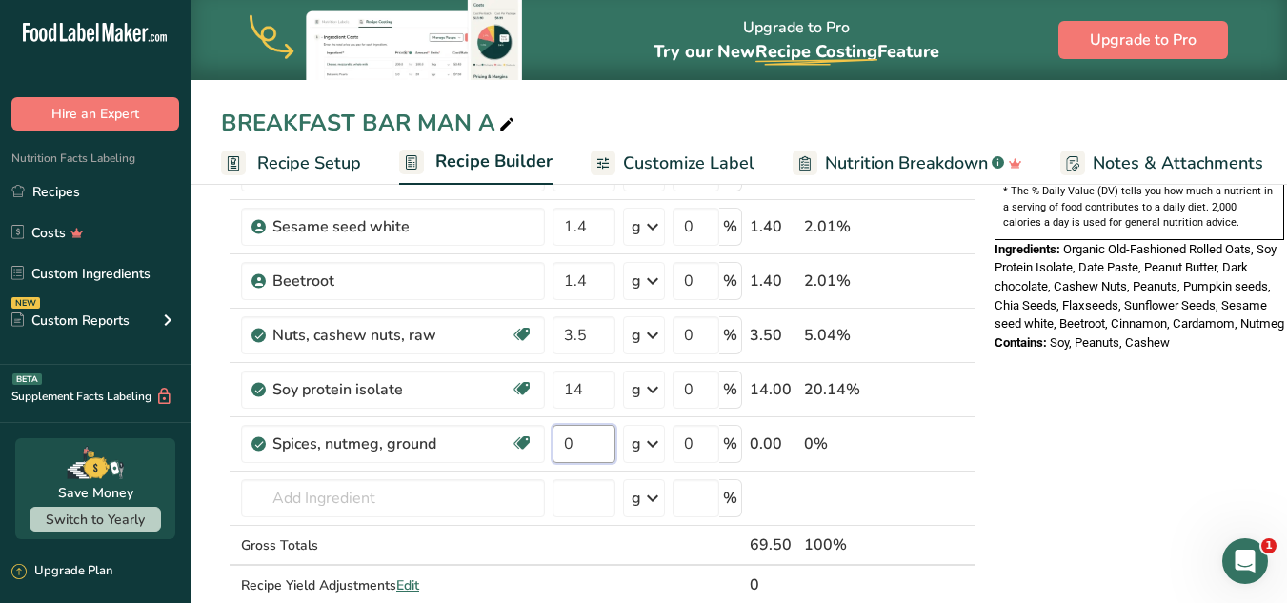
scroll to position [730, 0]
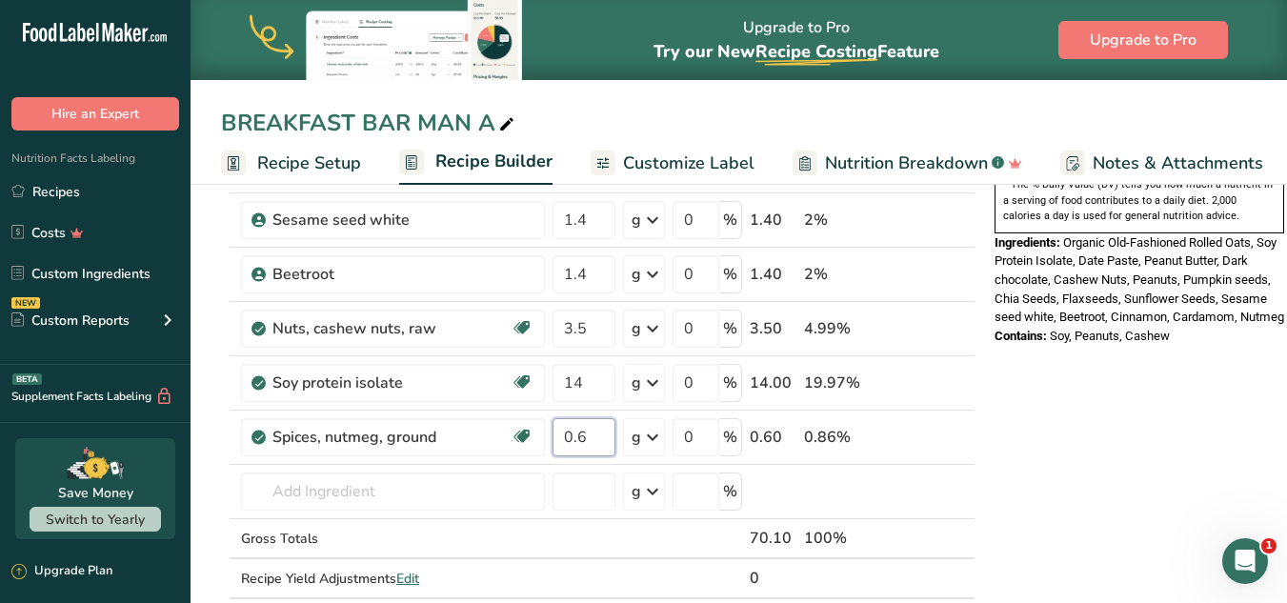
type input "0.6"
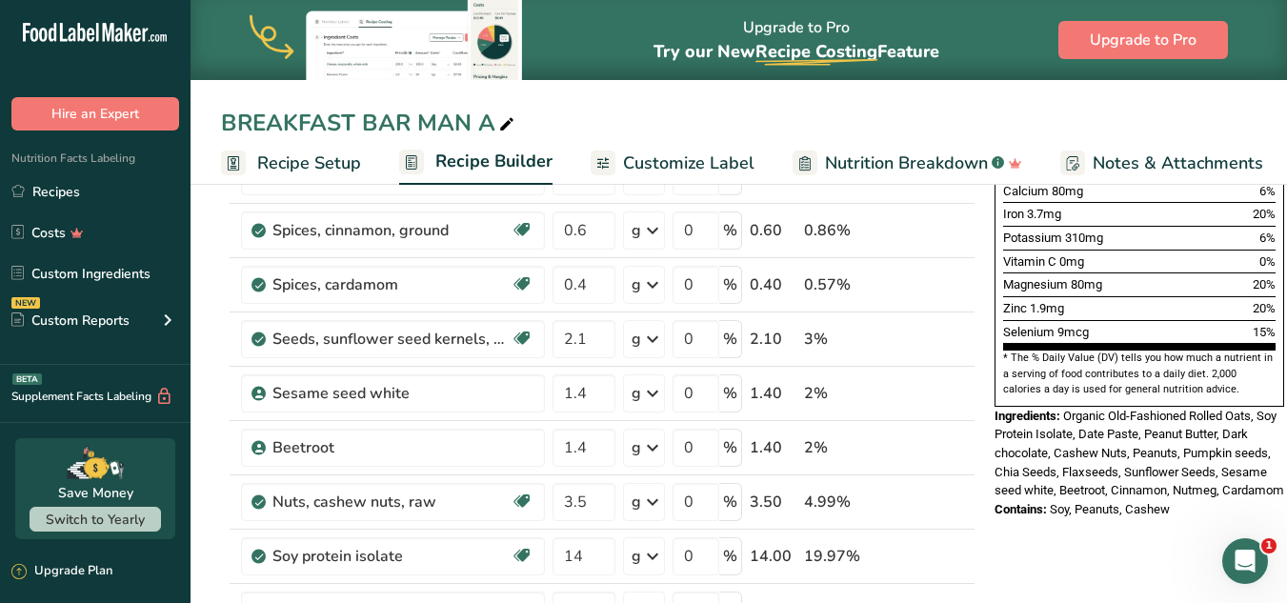
scroll to position [549, 0]
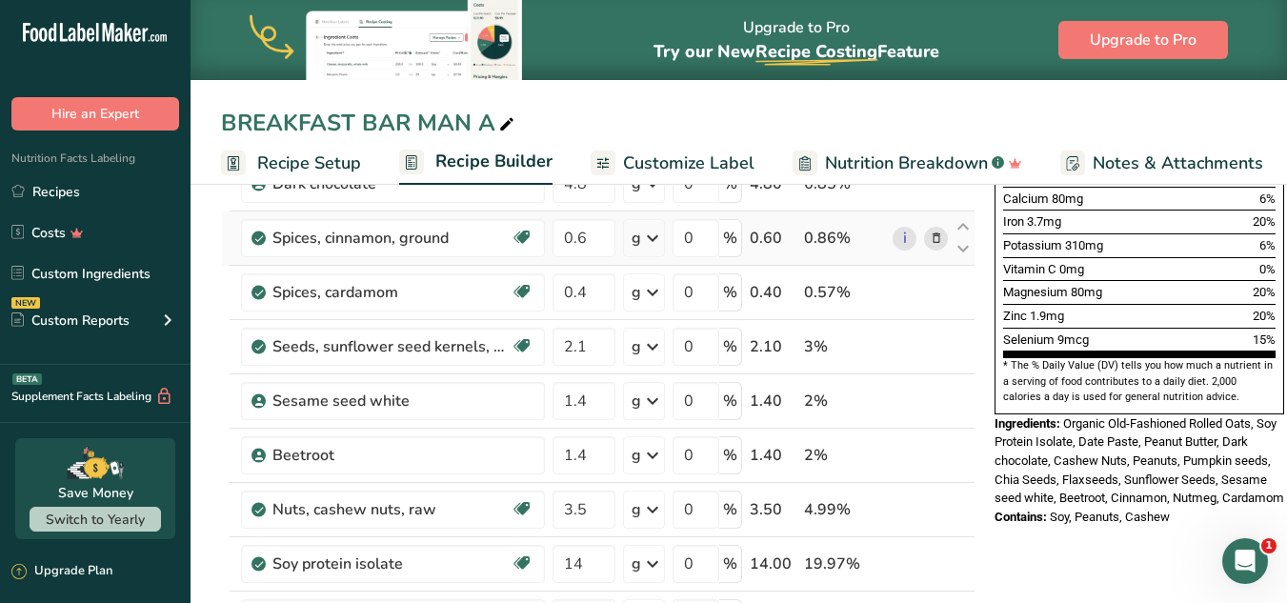
click at [939, 234] on icon at bounding box center [936, 239] width 13 height 20
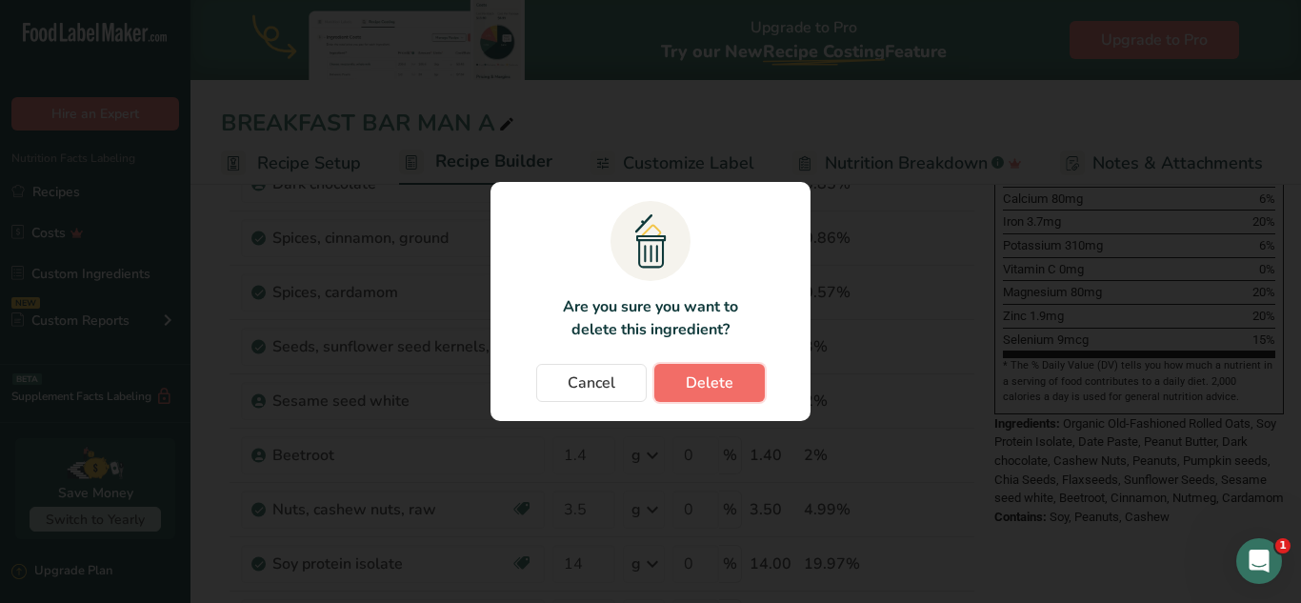
click at [686, 385] on span "Delete" at bounding box center [710, 382] width 48 height 23
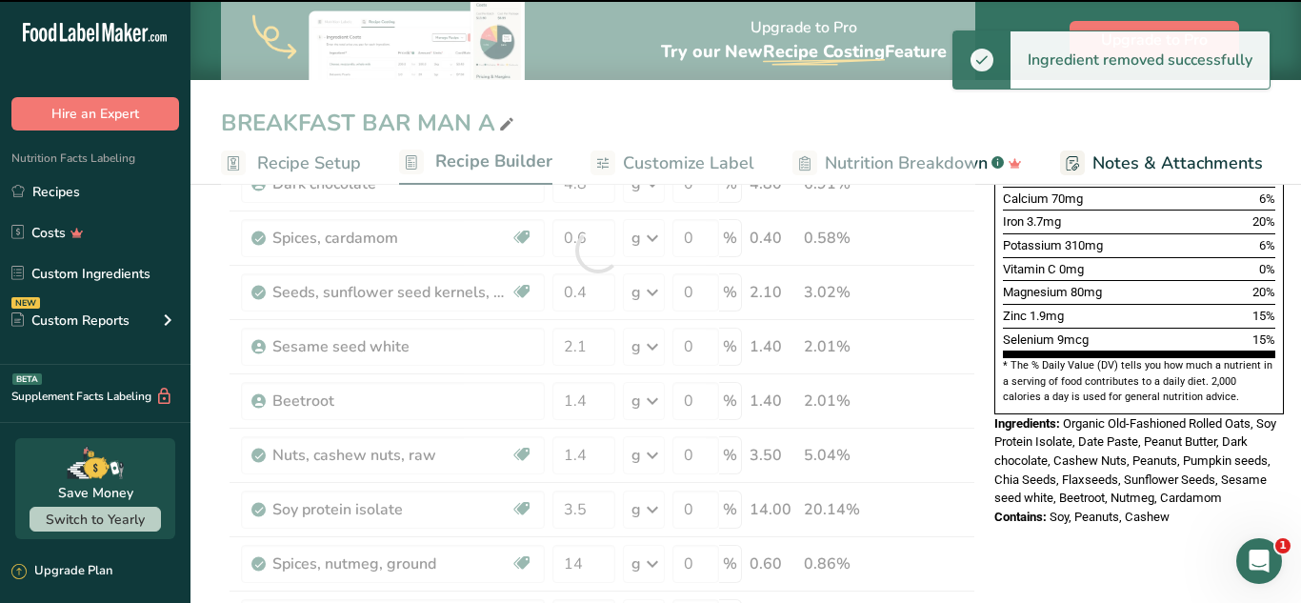
type input "0.4"
type input "2.1"
type input "1.4"
type input "3.5"
type input "14"
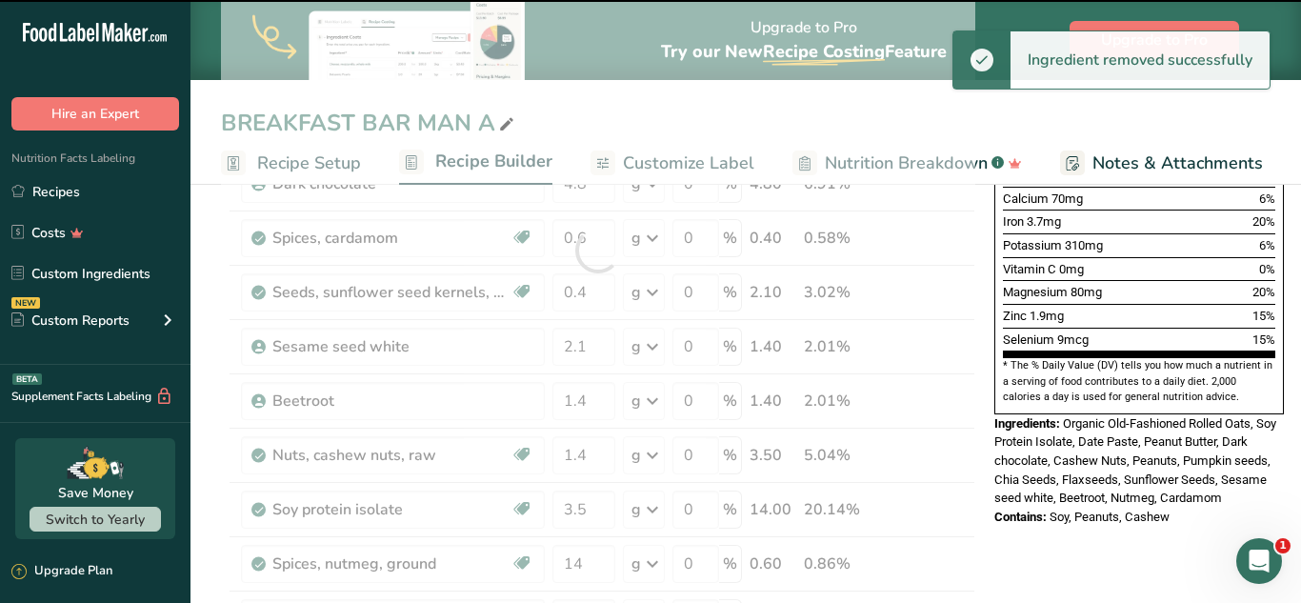
type input "0.6"
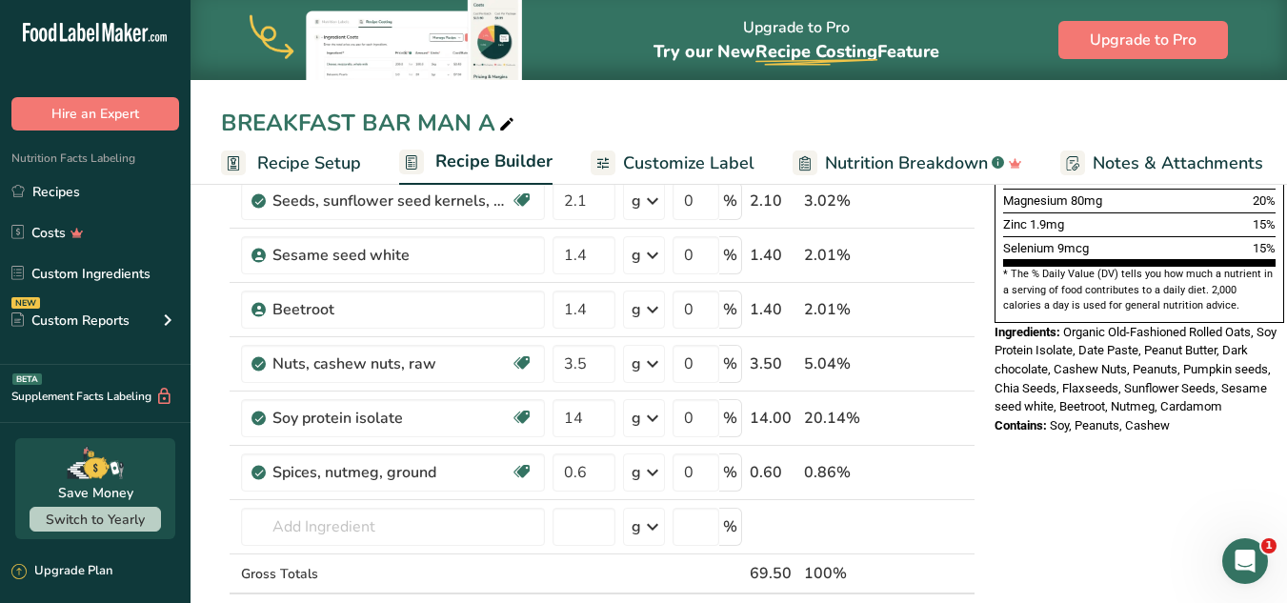
scroll to position [691, 0]
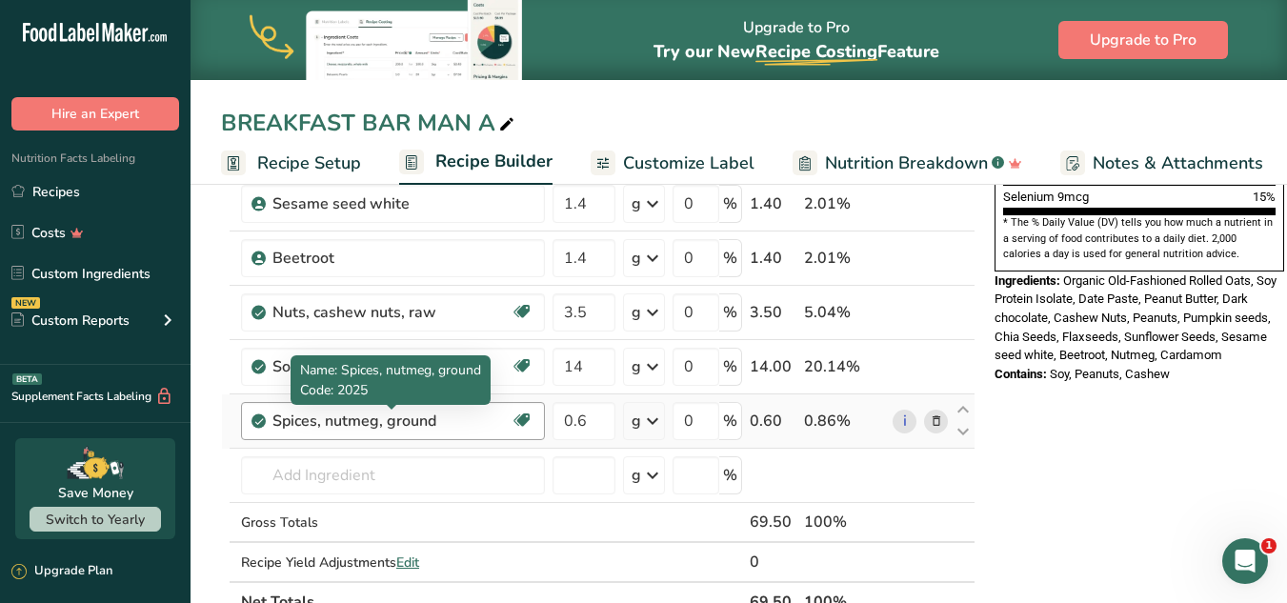
click at [464, 416] on div "Spices, nutmeg, ground" at bounding box center [391, 421] width 238 height 23
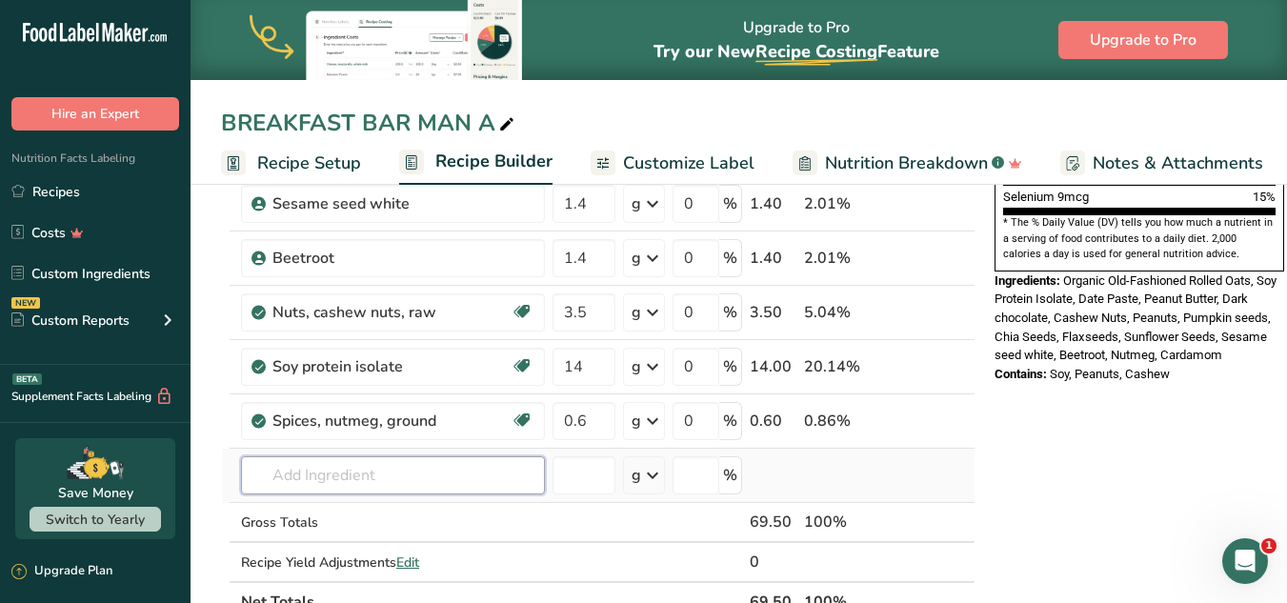
click at [432, 478] on input "text" at bounding box center [393, 475] width 304 height 38
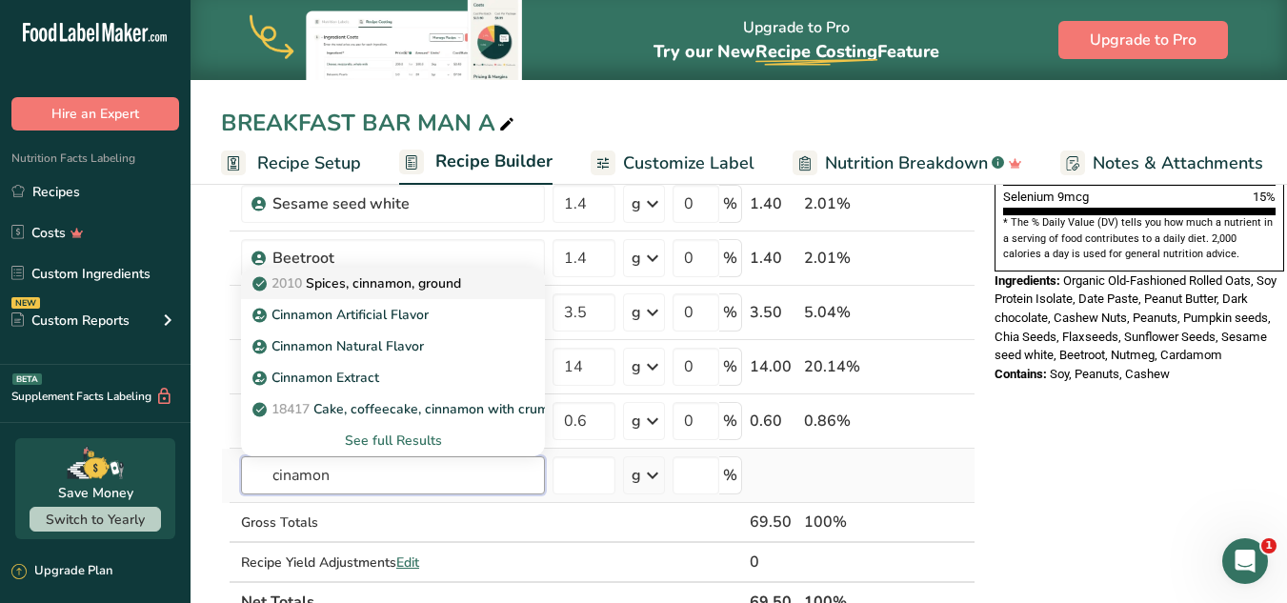
type input "cinamon"
click at [454, 290] on p "2010 Spices, cinnamon, ground" at bounding box center [358, 283] width 205 height 20
type input "Spices, cinnamon, ground"
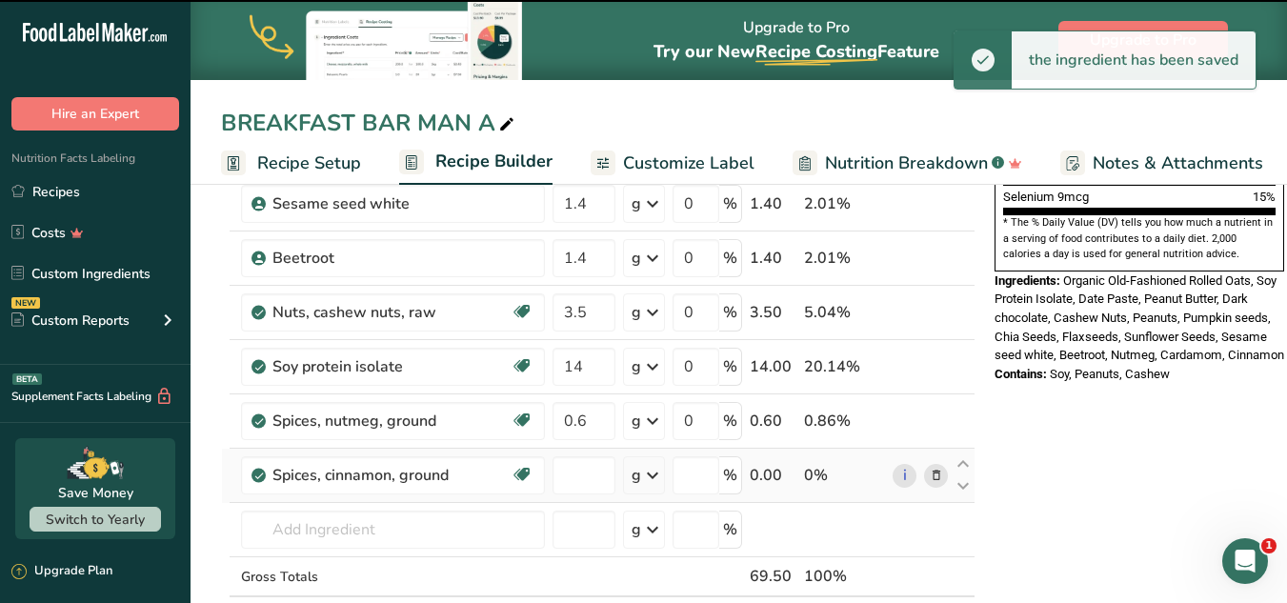
type input "0"
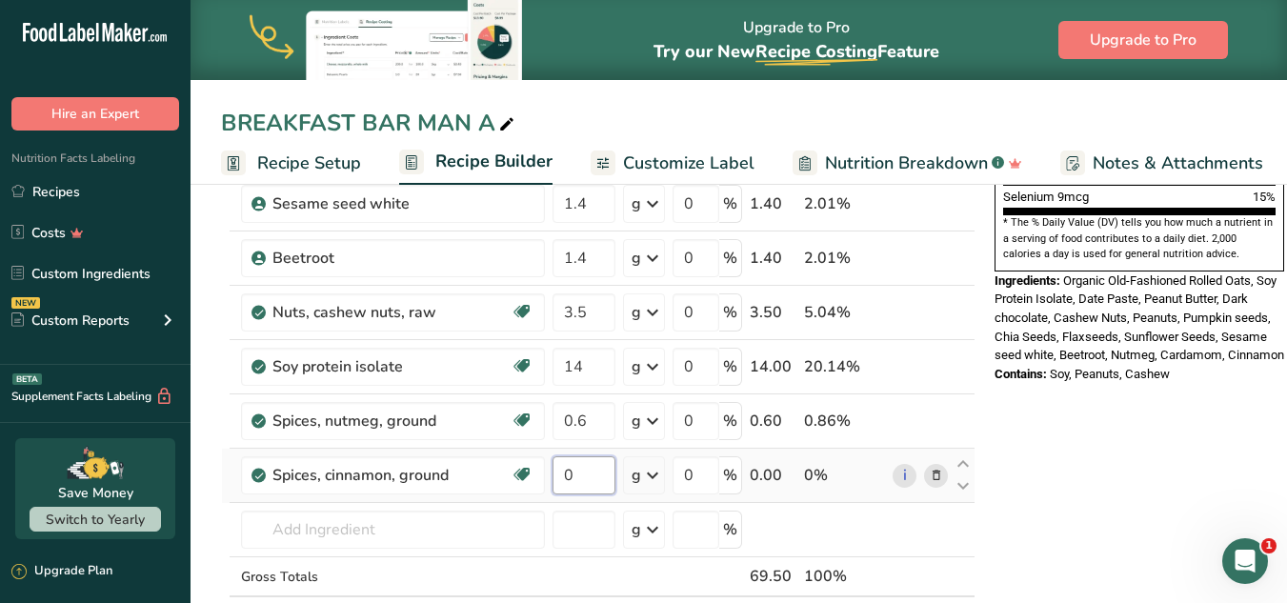
click at [598, 478] on input "0" at bounding box center [583, 475] width 63 height 38
type input "0.6"
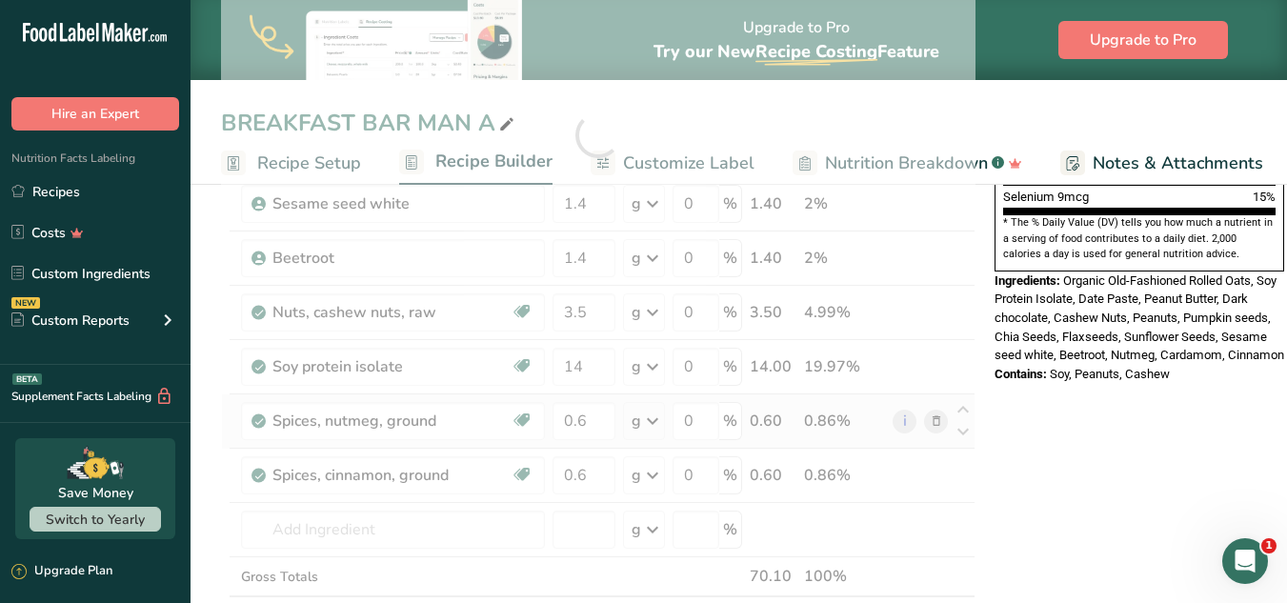
click at [811, 430] on div "Ingredient * Amount * Unit * Waste * .a-a{fill:#347362;}.b-a{fill:#fff;} Grams …" at bounding box center [598, 134] width 754 height 1083
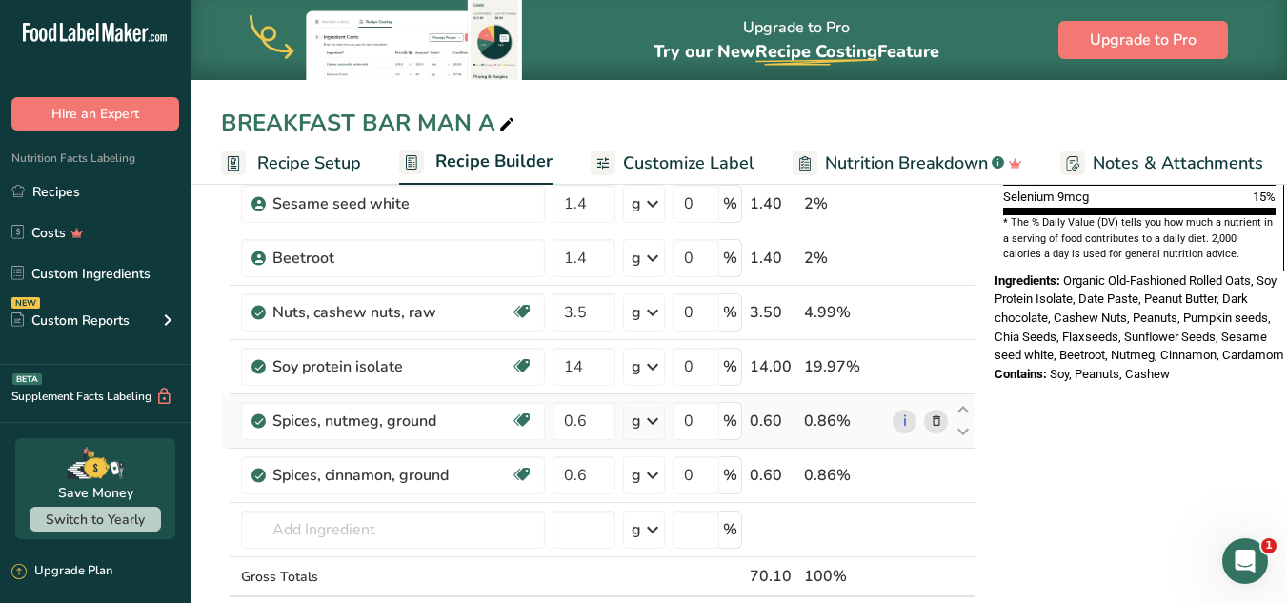
click at [934, 412] on icon at bounding box center [936, 421] width 13 height 20
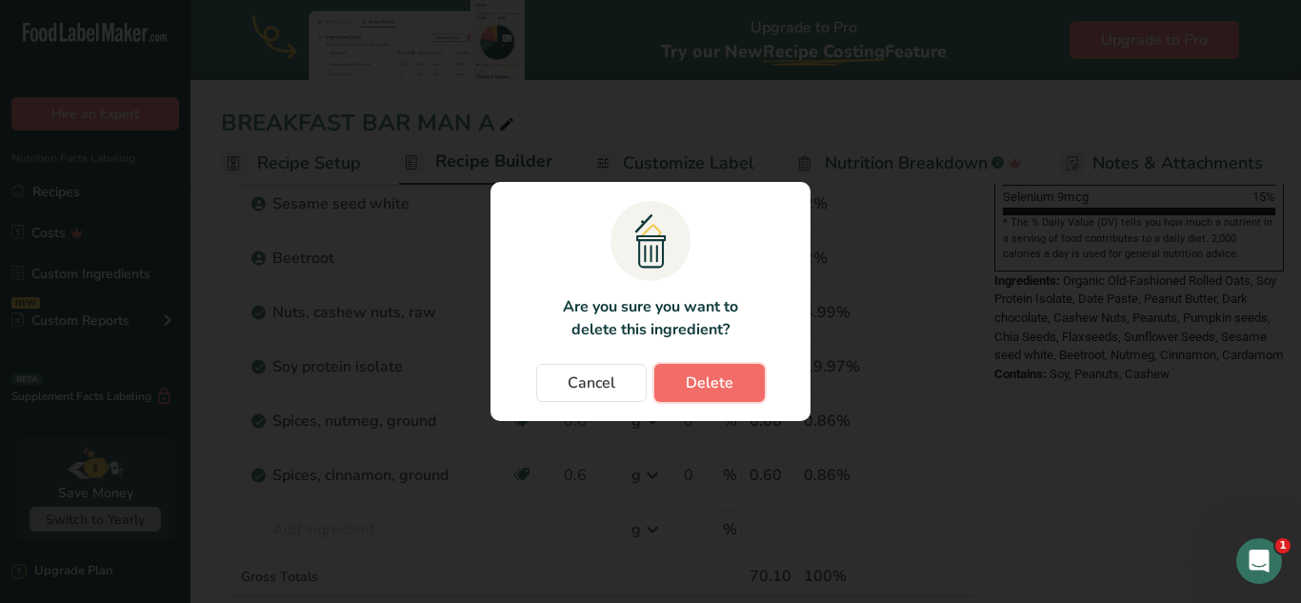
click at [727, 367] on button "Delete" at bounding box center [709, 383] width 110 height 38
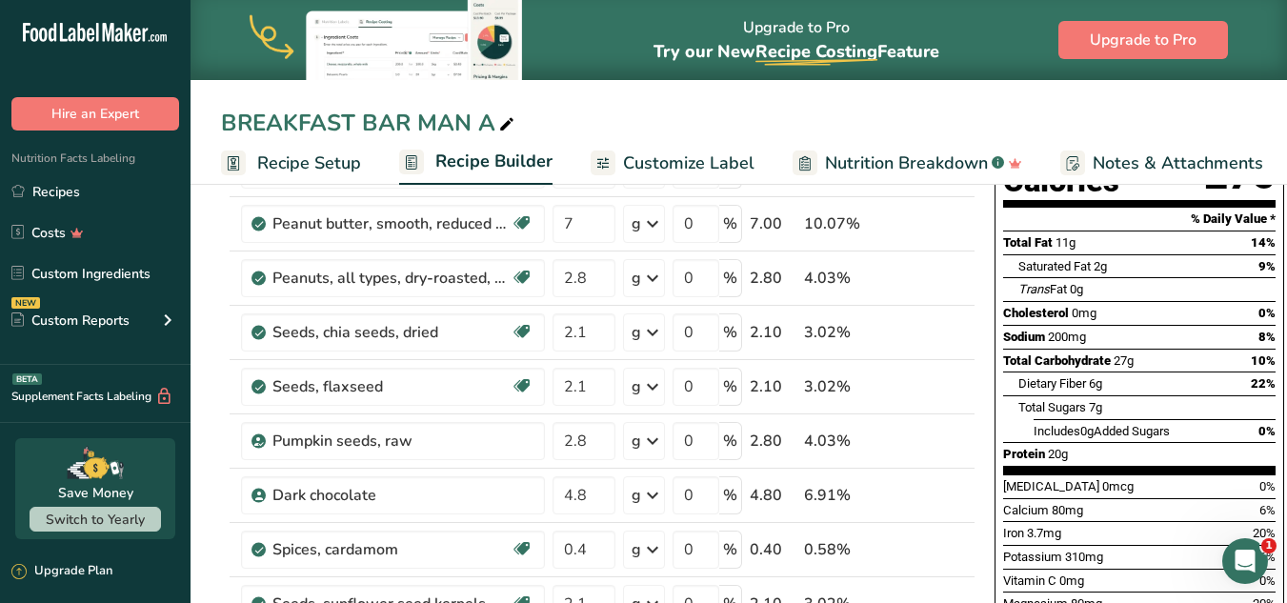
scroll to position [152, 0]
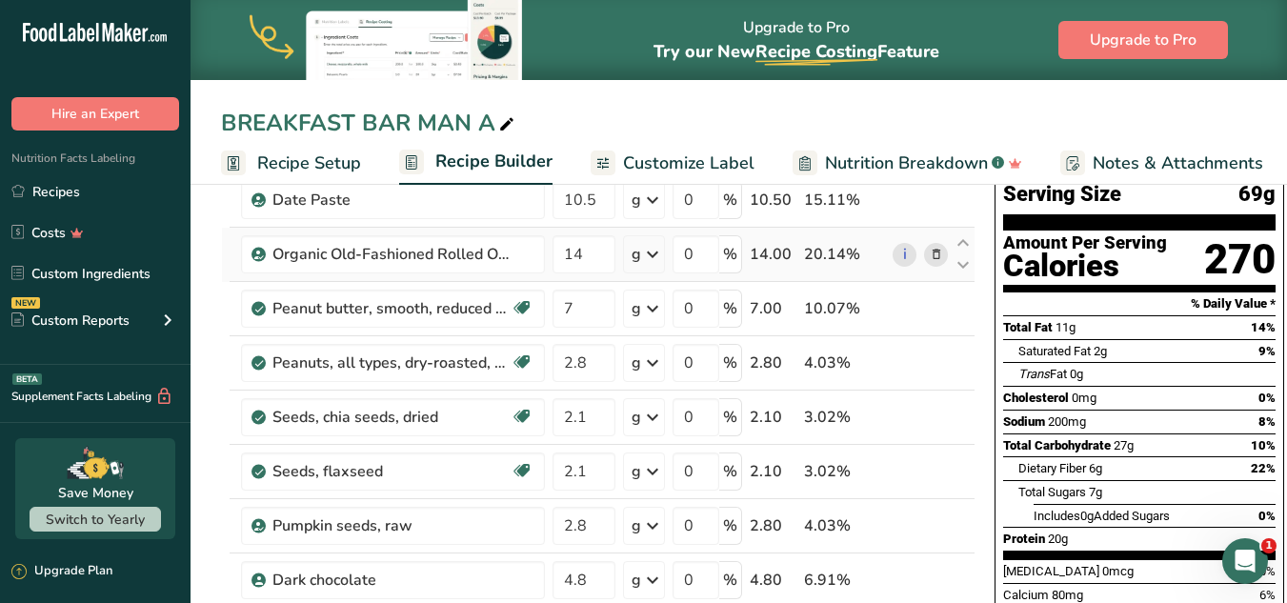
click at [945, 260] on span at bounding box center [936, 254] width 23 height 23
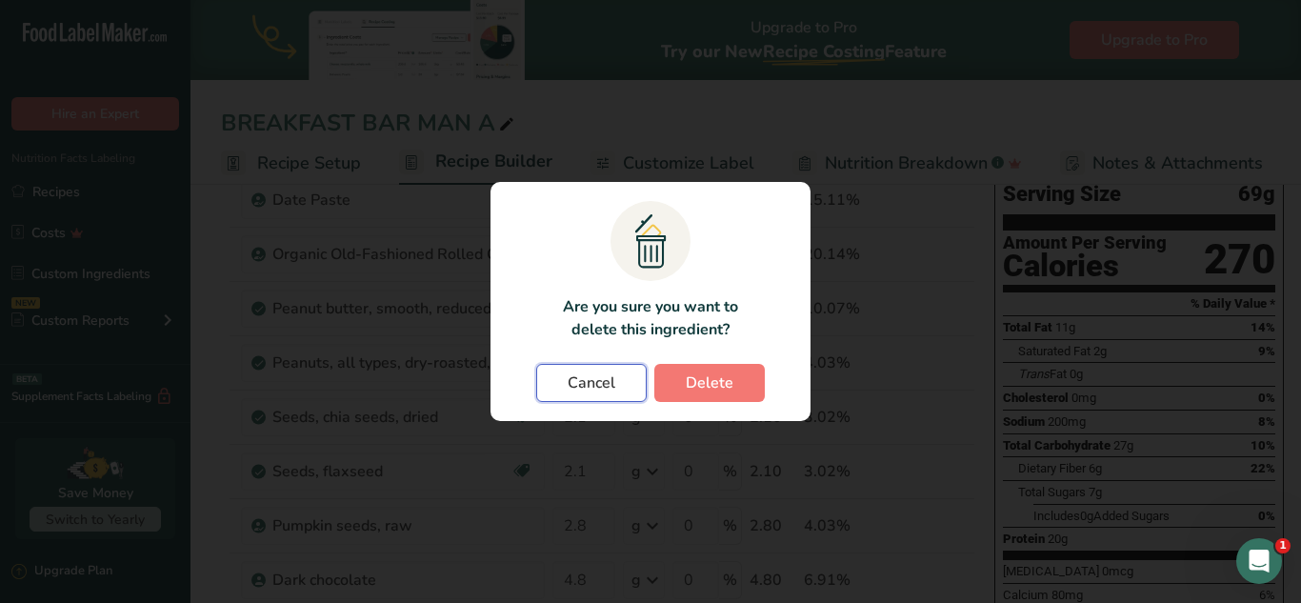
click at [610, 381] on span "Cancel" at bounding box center [592, 382] width 48 height 23
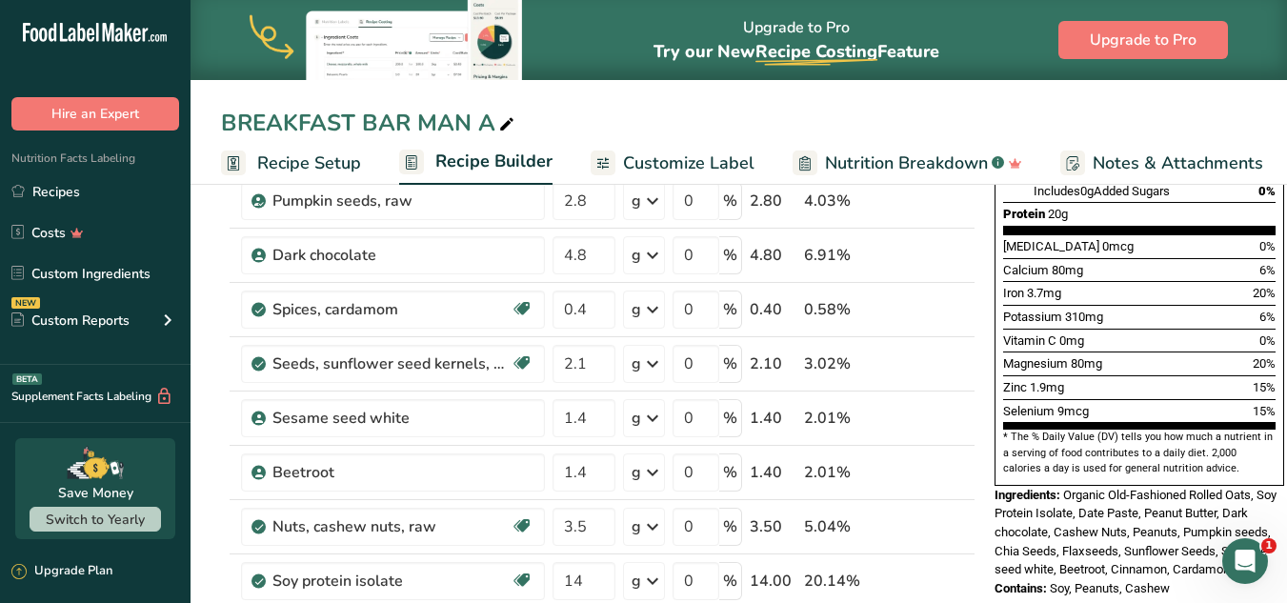
scroll to position [474, 0]
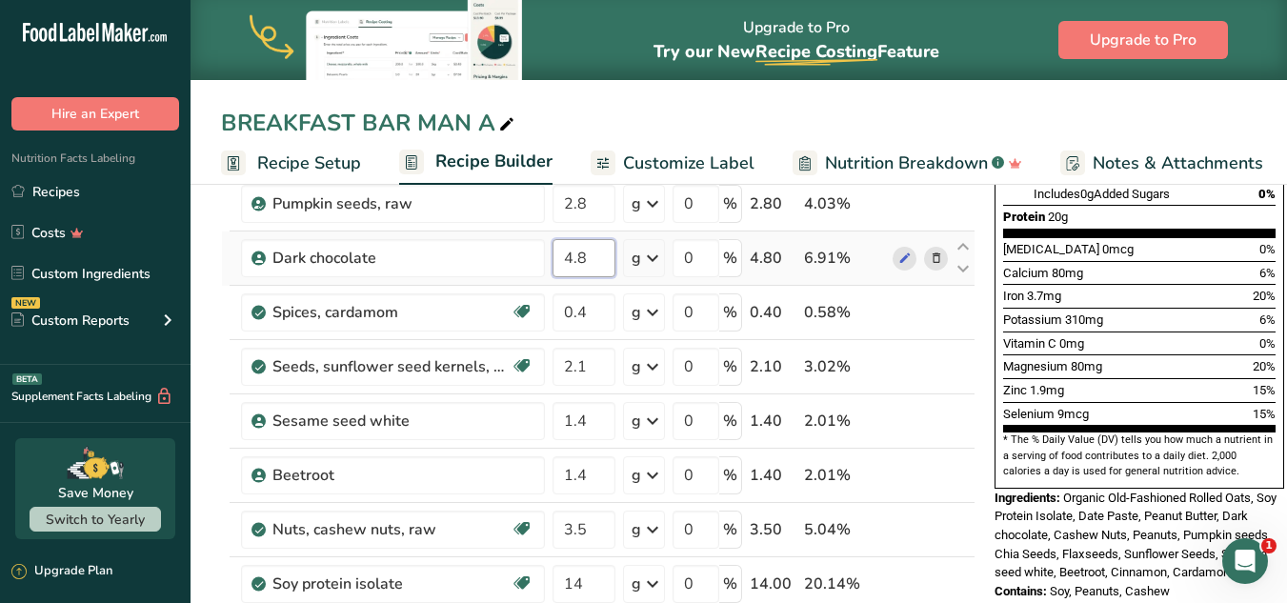
click at [592, 242] on input "4.8" at bounding box center [583, 258] width 63 height 38
type input "4.9"
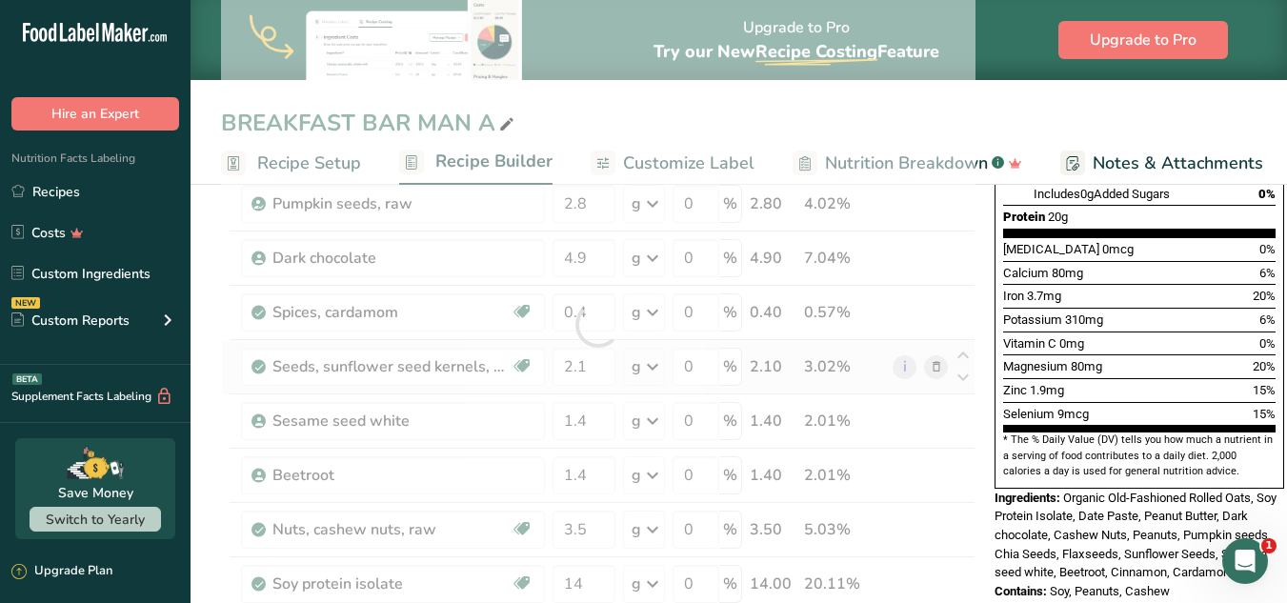
click at [585, 343] on div "Ingredient * Amount * Unit * Waste * .a-a{fill:#347362;}.b-a{fill:#fff;} Grams …" at bounding box center [598, 324] width 754 height 1029
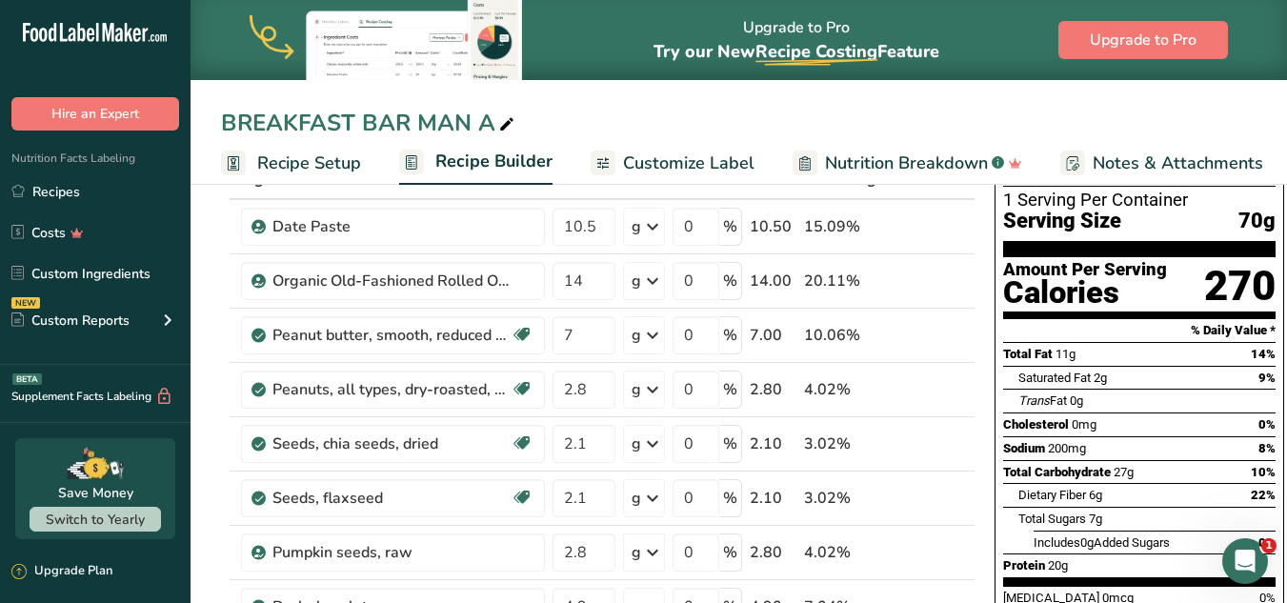
scroll to position [0, 0]
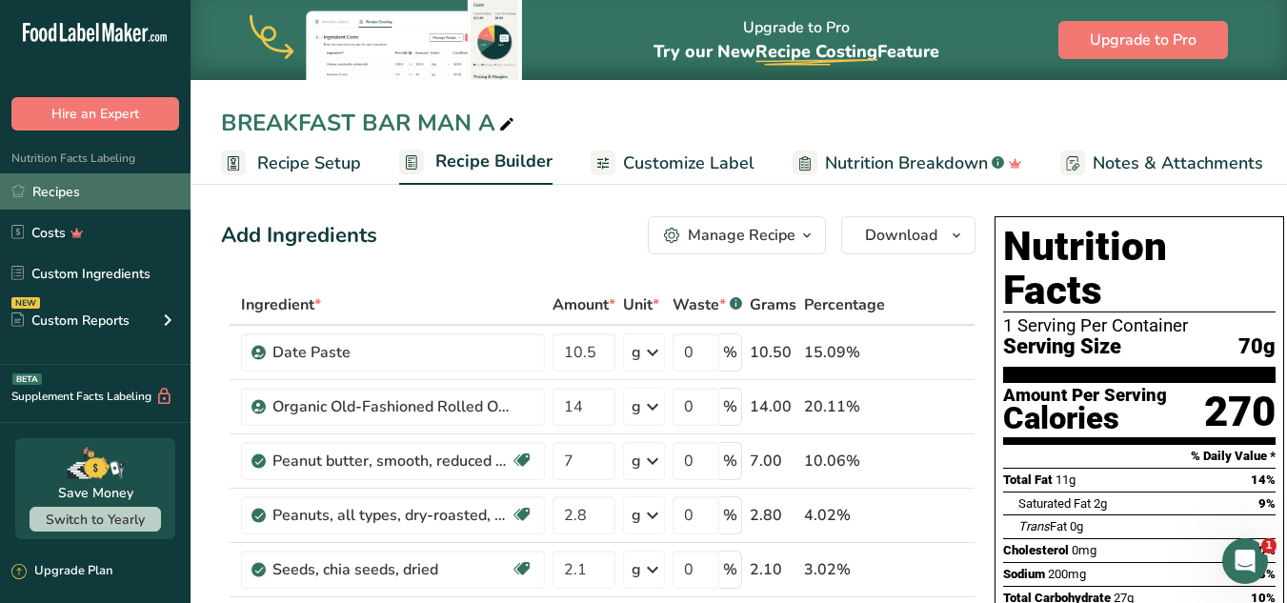
click at [50, 194] on link "Recipes" at bounding box center [95, 191] width 190 height 36
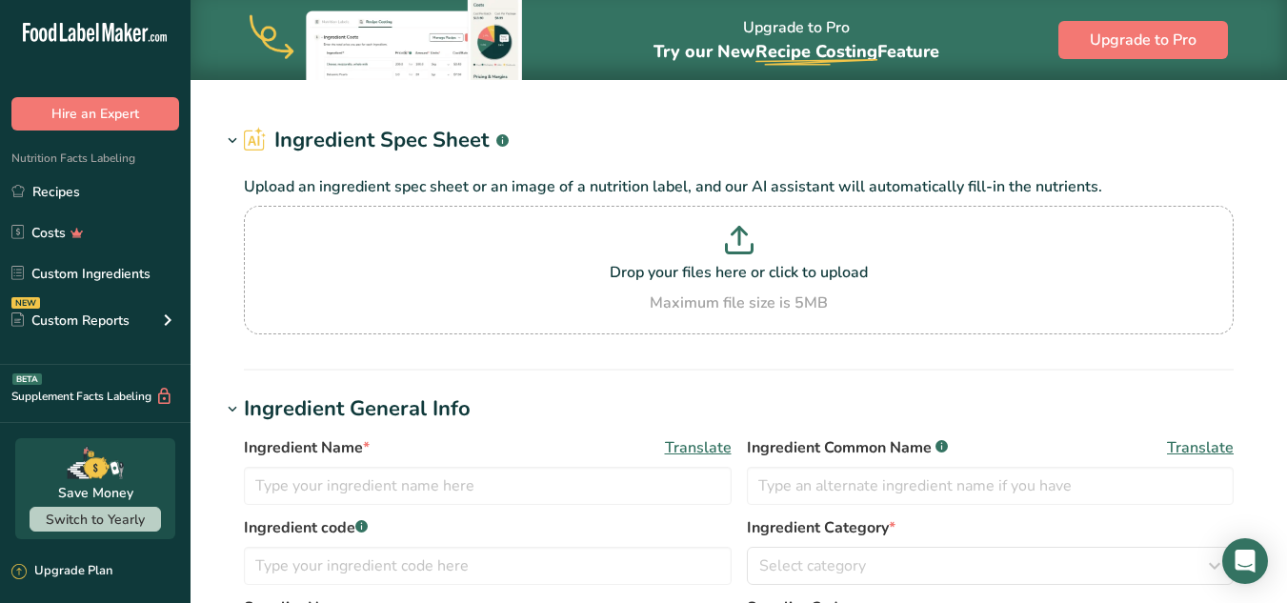
type input "Whey Protein"
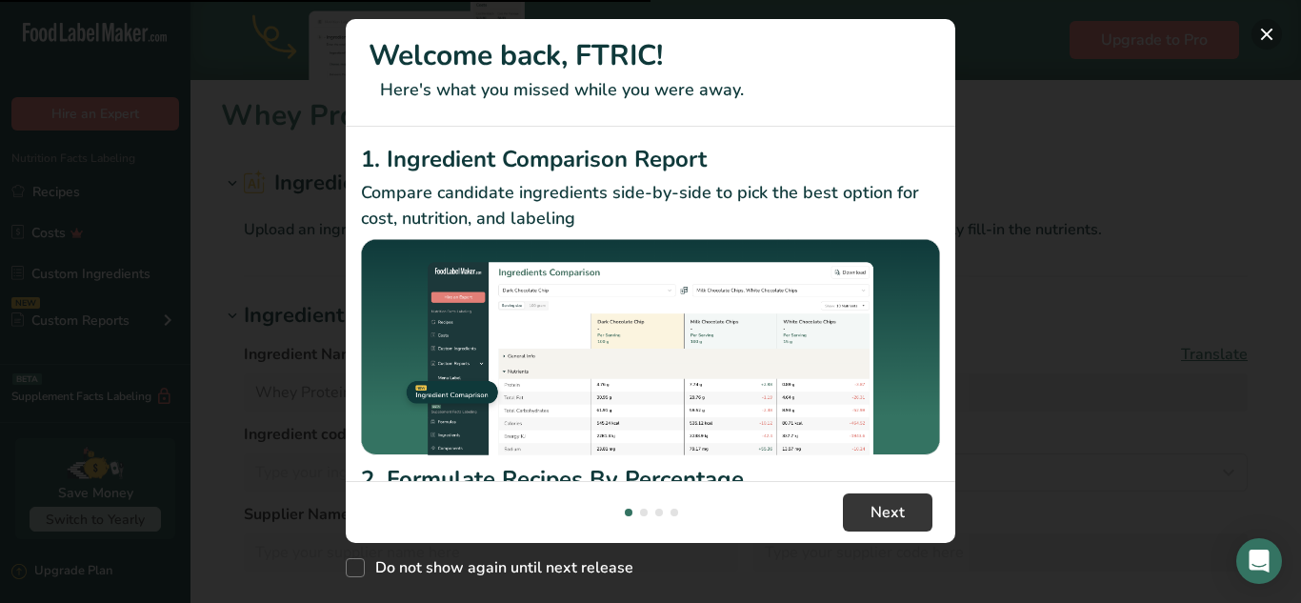
click at [1268, 35] on button "New Features" at bounding box center [1266, 34] width 30 height 30
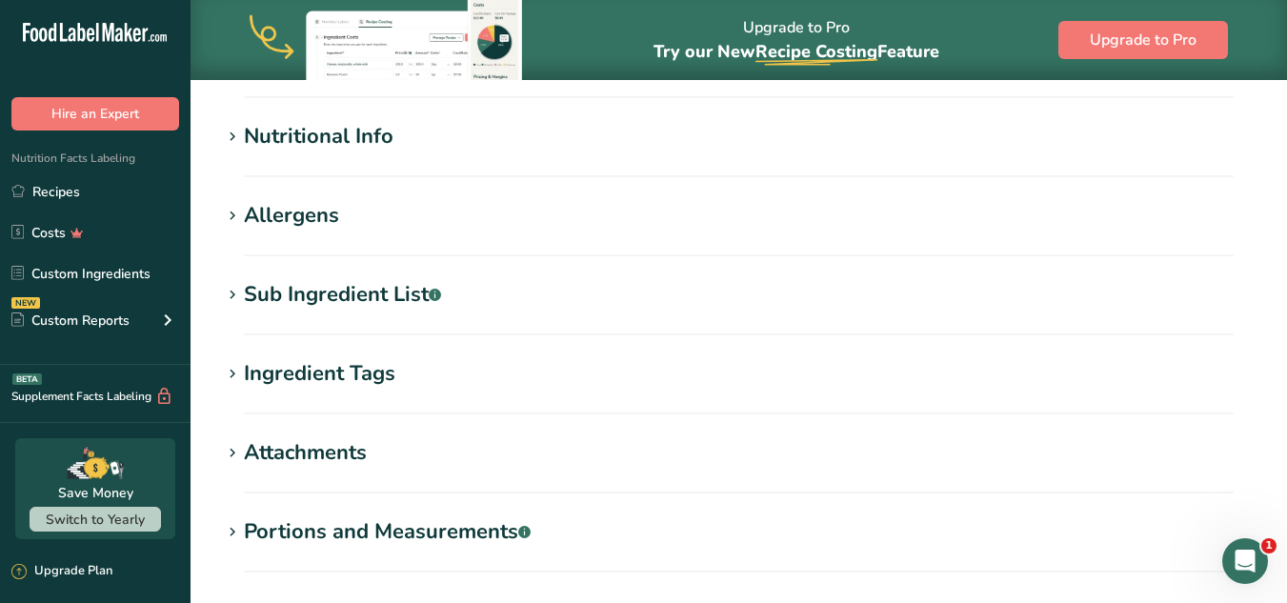
scroll to position [510, 0]
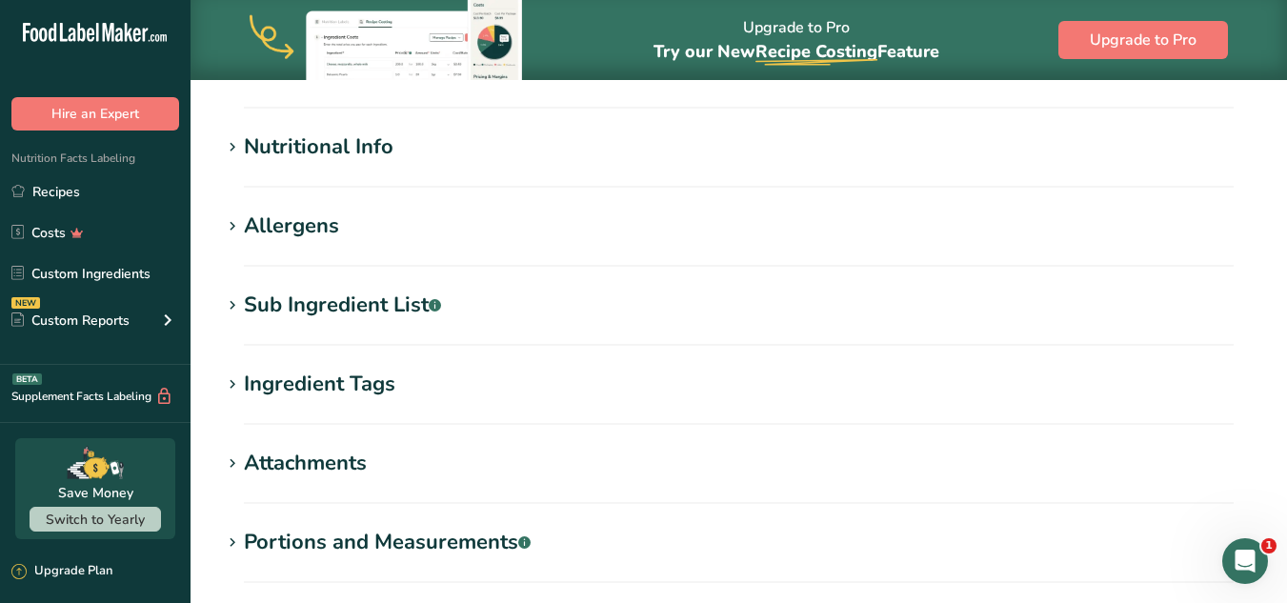
click at [568, 128] on section "Whey Protein Ingredient Spec Sheet .a-a{fill:#347362;}.b-a{fill:#fff;} Upload a…" at bounding box center [738, 161] width 1096 height 1184
click at [360, 150] on div "Nutritional Info" at bounding box center [319, 146] width 150 height 31
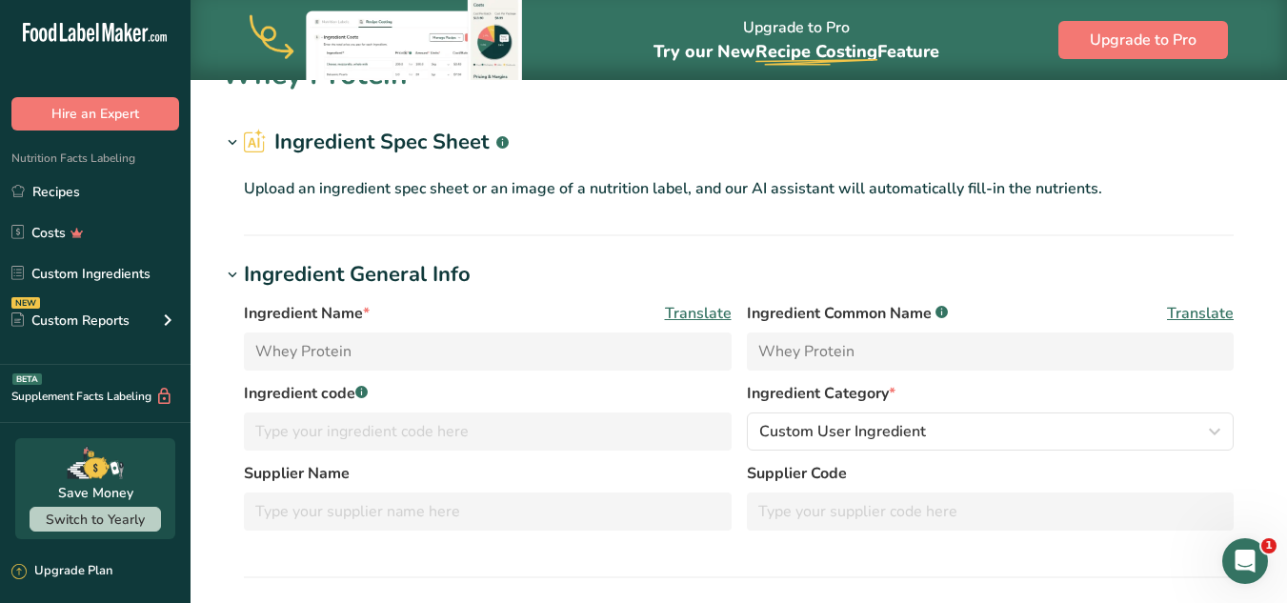
scroll to position [0, 0]
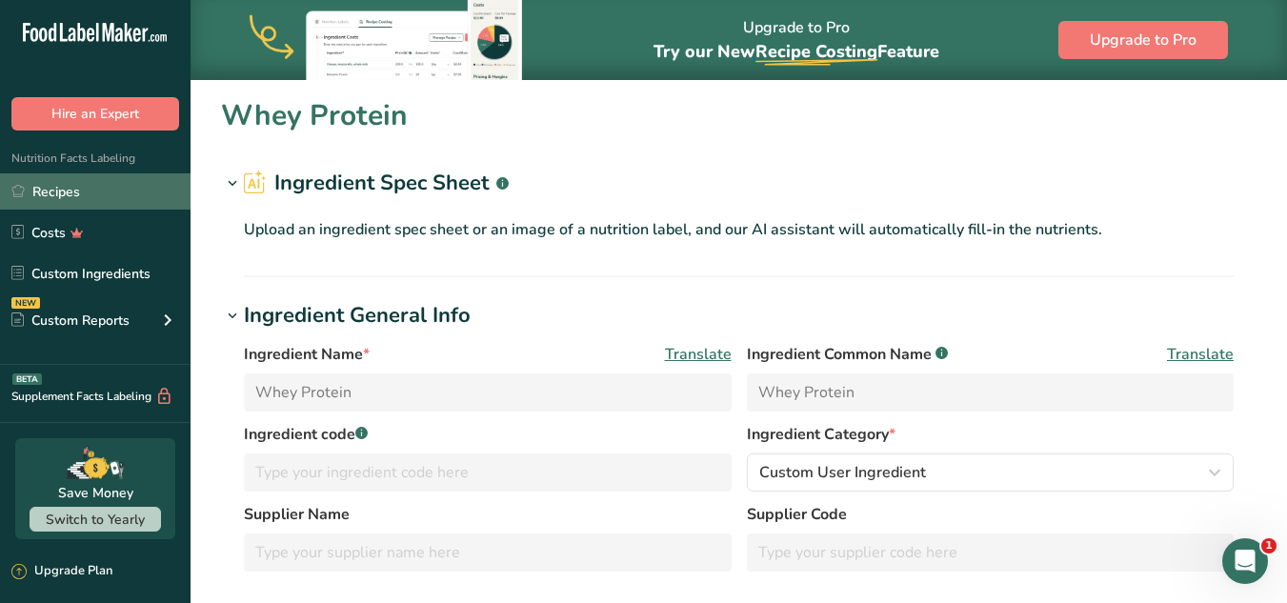
click at [67, 203] on link "Recipes" at bounding box center [95, 191] width 190 height 36
